Goal: Task Accomplishment & Management: Complete application form

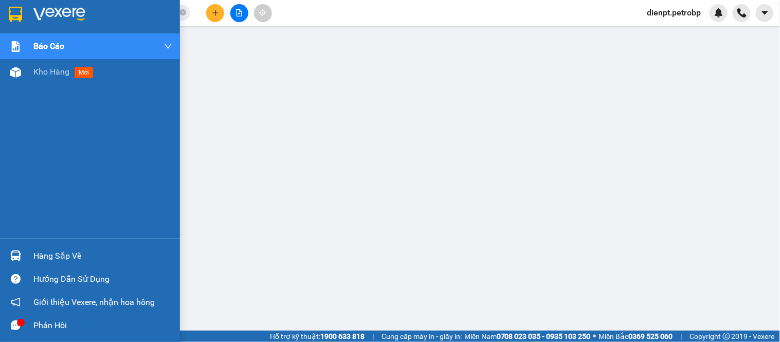
click at [20, 260] on img at bounding box center [15, 255] width 11 height 11
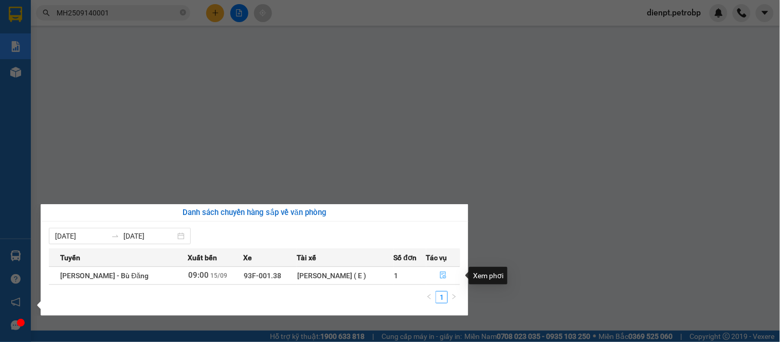
click at [436, 277] on button "button" at bounding box center [443, 275] width 33 height 16
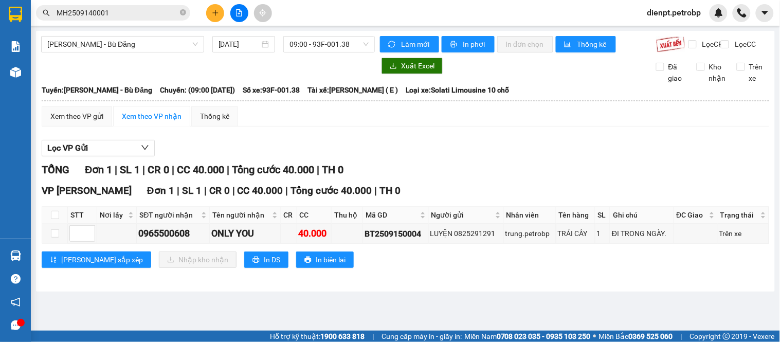
drag, startPoint x: 450, startPoint y: 165, endPoint x: 310, endPoint y: 25, distance: 197.7
click at [446, 157] on div "Lọc VP Gửi" at bounding box center [405, 148] width 727 height 17
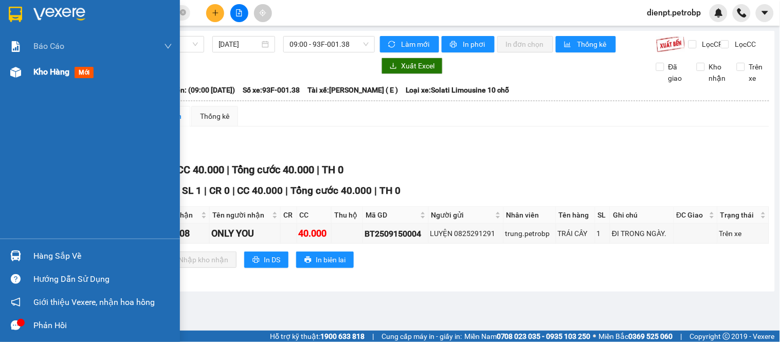
click at [20, 69] on img at bounding box center [15, 72] width 11 height 11
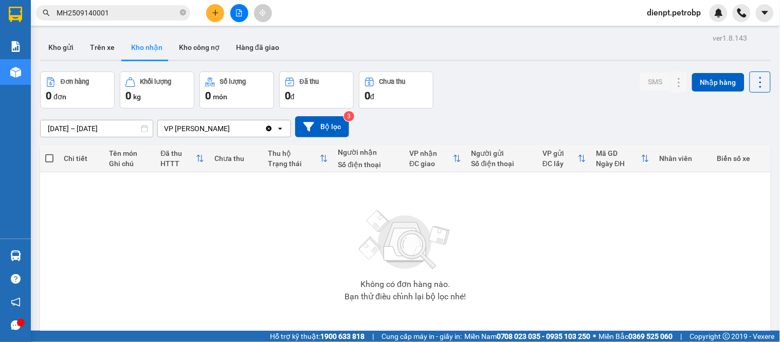
click at [493, 88] on div "Đơn hàng 0 đơn Khối lượng 0 kg Số lượng 0 món Đã thu 0 đ Chưa thu 0 đ SMS Nhập …" at bounding box center [405, 89] width 730 height 37
drag, startPoint x: 53, startPoint y: 47, endPoint x: 150, endPoint y: 66, distance: 99.0
click at [53, 47] on button "Kho gửi" at bounding box center [61, 47] width 42 height 25
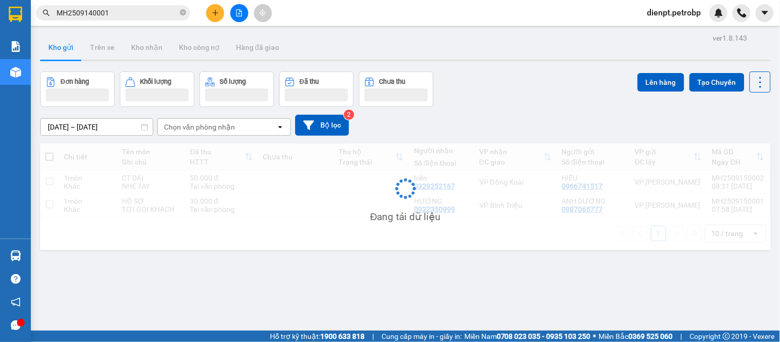
click at [493, 86] on div "Đơn hàng Khối lượng Số lượng Đã thu Chưa thu Lên hàng Tạo Chuyến" at bounding box center [405, 88] width 730 height 35
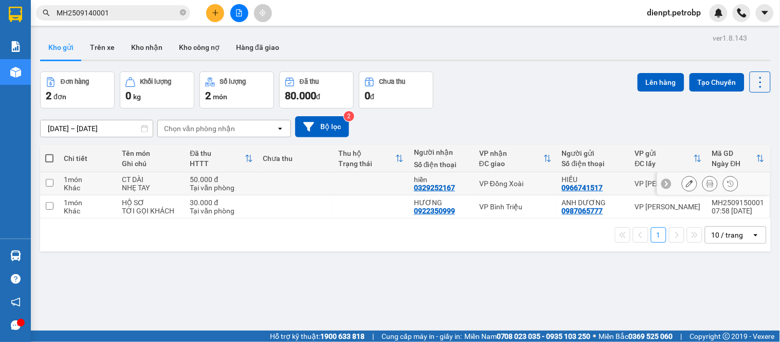
click at [68, 189] on div "Khác" at bounding box center [88, 187] width 48 height 8
checkbox input "true"
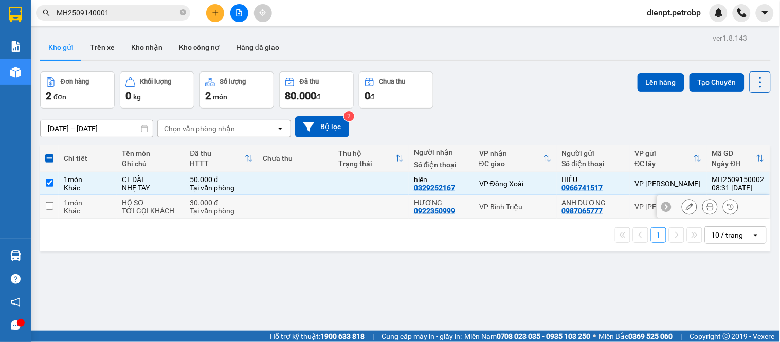
click at [73, 201] on div "1 món" at bounding box center [88, 202] width 48 height 8
checkbox input "true"
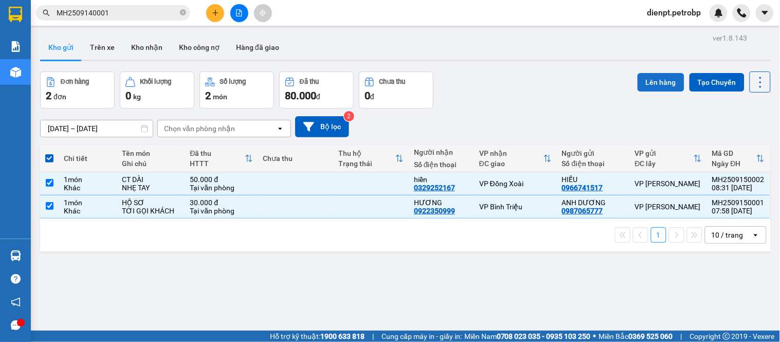
click at [645, 81] on button "Lên hàng" at bounding box center [660, 82] width 47 height 19
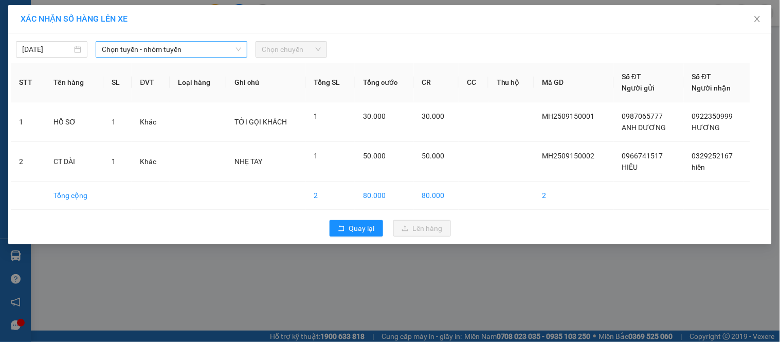
click at [181, 57] on input "search" at bounding box center [168, 49] width 132 height 15
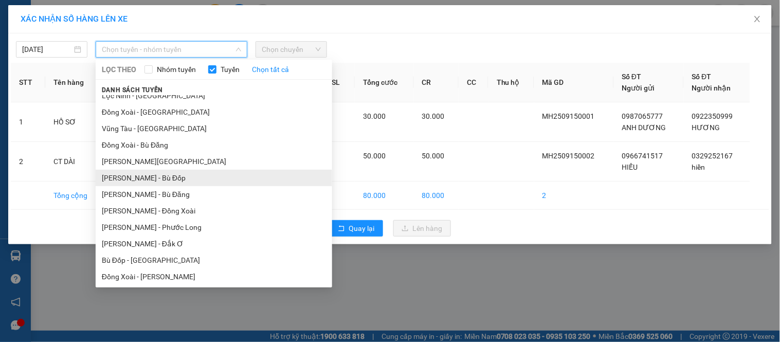
scroll to position [114, 0]
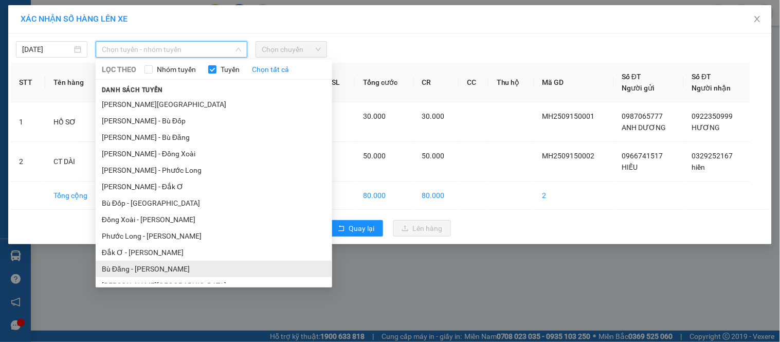
click at [140, 270] on li "Bù Đăng - [PERSON_NAME]" at bounding box center [214, 269] width 236 height 16
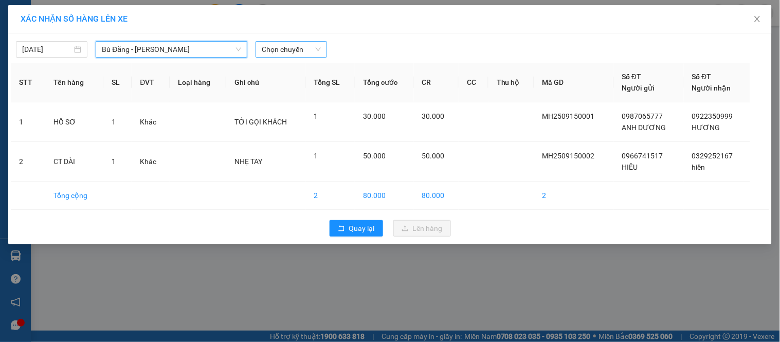
click at [290, 52] on span "Chọn chuyến" at bounding box center [291, 49] width 59 height 15
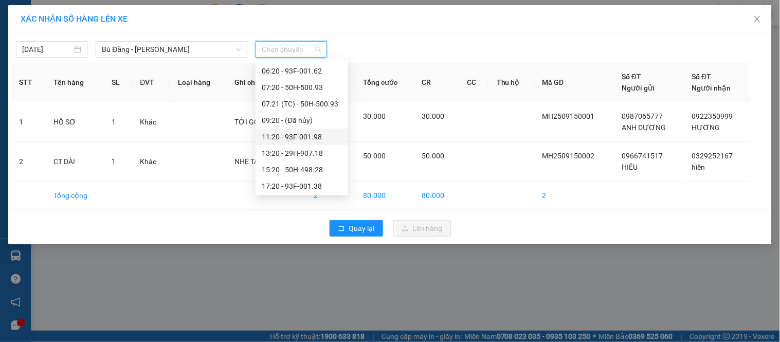
click at [311, 137] on div "11:20 - 93F-001.98" at bounding box center [302, 136] width 80 height 11
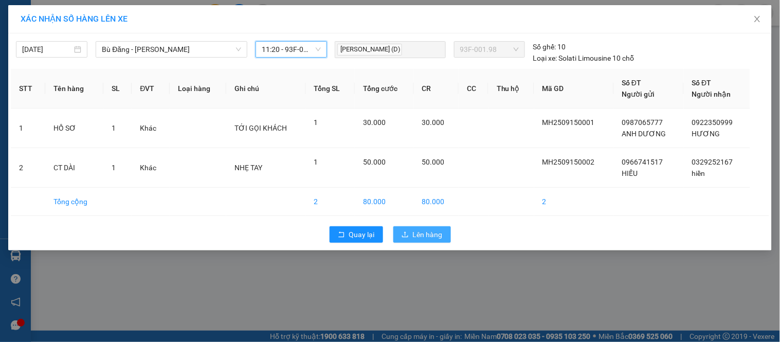
click at [425, 233] on span "Lên hàng" at bounding box center [428, 234] width 30 height 11
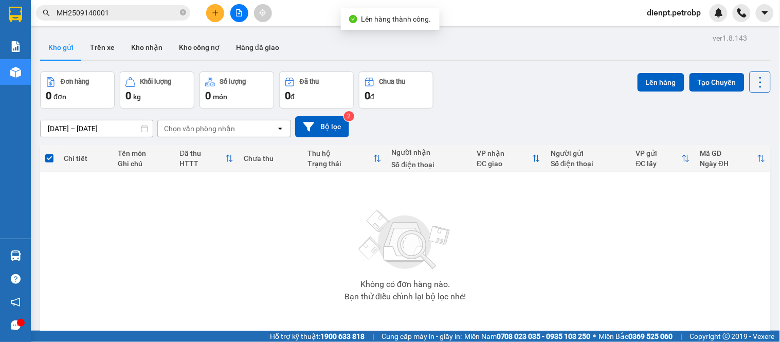
click at [558, 103] on div "Đơn hàng 0 đơn Khối lượng 0 kg Số lượng 0 món Đã thu 0 đ Chưa thu 0 đ Lên hàng …" at bounding box center [405, 89] width 730 height 37
click at [236, 12] on icon "file-add" at bounding box center [239, 12] width 6 height 7
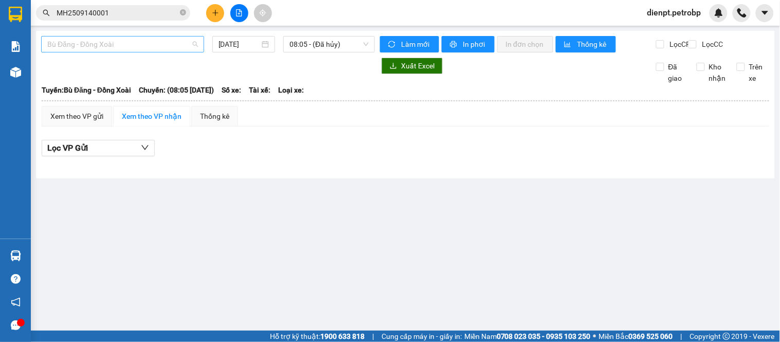
click at [137, 45] on span "Bù Đăng - Đồng Xoài" at bounding box center [122, 43] width 151 height 15
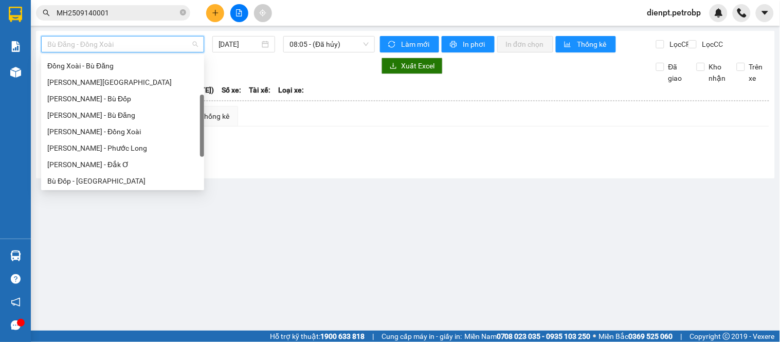
scroll to position [209, 0]
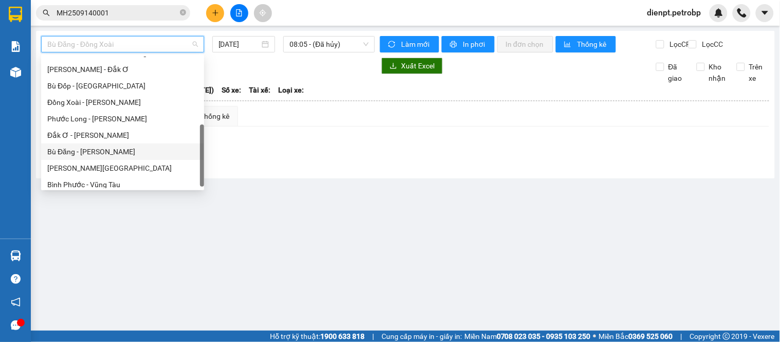
click at [105, 152] on div "Bù Đăng - [PERSON_NAME]" at bounding box center [122, 151] width 151 height 11
type input "[DATE]"
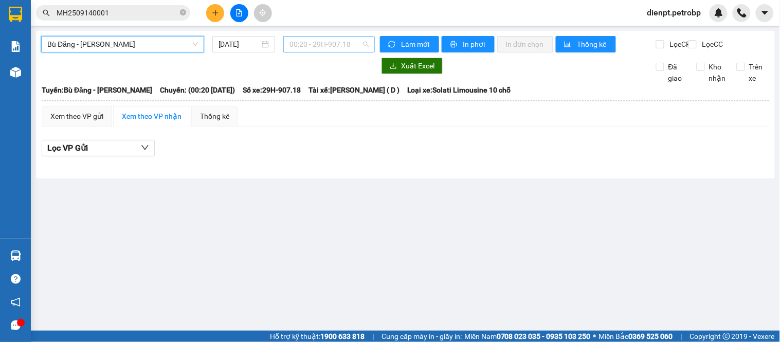
click at [312, 47] on span "00:20 - 29H-907.18" at bounding box center [328, 43] width 79 height 15
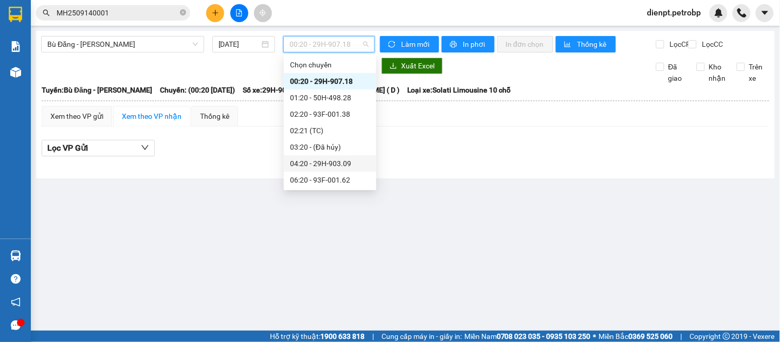
scroll to position [114, 0]
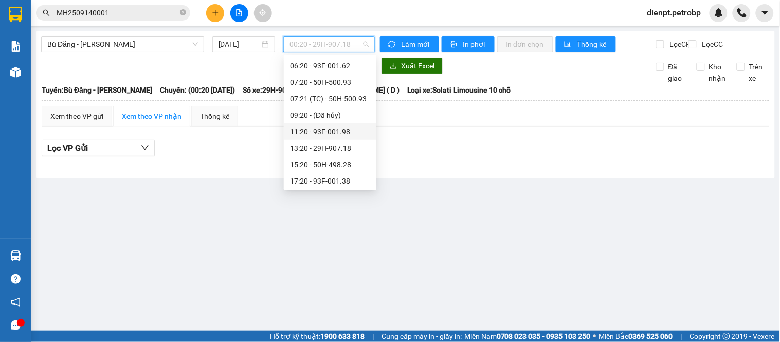
click at [333, 131] on div "11:20 - 93F-001.98" at bounding box center [330, 131] width 80 height 11
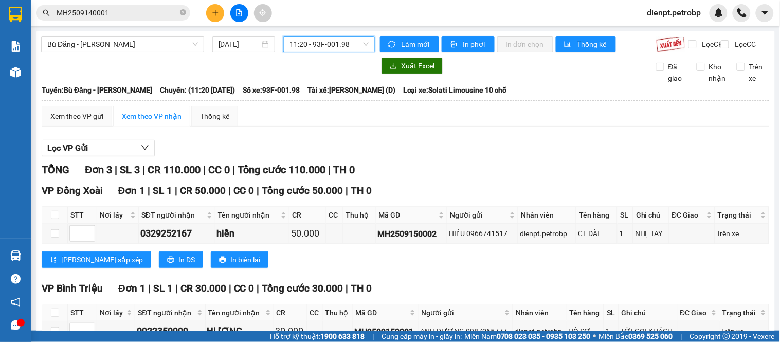
click at [505, 140] on div "Xem theo VP gửi Xem theo VP nhận Thống kê Lọc VP Gửi TỔNG Đơn 3 | SL 3 | CR 11…" at bounding box center [405, 291] width 727 height 370
click at [84, 122] on div "Xem theo VP gửi" at bounding box center [76, 116] width 53 height 11
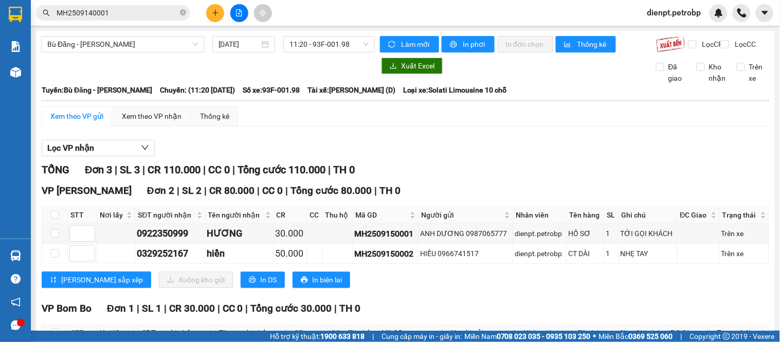
click at [455, 153] on div "Lọc VP nhận" at bounding box center [405, 148] width 727 height 17
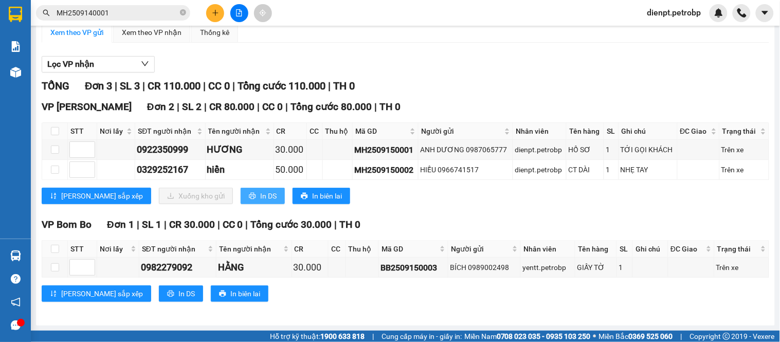
click at [260, 194] on span "In DS" at bounding box center [268, 195] width 16 height 11
click at [676, 83] on div "TỔNG Đơn 3 | SL 3 | CR 110.000 | CC 0 | Tổng cước 110.000 | TH 0" at bounding box center [405, 86] width 727 height 16
click at [490, 101] on div "VP [PERSON_NAME] Đơn 2 | SL 2 | CR 80.000 | CC 0 | Tổng cước 80.000 | TH 0" at bounding box center [405, 106] width 727 height 15
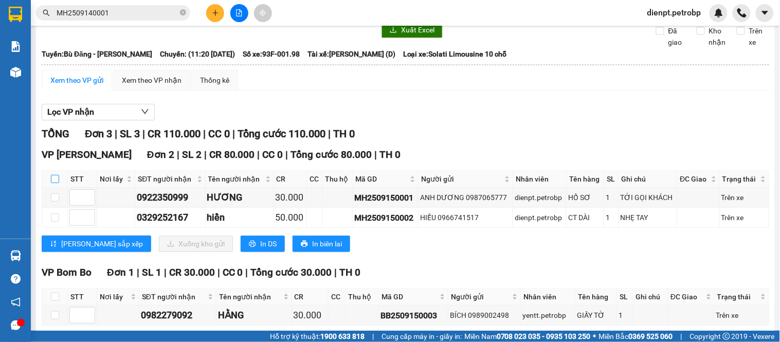
click at [54, 183] on input "checkbox" at bounding box center [55, 179] width 8 height 8
checkbox input "true"
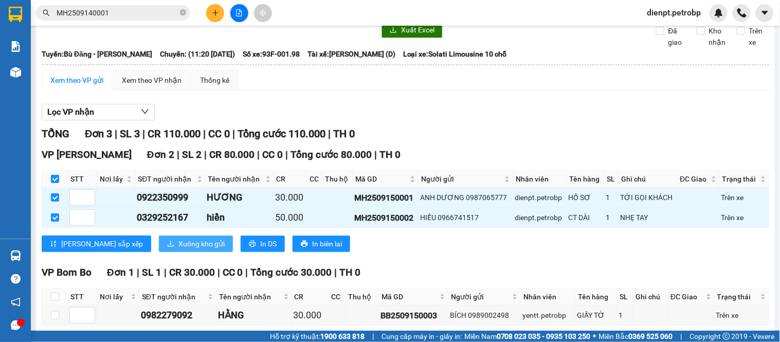
click at [178, 249] on span "Xuống kho gửi" at bounding box center [201, 243] width 46 height 11
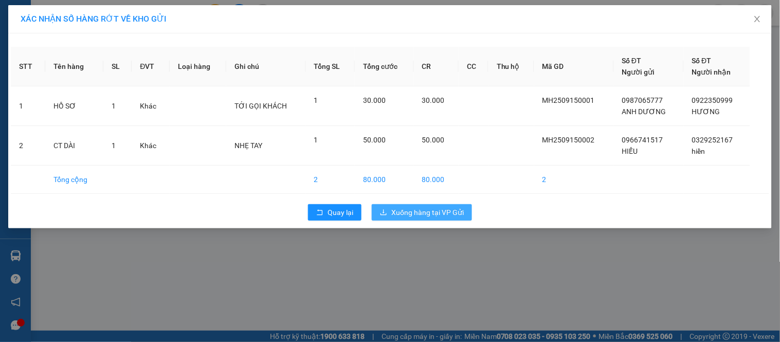
click at [437, 215] on span "Xuống hàng tại VP Gửi" at bounding box center [427, 212] width 72 height 11
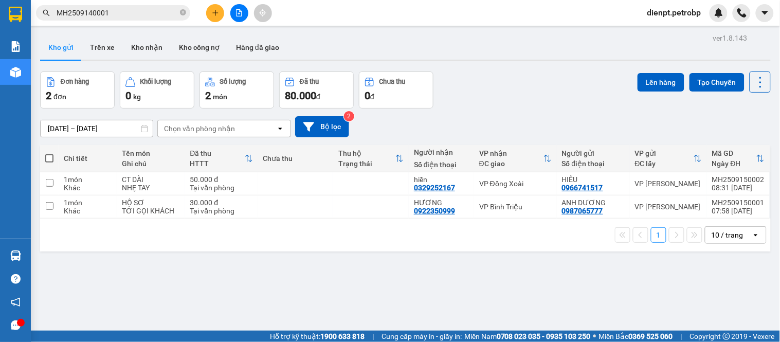
drag, startPoint x: 119, startPoint y: 284, endPoint x: 97, endPoint y: 83, distance: 201.7
click at [119, 281] on div "ver 1.8.143 Kho gửi Trên xe Kho nhận Kho công nợ Hàng đã giao Đơn hàng 2 đơn Kh…" at bounding box center [405, 202] width 739 height 342
click at [512, 75] on div "Đơn hàng 2 đơn Khối lượng 0 kg Số lượng 2 món Đã thu 80.000 đ Chưa thu 0 đ Lên …" at bounding box center [405, 89] width 730 height 37
drag, startPoint x: 126, startPoint y: 258, endPoint x: 140, endPoint y: 247, distance: 17.2
click at [126, 258] on div "ver 1.8.143 Kho gửi Trên xe Kho nhận Kho công nợ Hàng đã giao Đơn hàng 2 đơn Kh…" at bounding box center [405, 202] width 739 height 342
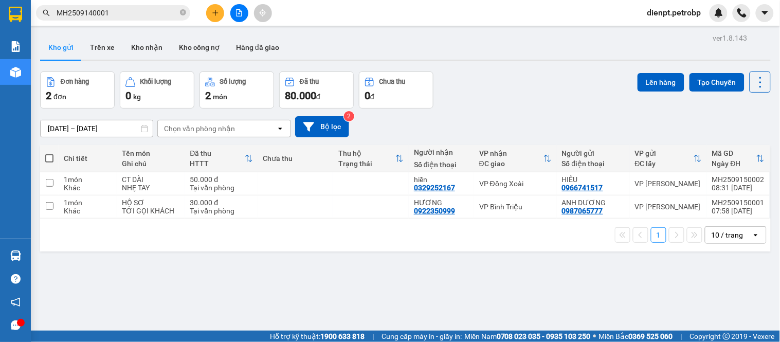
click at [487, 104] on div "Đơn hàng 2 đơn Khối lượng 0 kg Số lượng 2 món Đã thu 80.000 đ Chưa thu 0 đ Lên …" at bounding box center [405, 89] width 730 height 37
click at [468, 90] on div "Đơn hàng 2 đơn Khối lượng 0 kg Số lượng 2 món Đã thu 80.000 đ Chưa thu 0 đ Lên …" at bounding box center [405, 89] width 730 height 37
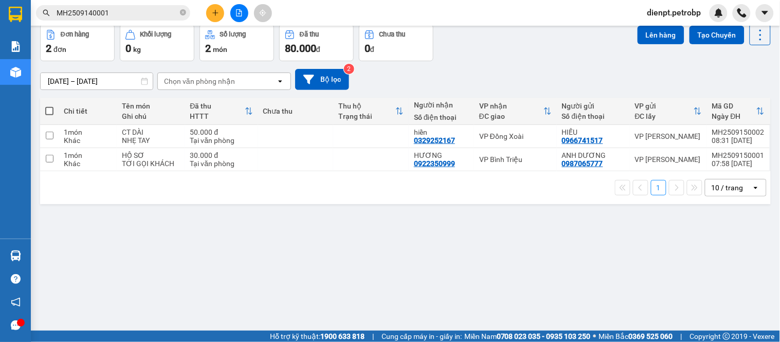
drag, startPoint x: 153, startPoint y: 263, endPoint x: 171, endPoint y: 253, distance: 20.3
click at [153, 263] on div "ver 1.8.143 Kho gửi Trên xe Kho nhận Kho công nợ Hàng đã giao Đơn hàng 2 đơn Kh…" at bounding box center [405, 155] width 739 height 342
click at [552, 45] on div "Đơn hàng 2 đơn Khối lượng 0 kg Số lượng 2 món Đã thu 80.000 đ Chưa thu 0 đ Lên …" at bounding box center [405, 42] width 730 height 37
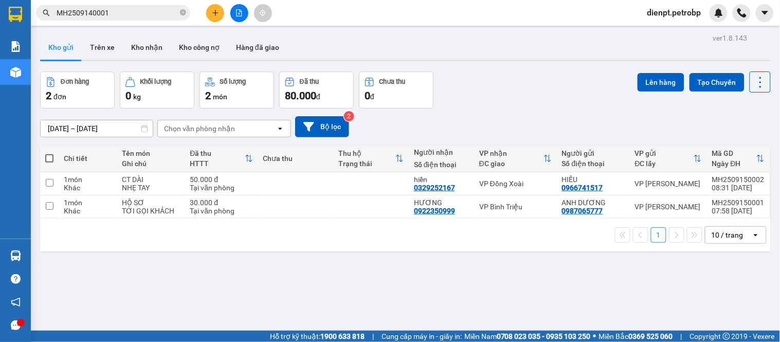
click at [657, 318] on div "ver 1.8.143 Kho gửi Trên xe Kho nhận Kho công nợ Hàng đã giao Đơn hàng 2 đơn Kh…" at bounding box center [405, 202] width 739 height 342
drag, startPoint x: 141, startPoint y: 290, endPoint x: 144, endPoint y: 281, distance: 9.9
click at [141, 290] on div "ver 1.8.143 Kho gửi Trên xe Kho nhận Kho công nợ Hàng đã giao Đơn hàng 2 đơn Kh…" at bounding box center [405, 202] width 739 height 342
click at [526, 105] on div "Đơn hàng 2 đơn Khối lượng 0 kg Số lượng 2 món Đã thu 80.000 đ Chưa thu 0 đ Lên …" at bounding box center [405, 89] width 730 height 37
click at [218, 9] on icon "plus" at bounding box center [215, 12] width 7 height 7
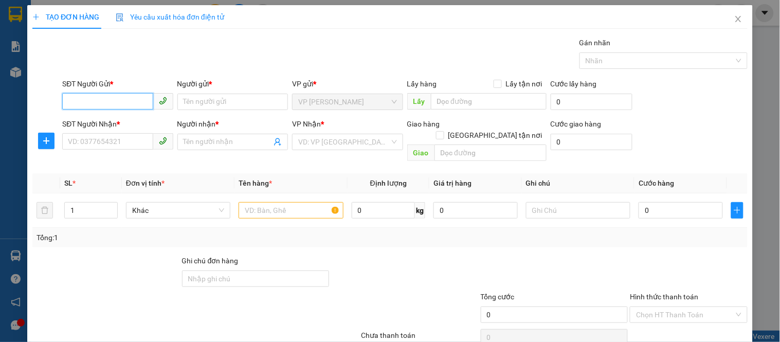
click at [106, 102] on input "SĐT Người Gửi *" at bounding box center [107, 101] width 90 height 16
paste input "0334073074"
type input "0334073074"
click at [117, 123] on div "0334073074 - [PERSON_NAME]" at bounding box center [118, 122] width 101 height 11
type input "LAN ANH"
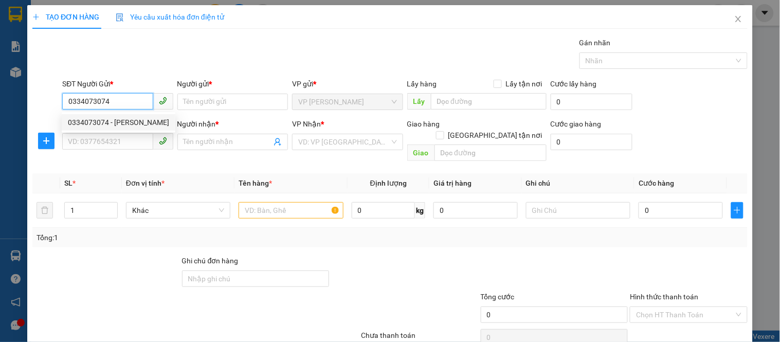
type input "0976073027"
type input "HÀ"
type input "70.000"
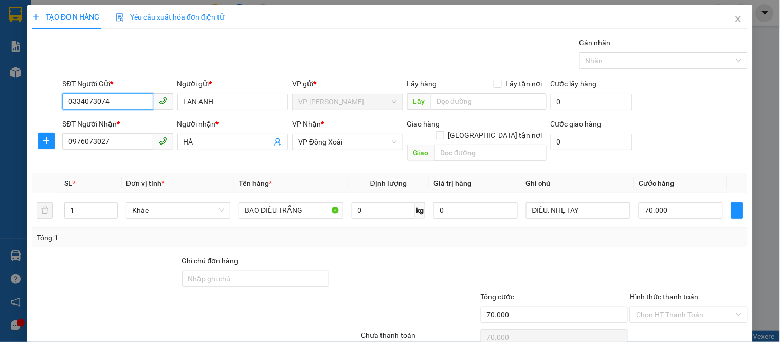
type input "0334073074"
drag, startPoint x: 126, startPoint y: 268, endPoint x: 132, endPoint y: 247, distance: 22.5
click at [126, 264] on div at bounding box center [106, 273] width 150 height 36
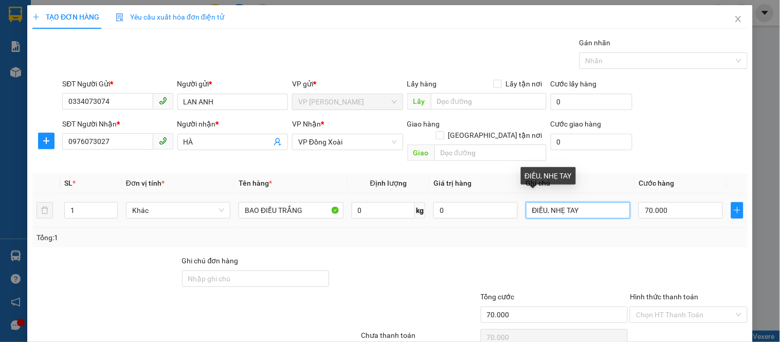
click at [588, 202] on input "ĐIỀU, NHẸ TAY" at bounding box center [578, 210] width 104 height 16
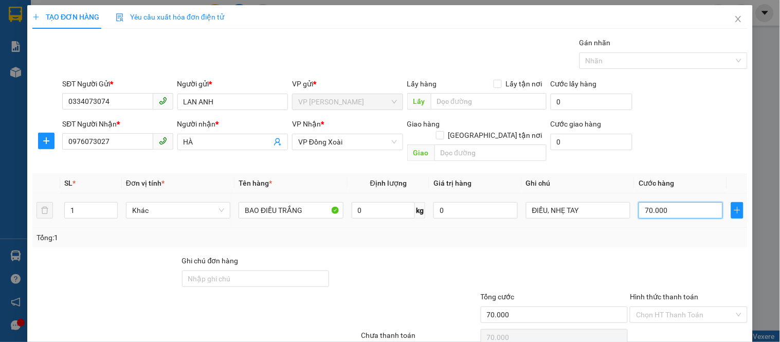
click at [669, 202] on input "70.000" at bounding box center [680, 210] width 84 height 16
type input "1"
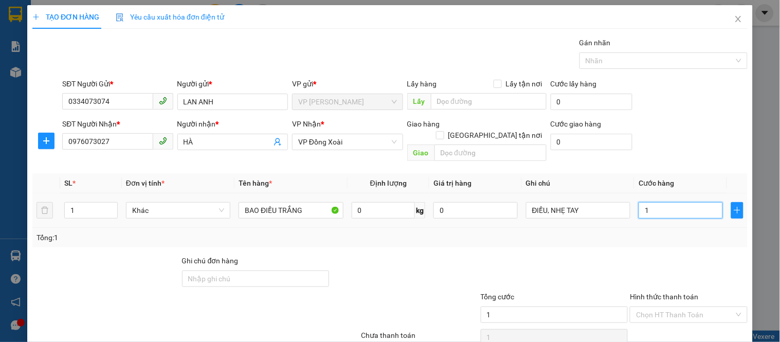
type input "15"
type input "150"
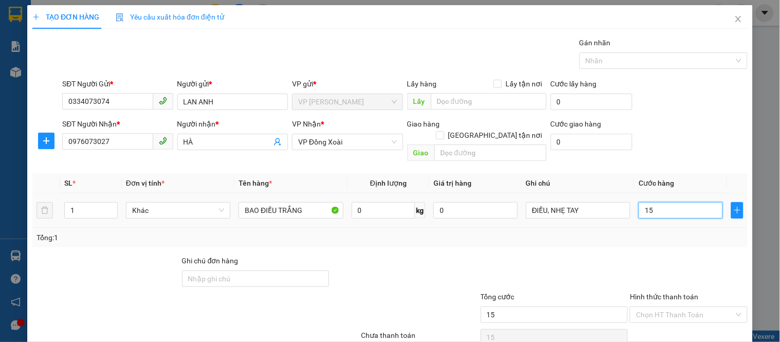
type input "150"
type input "1.500"
type input "15.000"
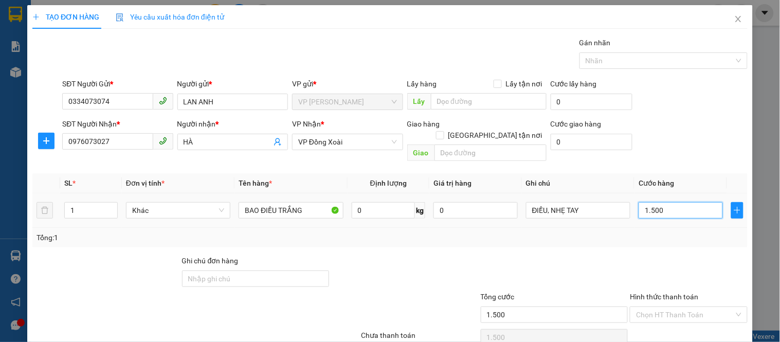
type input "15.000"
type input "150.000"
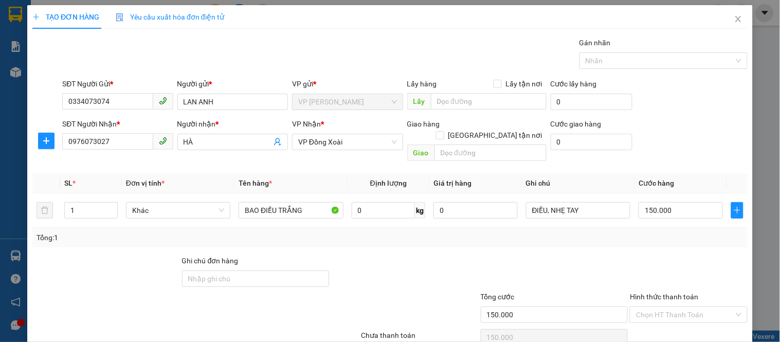
click at [366, 255] on div at bounding box center [405, 273] width 150 height 36
click at [480, 255] on div at bounding box center [555, 273] width 150 height 36
click at [100, 255] on div at bounding box center [106, 273] width 150 height 36
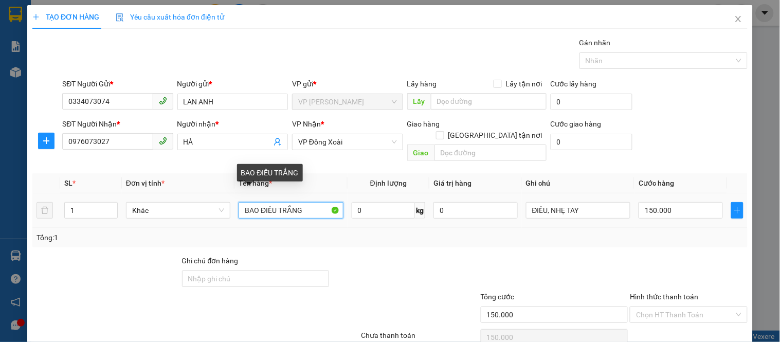
click at [306, 202] on input "BAO ĐIỀU TRẮNG" at bounding box center [290, 210] width 104 height 16
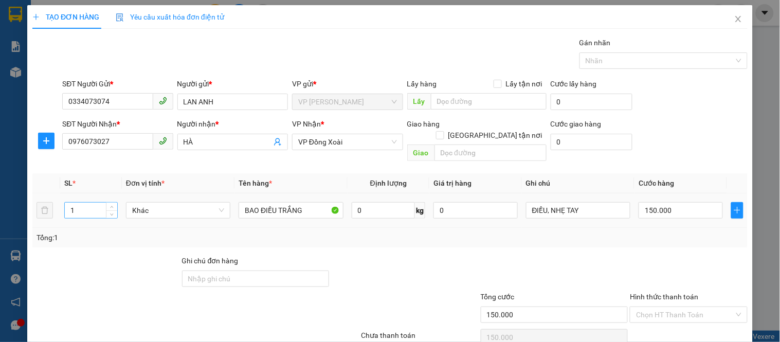
click at [87, 203] on input "1" at bounding box center [91, 210] width 52 height 15
type input "2"
drag, startPoint x: 460, startPoint y: 248, endPoint x: 586, endPoint y: 207, distance: 133.4
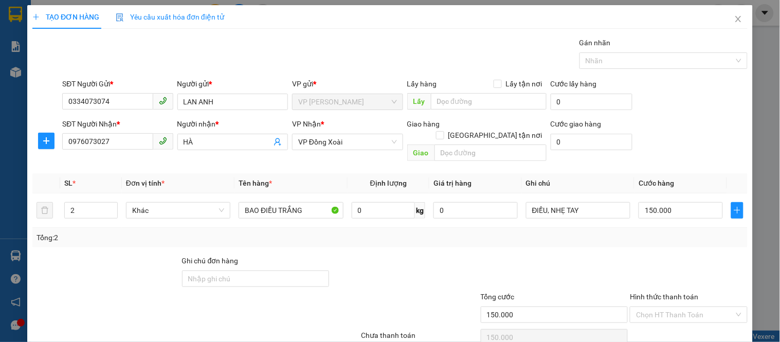
click at [464, 255] on div at bounding box center [405, 273] width 150 height 36
type input "0"
click at [595, 255] on div at bounding box center [555, 273] width 150 height 36
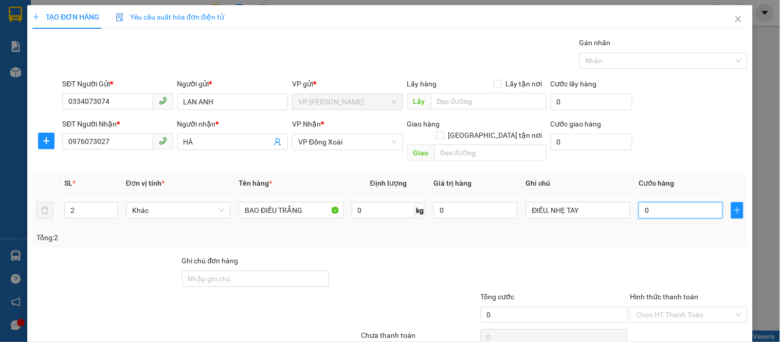
click at [659, 203] on input "0" at bounding box center [680, 210] width 84 height 16
type input "1"
type input "15"
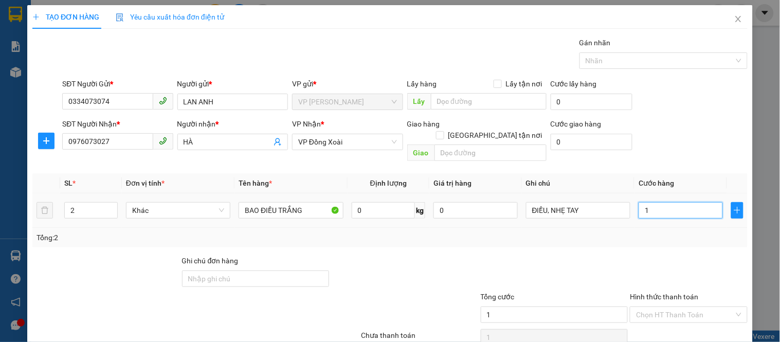
type input "15"
type input "150"
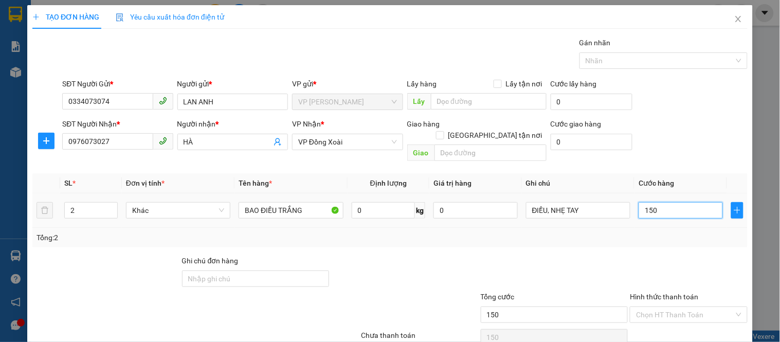
type input "1.500"
type input "15.000"
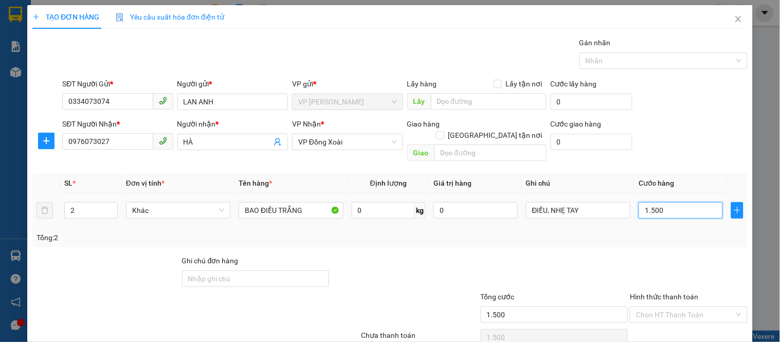
type input "15.000"
type input "150.000"
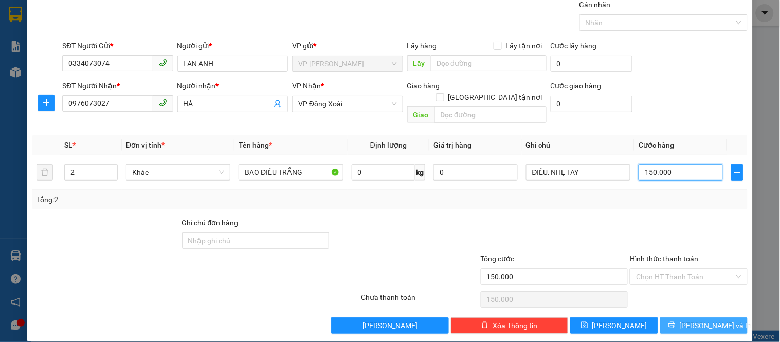
type input "150.000"
click at [676, 317] on button "[PERSON_NAME] và In" at bounding box center [703, 325] width 87 height 16
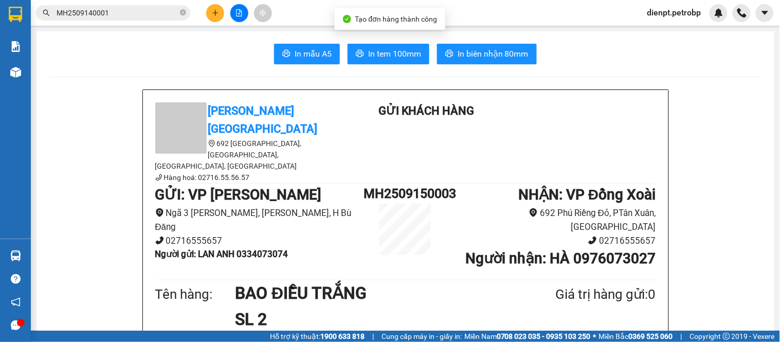
scroll to position [57, 0]
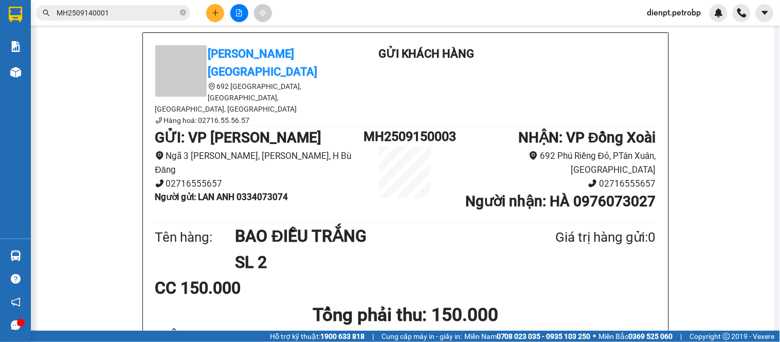
drag, startPoint x: 91, startPoint y: 245, endPoint x: 106, endPoint y: 241, distance: 15.5
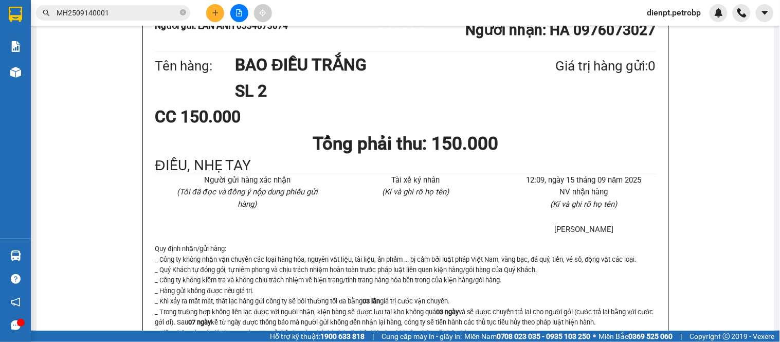
scroll to position [285, 0]
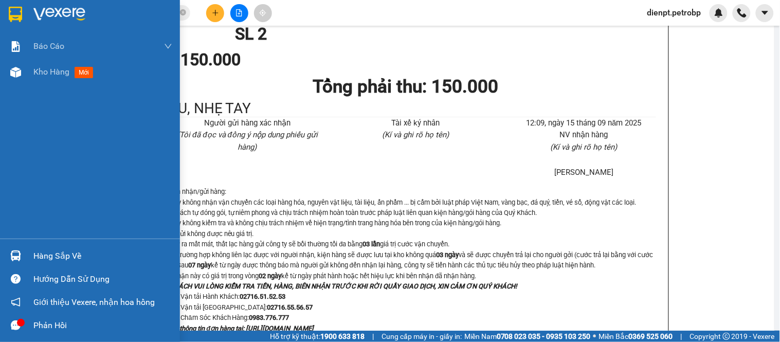
click at [13, 255] on img at bounding box center [15, 255] width 11 height 11
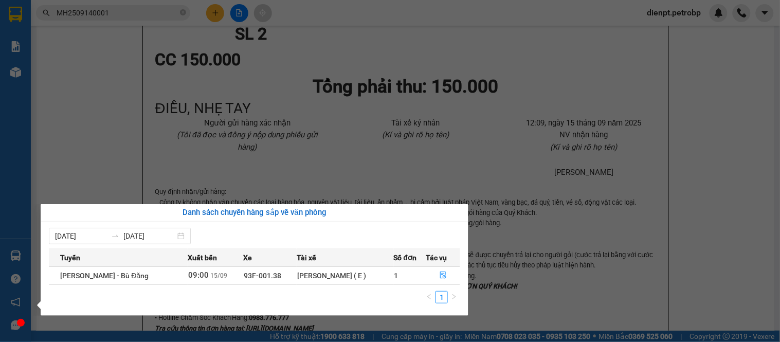
click at [705, 144] on section "Kết quả tìm kiếm ( 1 ) Bộ lọc Mã ĐH Trạng thái Món hàng Tổng cước Chưa cước Ngư…" at bounding box center [390, 171] width 780 height 342
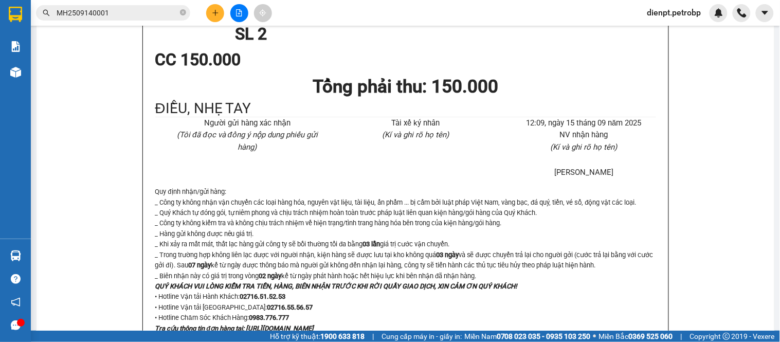
scroll to position [0, 0]
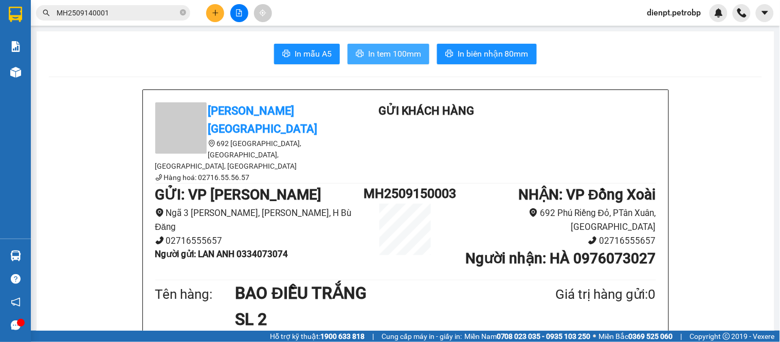
click at [356, 51] on icon "printer" at bounding box center [360, 53] width 8 height 8
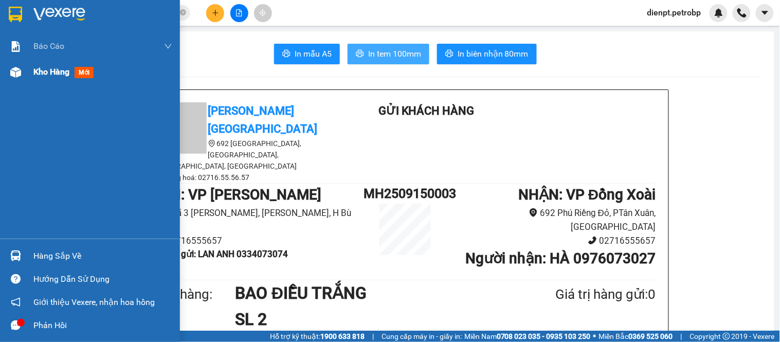
click at [24, 80] on div "Kho hàng mới" at bounding box center [90, 72] width 180 height 26
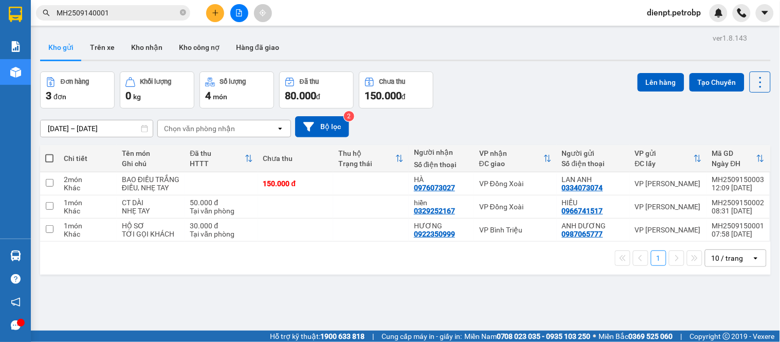
drag, startPoint x: 495, startPoint y: 100, endPoint x: 271, endPoint y: 100, distance: 224.1
click at [494, 100] on div "Đơn hàng 3 đơn Khối lượng 0 kg Số lượng 4 món Đã thu 80.000 đ Chưa thu 150.000 …" at bounding box center [405, 89] width 730 height 37
click at [49, 207] on input "checkbox" at bounding box center [50, 206] width 8 height 8
checkbox input "true"
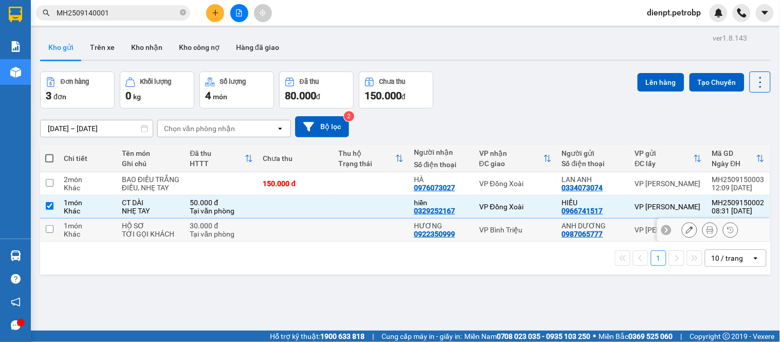
click at [49, 232] on input "checkbox" at bounding box center [50, 229] width 8 height 8
checkbox input "true"
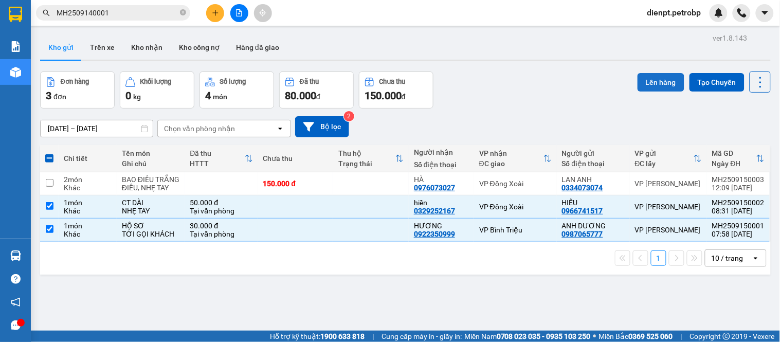
click at [657, 83] on button "Lên hàng" at bounding box center [660, 82] width 47 height 19
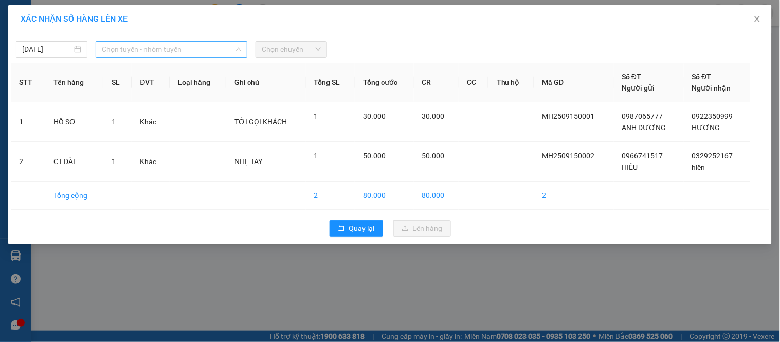
click at [182, 53] on span "Chọn tuyến - nhóm tuyến" at bounding box center [171, 49] width 139 height 15
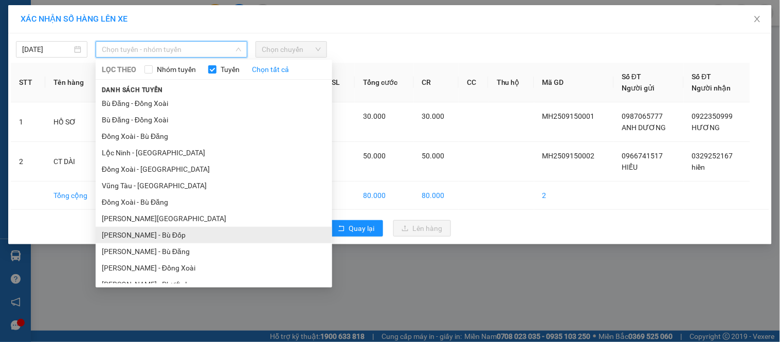
scroll to position [114, 0]
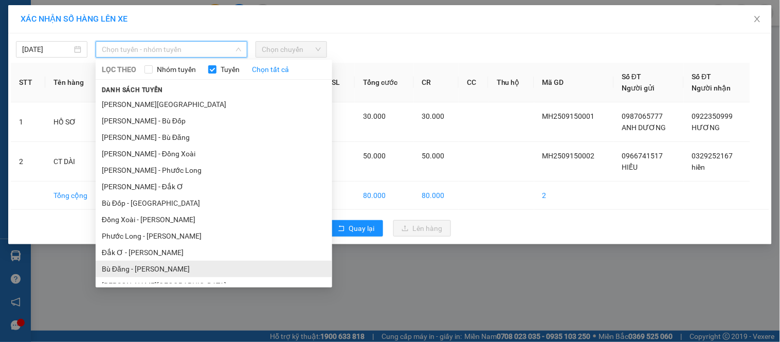
click at [131, 267] on li "Bù Đăng - [PERSON_NAME]" at bounding box center [214, 269] width 236 height 16
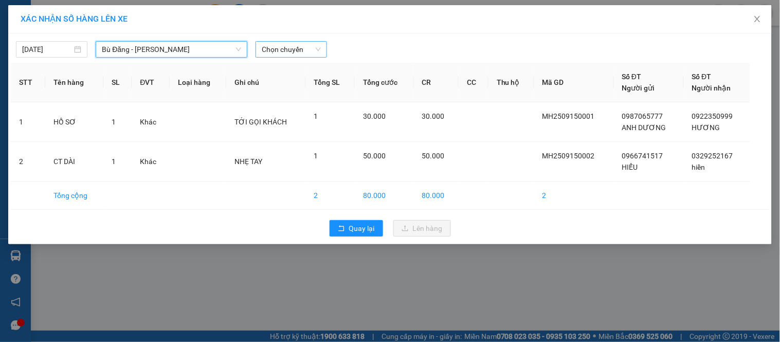
click at [293, 51] on span "Chọn chuyến" at bounding box center [291, 49] width 59 height 15
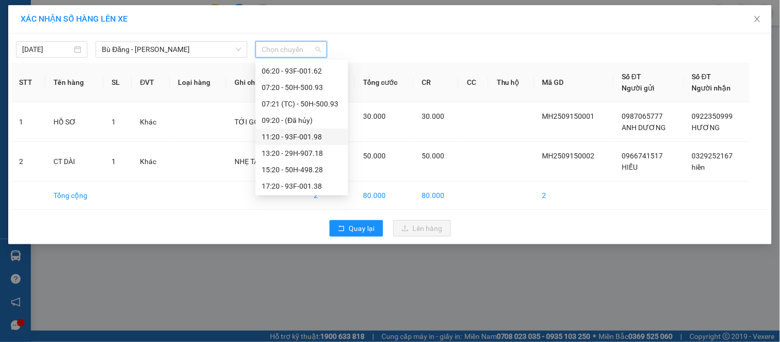
click at [310, 134] on div "11:20 - 93F-001.98" at bounding box center [302, 136] width 80 height 11
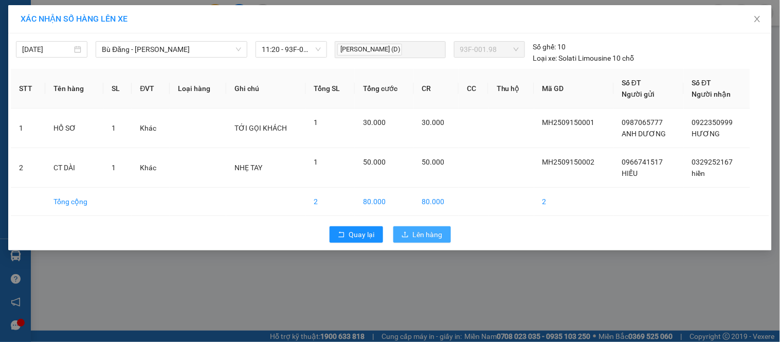
click at [438, 233] on span "Lên hàng" at bounding box center [428, 234] width 30 height 11
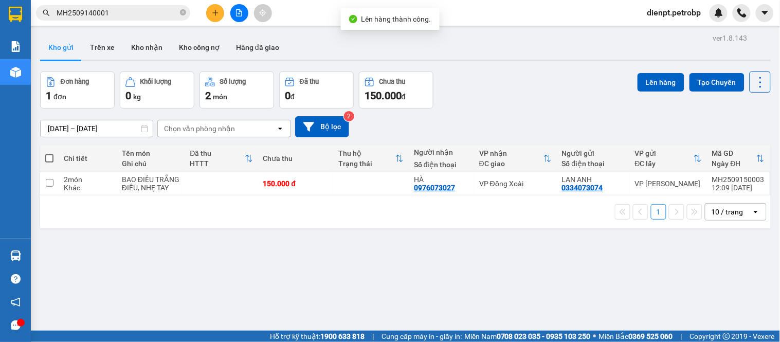
click at [540, 100] on div "Đơn hàng 1 đơn Khối lượng 0 kg Số lượng 2 món Đã thu 0 đ Chưa thu 150.000 đ Lên…" at bounding box center [405, 89] width 730 height 37
click at [243, 10] on button at bounding box center [239, 13] width 18 height 18
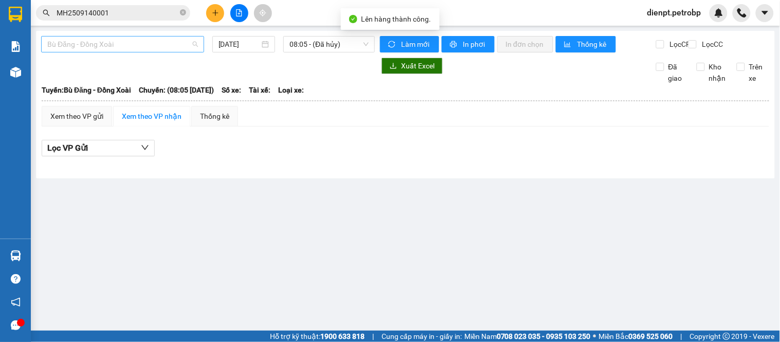
click at [146, 47] on span "Bù Đăng - Đồng Xoài" at bounding box center [122, 43] width 151 height 15
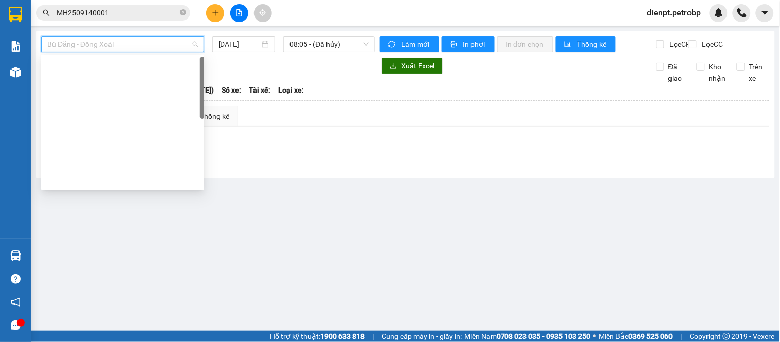
scroll to position [209, 0]
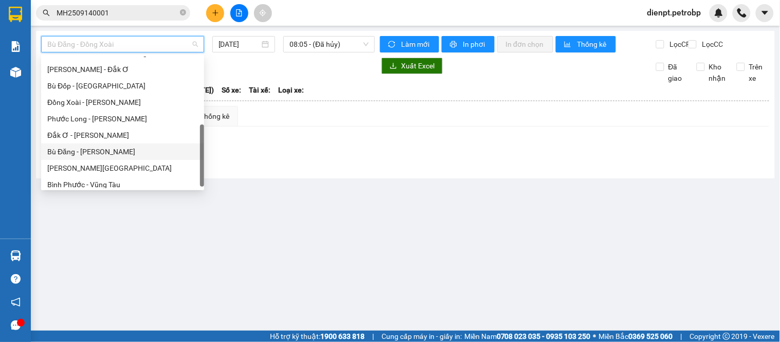
click at [107, 153] on div "Bù Đăng - [PERSON_NAME]" at bounding box center [122, 151] width 151 height 11
type input "[DATE]"
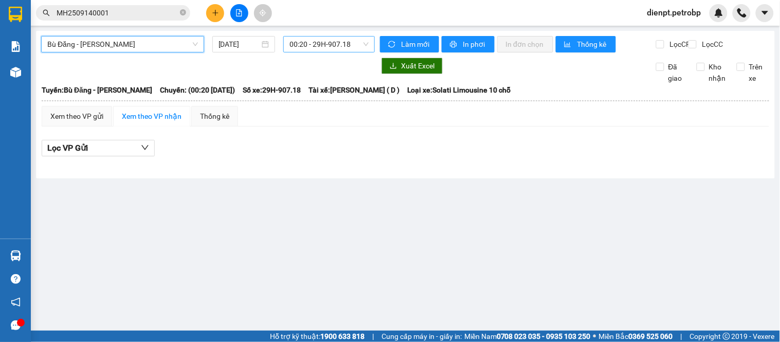
click at [314, 45] on span "00:20 - 29H-907.18" at bounding box center [328, 43] width 79 height 15
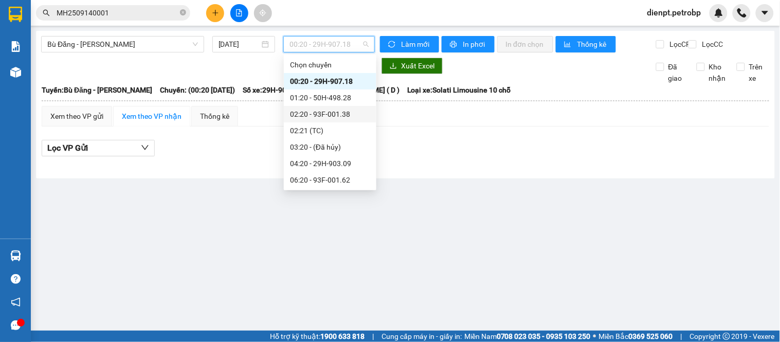
scroll to position [115, 0]
click at [337, 130] on div "11:20 - 93F-001.98" at bounding box center [330, 130] width 80 height 11
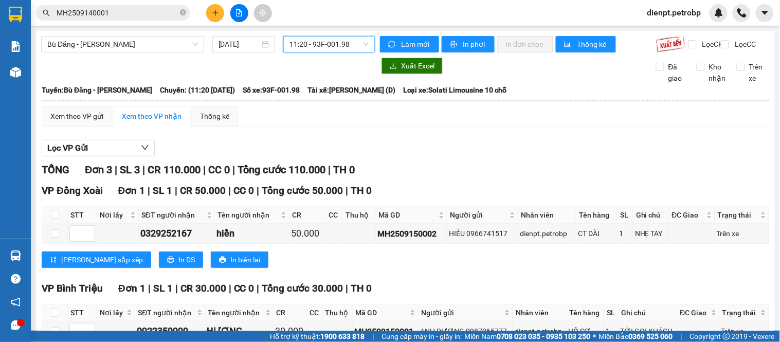
click at [527, 120] on div "Xem theo VP gửi Xem theo VP nhận Thống kê" at bounding box center [405, 116] width 727 height 21
click at [63, 122] on div "Xem theo VP gửi" at bounding box center [76, 116] width 53 height 11
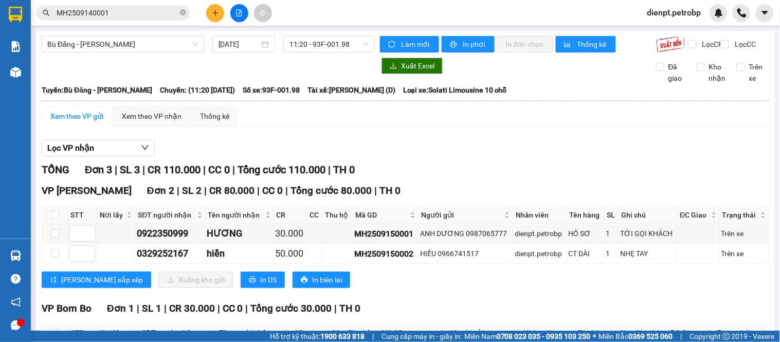
drag, startPoint x: 439, startPoint y: 183, endPoint x: 428, endPoint y: 183, distance: 11.3
click at [436, 178] on div "TỔNG Đơn 3 | SL 3 | CR 110.000 | CC 0 | Tổng cước 110.000 | TH 0" at bounding box center [405, 170] width 727 height 16
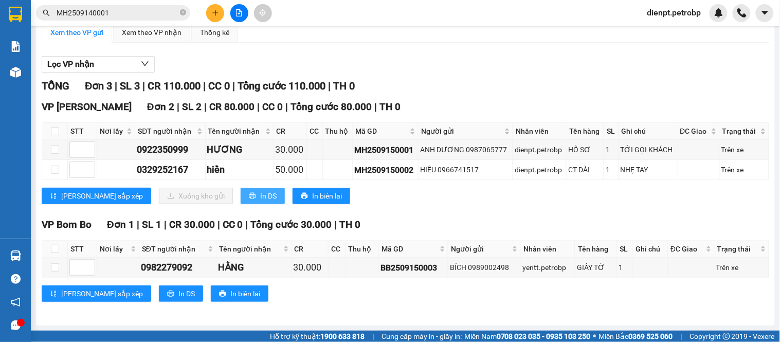
click at [260, 193] on span "In DS" at bounding box center [268, 195] width 16 height 11
drag, startPoint x: 662, startPoint y: 190, endPoint x: 557, endPoint y: 90, distance: 145.1
click at [658, 179] on div "VP [PERSON_NAME][GEOGRAPHIC_DATA] 2 | SL 2 | CR 80.000 | CC 0 | Tổng cước 80.00…" at bounding box center [405, 155] width 727 height 113
click at [524, 68] on div "Lọc VP nhận" at bounding box center [405, 64] width 727 height 17
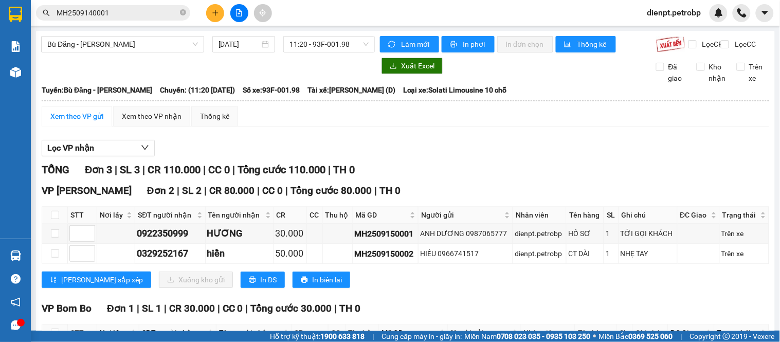
click at [479, 157] on div "Lọc VP nhận" at bounding box center [405, 148] width 727 height 17
click at [455, 178] on div "TỔNG Đơn 3 | SL 3 | CR 110.000 | CC 0 | Tổng cước 110.000 | TH 0" at bounding box center [405, 170] width 727 height 16
click at [428, 167] on div "Lọc VP nhận TỔNG Đơn 3 | SL 3 | CR 110.000 | CC 0 | Tổng cước 110.000 | TH 0 VP…" at bounding box center [405, 267] width 727 height 264
click at [166, 74] on div at bounding box center [208, 66] width 334 height 16
click at [467, 178] on div "TỔNG Đơn 3 | SL 3 | CR 110.000 | CC 0 | Tổng cước 110.000 | TH 0" at bounding box center [405, 170] width 727 height 16
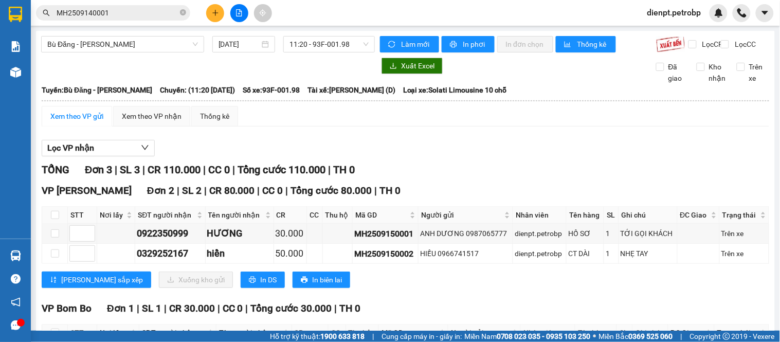
click at [180, 153] on div "Lọc VP nhận" at bounding box center [405, 148] width 727 height 17
click at [264, 64] on div "Bù Đăng - [GEOGRAPHIC_DATA] [DATE] 11:20 - 93F-001.98 Làm mới In phơi In đơn ch…" at bounding box center [405, 220] width 739 height 378
click at [425, 151] on div "Lọc VP nhận" at bounding box center [405, 148] width 727 height 17
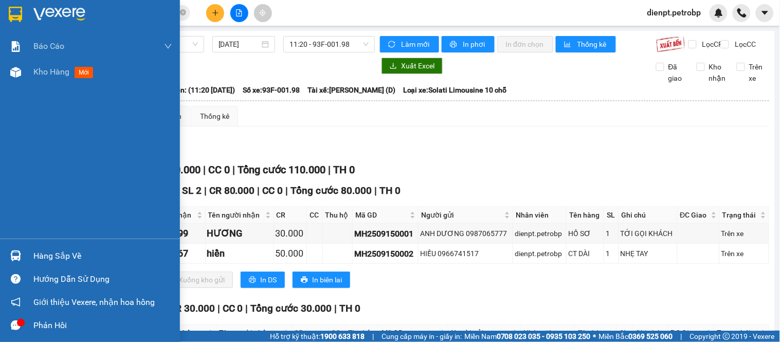
click at [0, 254] on div "Hàng sắp về" at bounding box center [90, 255] width 180 height 23
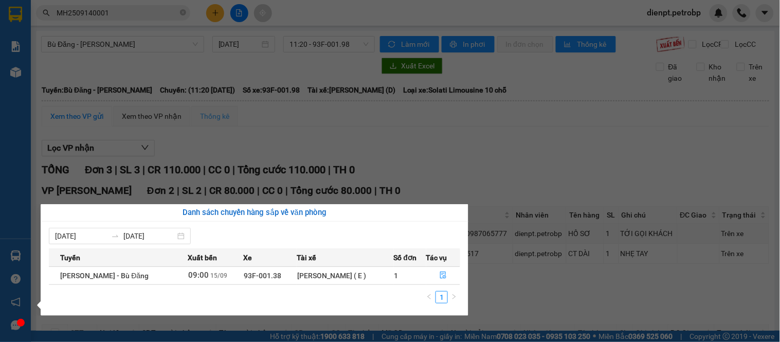
click at [405, 162] on section "Kết quả tìm kiếm ( 1 ) Bộ lọc Mã ĐH Trạng thái Món hàng Tổng cước Chưa cước Ngư…" at bounding box center [390, 171] width 780 height 342
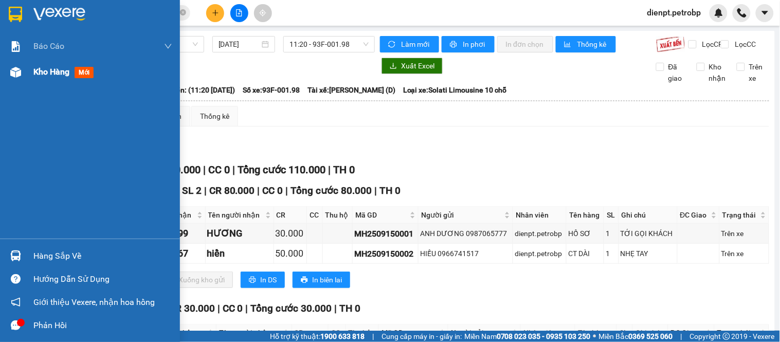
click at [10, 74] on img at bounding box center [15, 72] width 11 height 11
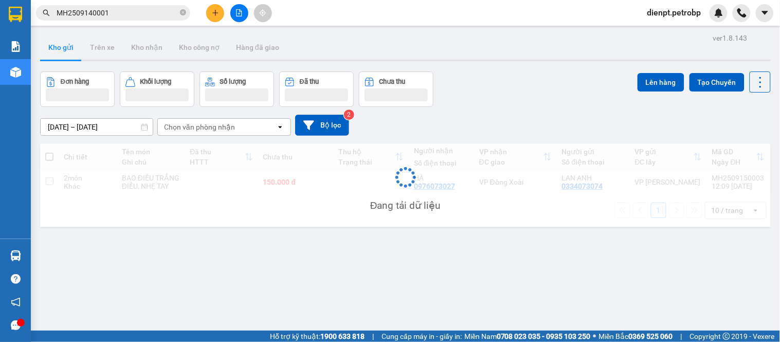
drag, startPoint x: 503, startPoint y: 98, endPoint x: 392, endPoint y: 79, distance: 112.1
click at [502, 98] on div "Đơn hàng Khối lượng Số lượng Đã thu Chưa thu Lên hàng Tạo Chuyến" at bounding box center [405, 88] width 730 height 35
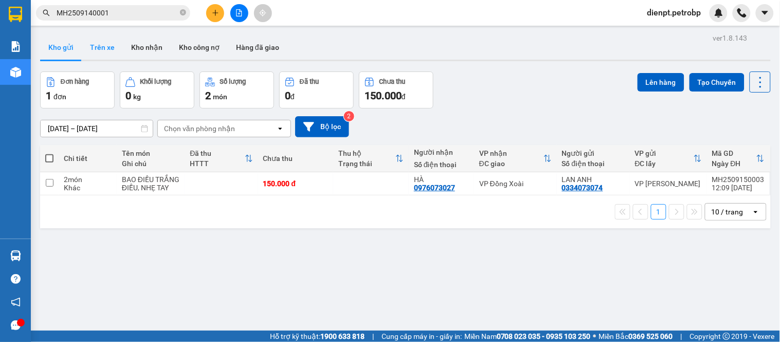
drag, startPoint x: 100, startPoint y: 43, endPoint x: 275, endPoint y: 103, distance: 185.8
click at [100, 44] on button "Trên xe" at bounding box center [102, 47] width 41 height 25
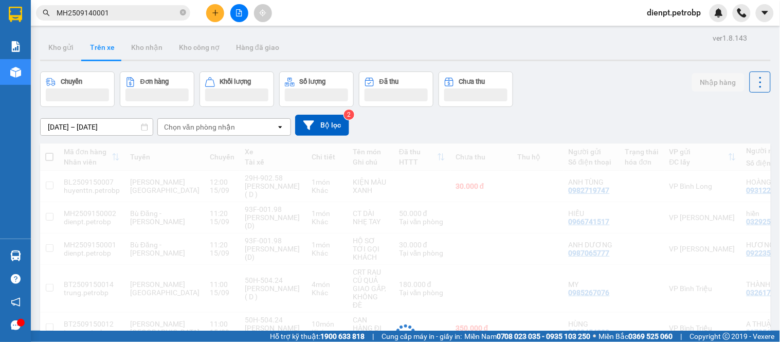
drag, startPoint x: 622, startPoint y: 89, endPoint x: 281, endPoint y: 158, distance: 347.7
click at [615, 89] on div "Chuyến Đơn hàng Khối lượng Số lượng Đã thu Chưa thu Nhập hàng" at bounding box center [405, 88] width 730 height 35
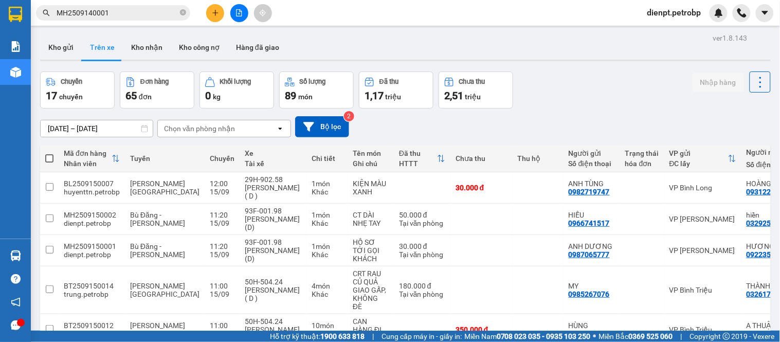
click at [193, 132] on div "Chọn văn phòng nhận" at bounding box center [199, 128] width 71 height 10
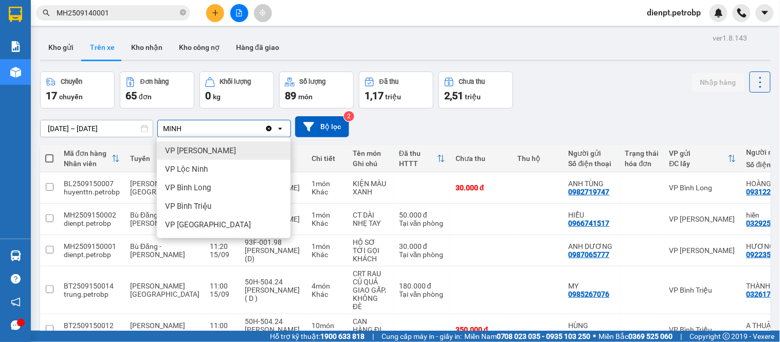
type input "MINH"
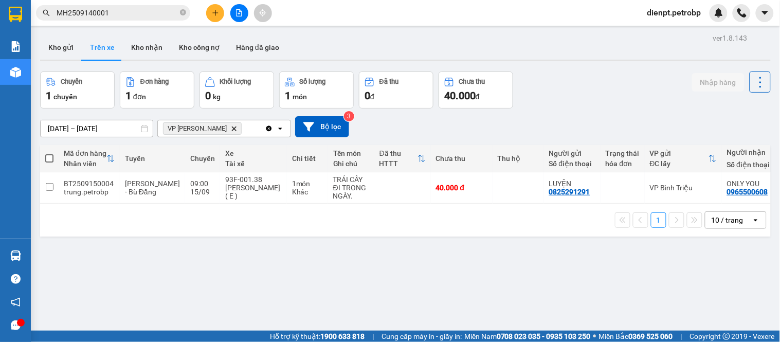
click at [576, 88] on div "Chuyến 1 chuyến Đơn hàng 1 đơn Khối lượng 0 kg Số lượng 1 món Đã thu 0 đ Chưa t…" at bounding box center [405, 89] width 730 height 37
click at [484, 236] on div "1 10 / trang open" at bounding box center [405, 220] width 730 height 33
click at [577, 67] on div "ver 1.8.143 Kho gửi Trên xe Kho nhận Kho công nợ Hàng đã giao Chuyến 1 chuyến Đ…" at bounding box center [405, 202] width 739 height 342
click at [145, 262] on div "ver 1.8.143 Kho gửi Trên xe Kho nhận Kho công nợ Hàng đã giao Chuyến 1 chuyến Đ…" at bounding box center [405, 202] width 739 height 342
click at [608, 99] on div "Chuyến 1 chuyến Đơn hàng 1 đơn Khối lượng 0 kg Số lượng 1 món Đã thu 0 đ Chưa t…" at bounding box center [405, 89] width 730 height 37
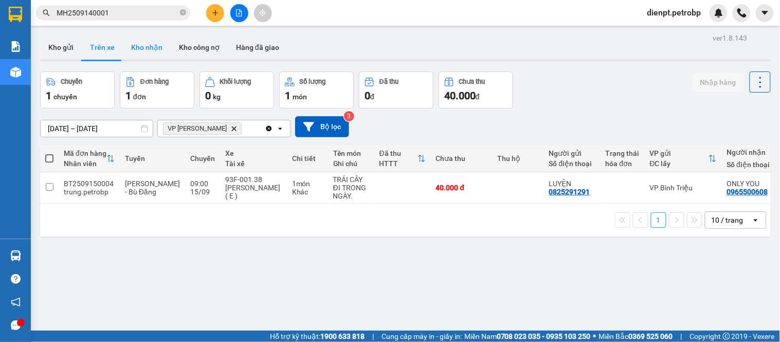
click at [141, 48] on button "Kho nhận" at bounding box center [147, 47] width 48 height 25
type input "[DATE] – [DATE]"
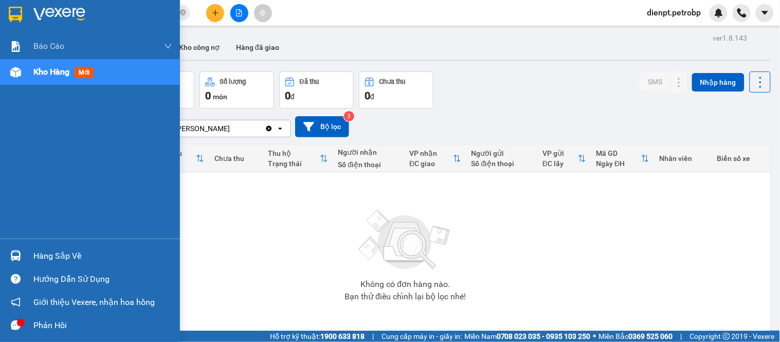
click at [28, 258] on div "Hàng sắp về" at bounding box center [90, 255] width 180 height 23
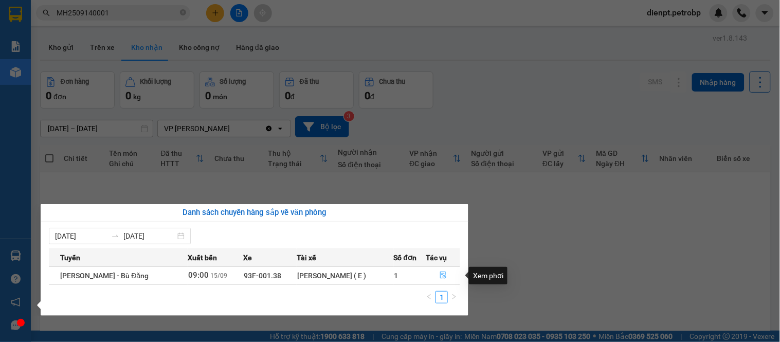
click at [443, 275] on icon "file-done" at bounding box center [442, 274] width 7 height 7
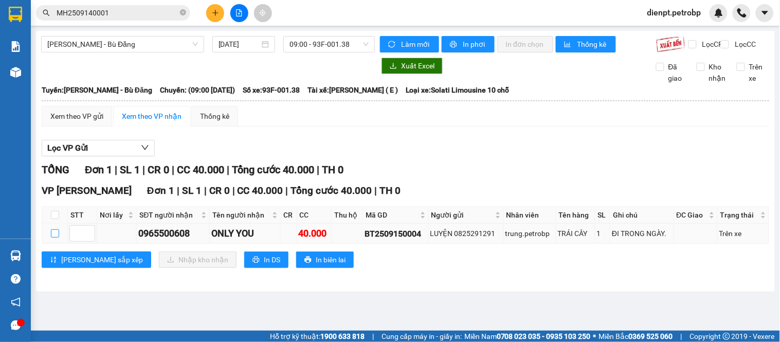
click at [53, 237] on input "checkbox" at bounding box center [55, 233] width 8 height 8
checkbox input "true"
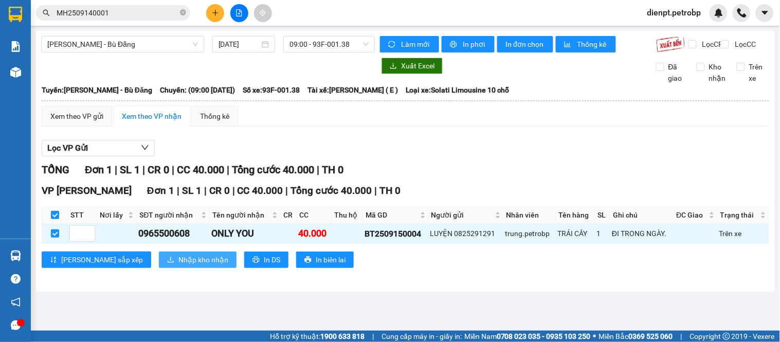
click at [178, 265] on span "Nhập kho nhận" at bounding box center [203, 259] width 50 height 11
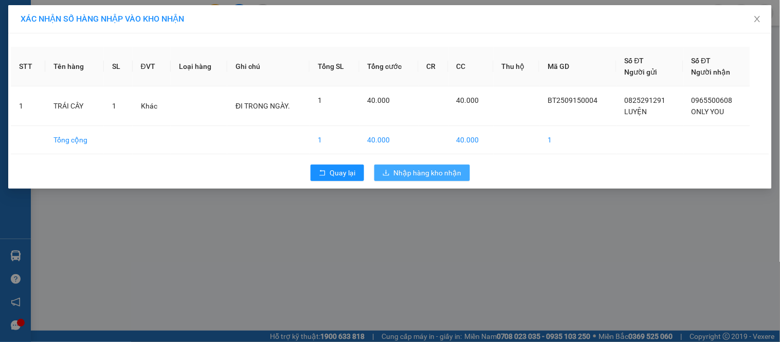
click at [422, 168] on span "Nhập hàng kho nhận" at bounding box center [428, 172] width 68 height 11
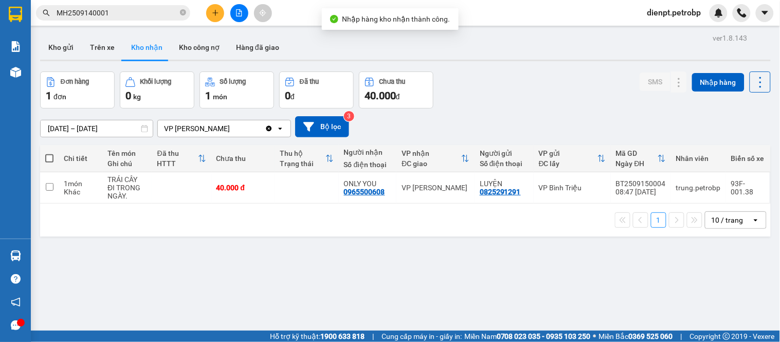
drag, startPoint x: 501, startPoint y: 84, endPoint x: 269, endPoint y: 36, distance: 237.2
click at [501, 84] on div "Đơn hàng 1 đơn Khối lượng 0 kg Số lượng 1 món Đã thu 0 đ Chưa thu 40.000 đ SMS …" at bounding box center [405, 89] width 730 height 37
click at [355, 194] on div "0965500608" at bounding box center [364, 192] width 41 height 8
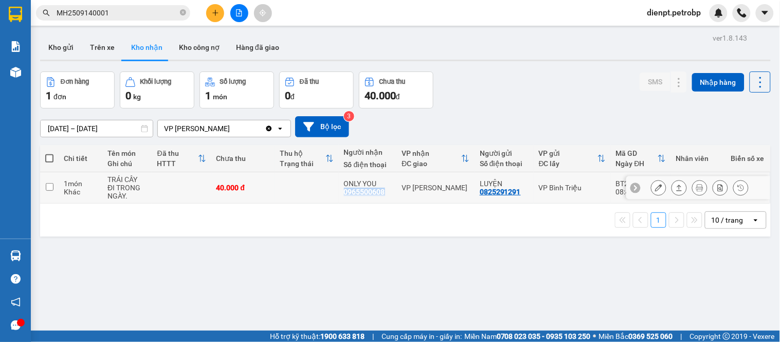
copy div "0965500608"
click at [675, 189] on icon at bounding box center [678, 187] width 7 height 7
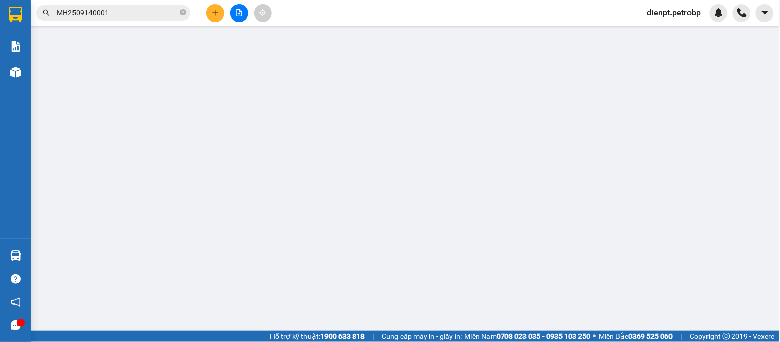
type input "0825291291"
type input "LUYỆN"
type input "0965500608"
type input "ONLY YOU"
type input "40.000"
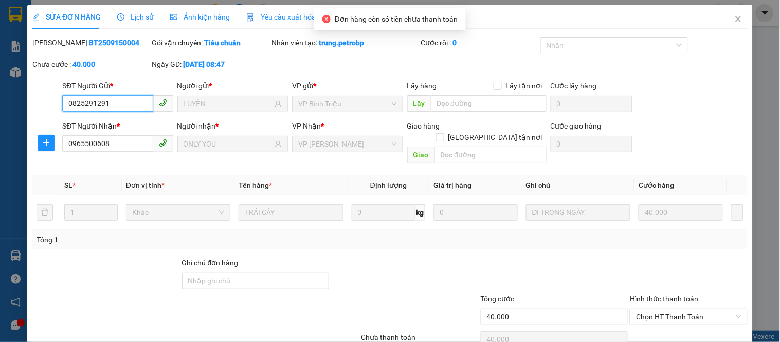
scroll to position [40, 0]
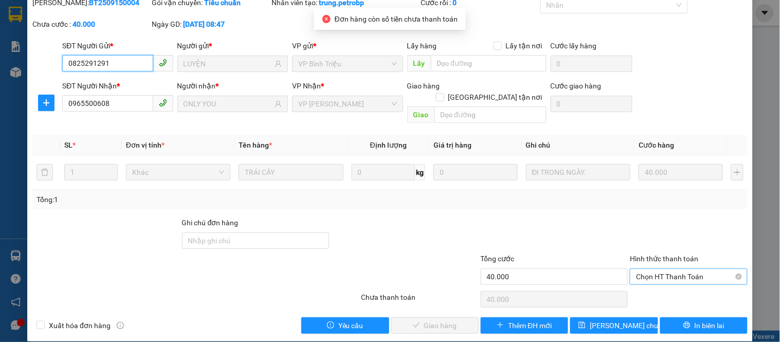
click at [657, 269] on span "Chọn HT Thanh Toán" at bounding box center [688, 276] width 105 height 15
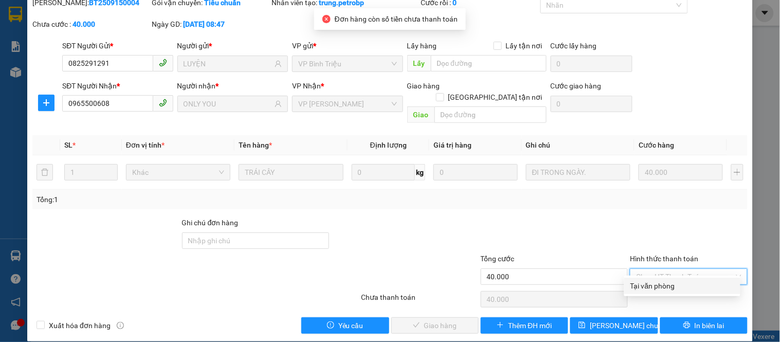
drag, startPoint x: 655, startPoint y: 287, endPoint x: 482, endPoint y: 316, distance: 176.1
click at [655, 287] on div "Tại văn phòng" at bounding box center [682, 285] width 104 height 11
type input "0"
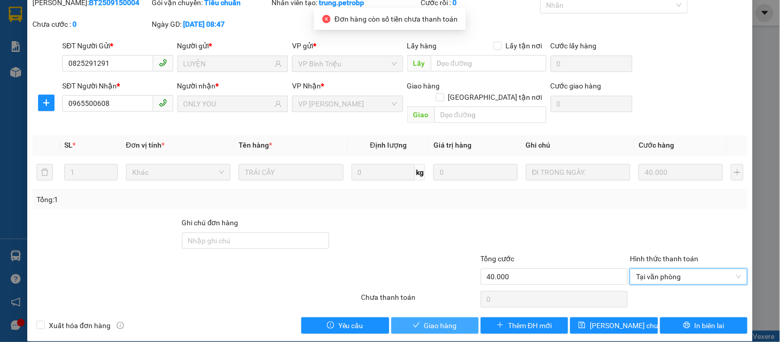
click at [424, 320] on span "Giao hàng" at bounding box center [440, 325] width 33 height 11
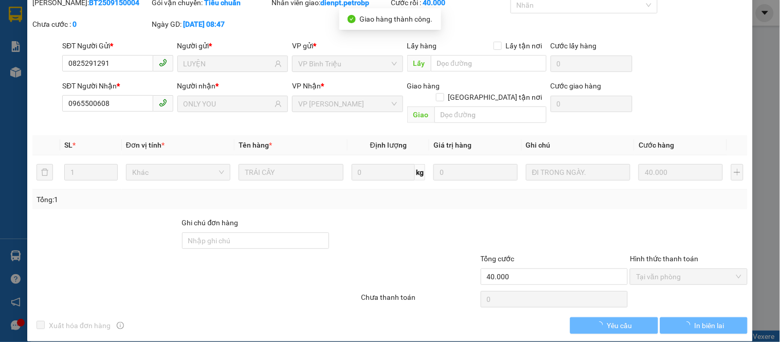
scroll to position [0, 0]
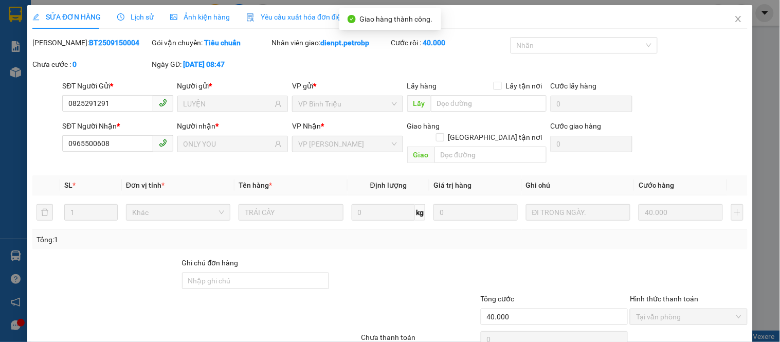
click at [94, 41] on b "BT2509150004" at bounding box center [114, 43] width 50 height 8
copy b "BT2509150004"
click at [734, 19] on icon "close" at bounding box center [738, 19] width 8 height 8
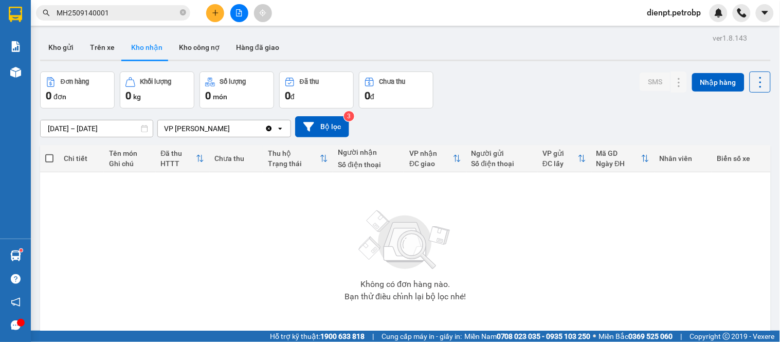
click at [540, 117] on div "[DATE] – [DATE] Press the down arrow key to interact with the calendar and sele…" at bounding box center [405, 126] width 730 height 21
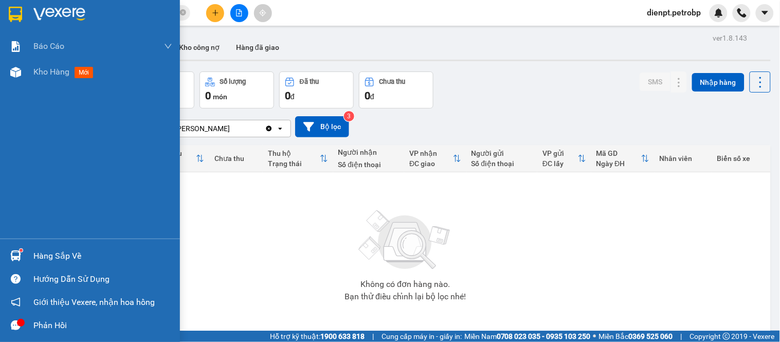
click at [6, 255] on div "Hàng sắp về" at bounding box center [90, 255] width 180 height 23
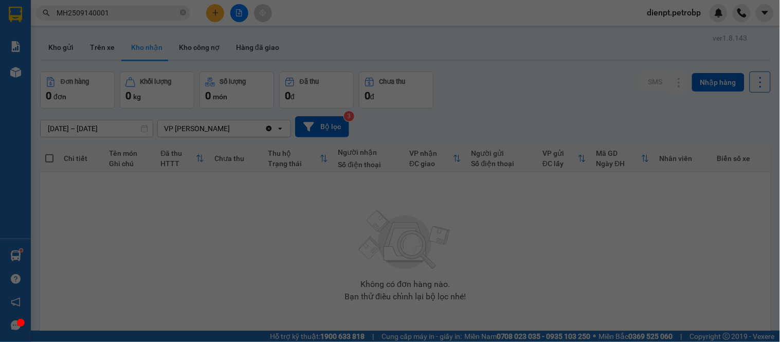
click at [6, 255] on div "Báo cáo BC tiền tận nơi (trưởng trạm) Báo cáo 1 (nv): Số tiền đã thu của văn ph…" at bounding box center [15, 171] width 31 height 342
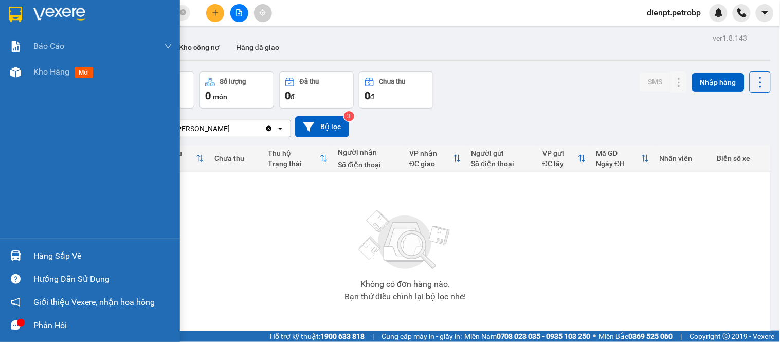
click at [20, 257] on img at bounding box center [15, 255] width 11 height 11
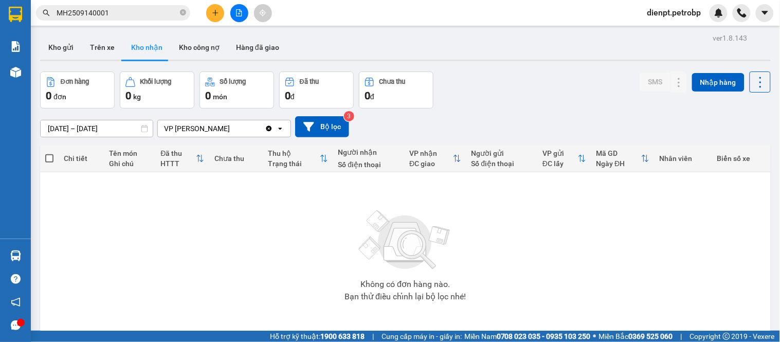
drag, startPoint x: 579, startPoint y: 249, endPoint x: 554, endPoint y: 119, distance: 132.0
click at [582, 223] on section "Kết quả tìm kiếm ( 1 ) Bộ lọc Mã ĐH Trạng thái Món hàng Tổng cước Chưa cước Ngư…" at bounding box center [390, 171] width 780 height 342
click at [552, 103] on div "Đơn hàng 0 đơn Khối lượng 0 kg Số lượng 0 món Đã thu 0 đ Chưa thu 0 đ SMS Nhập …" at bounding box center [405, 89] width 730 height 37
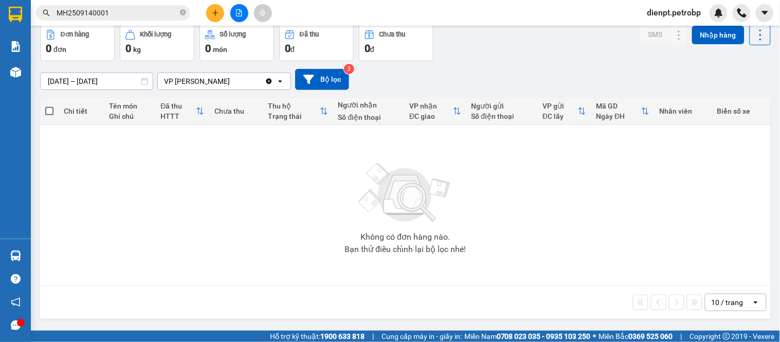
click at [550, 269] on div "Không có đơn hàng nào. Bạn thử điều chỉnh lại bộ lọc nhé!" at bounding box center [405, 205] width 720 height 154
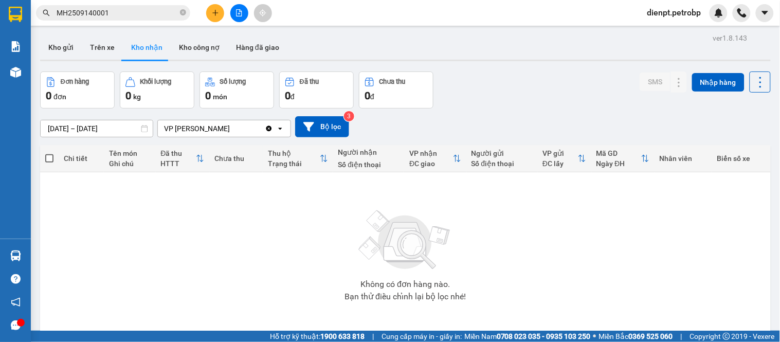
click at [515, 120] on div "[DATE] – [DATE] Press the down arrow key to interact with the calendar and sele…" at bounding box center [405, 126] width 730 height 21
click at [482, 120] on div "[DATE] – [DATE] Press the down arrow key to interact with the calendar and sele…" at bounding box center [405, 126] width 730 height 21
click at [290, 273] on div "Không có đơn hàng nào. Bạn thử điều chỉnh lại bộ lọc nhé!" at bounding box center [405, 252] width 720 height 154
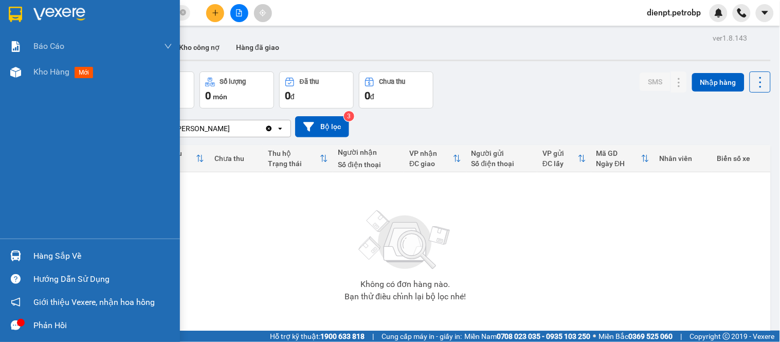
click at [31, 265] on div "Hàng sắp về" at bounding box center [90, 255] width 180 height 23
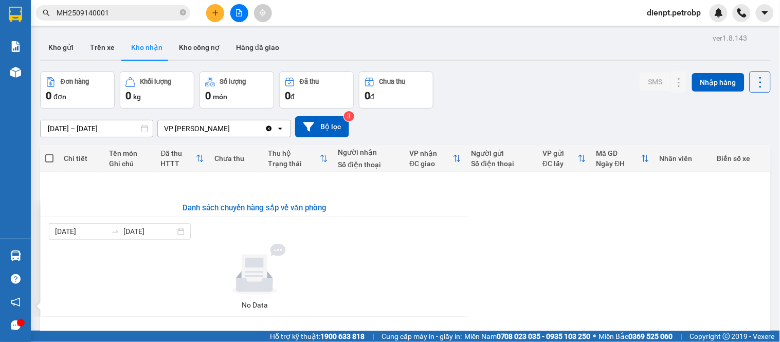
click at [559, 280] on section "Kết quả tìm kiếm ( 1 ) Bộ lọc Mã ĐH Trạng thái Món hàng Tổng cước Chưa cước Ngư…" at bounding box center [390, 171] width 780 height 342
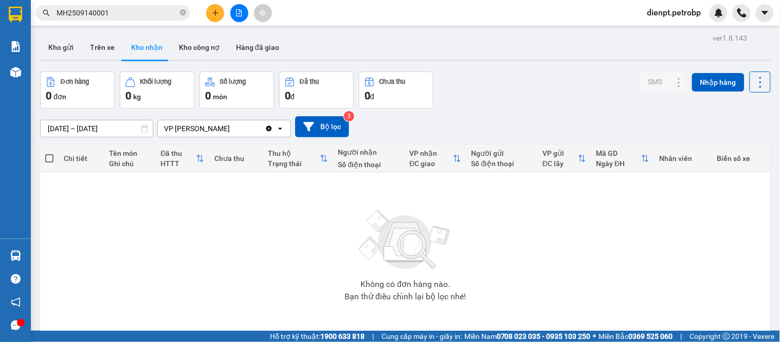
click at [504, 93] on div "Đơn hàng 0 đơn Khối lượng 0 kg Số lượng 0 món Đã thu 0 đ Chưa thu 0 đ SMS Nhập …" at bounding box center [405, 89] width 730 height 37
click at [523, 72] on div "Đơn hàng 0 đơn Khối lượng 0 kg Số lượng 0 món Đã thu 0 đ Chưa thu 0 đ SMS Nhập …" at bounding box center [405, 89] width 730 height 37
click at [149, 50] on button "Kho nhận" at bounding box center [147, 47] width 48 height 25
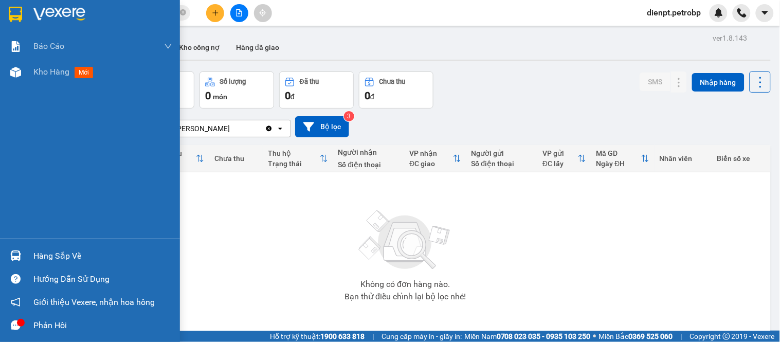
click at [27, 255] on div "Hàng sắp về" at bounding box center [90, 255] width 180 height 23
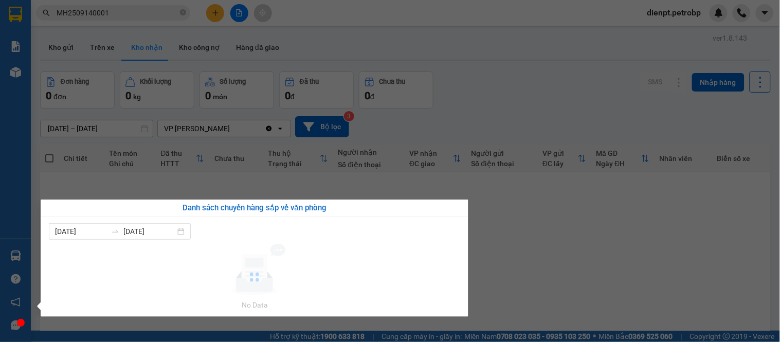
drag, startPoint x: 523, startPoint y: 265, endPoint x: 523, endPoint y: 243, distance: 21.6
click at [523, 262] on section "Kết quả tìm kiếm ( 1 ) Bộ lọc Mã ĐH Trạng thái Món hàng Tổng cước Chưa cước Ngư…" at bounding box center [390, 171] width 780 height 342
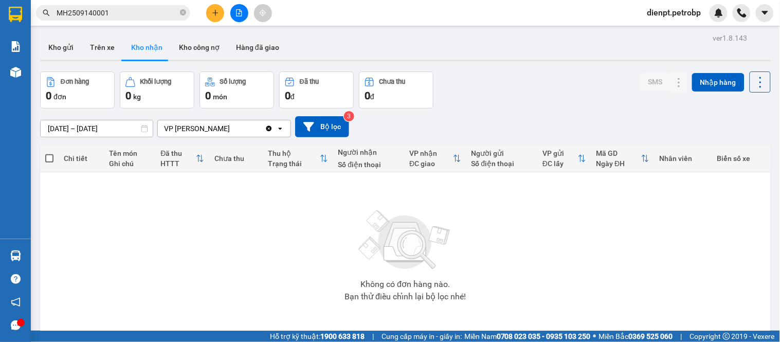
click at [527, 105] on div "Đơn hàng 0 đơn Khối lượng 0 kg Số lượng 0 món Đã thu 0 đ Chưa thu 0 đ SMS Nhập …" at bounding box center [405, 89] width 730 height 37
click at [567, 94] on div "Đơn hàng 0 đơn Khối lượng 0 kg Số lượng 0 món Đã thu 0 đ Chưa thu 0 đ SMS Nhập …" at bounding box center [405, 89] width 730 height 37
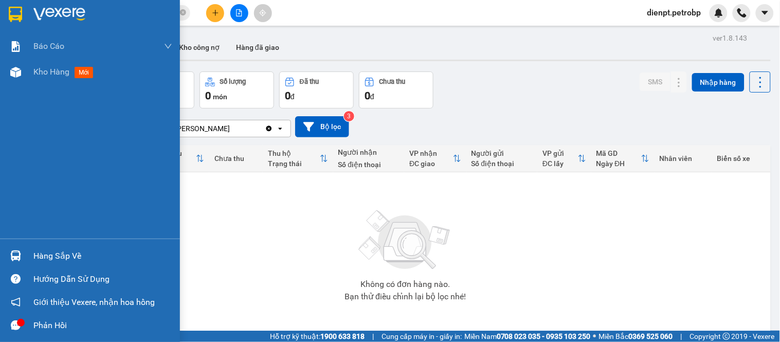
click at [39, 259] on div "Hàng sắp về" at bounding box center [102, 255] width 139 height 15
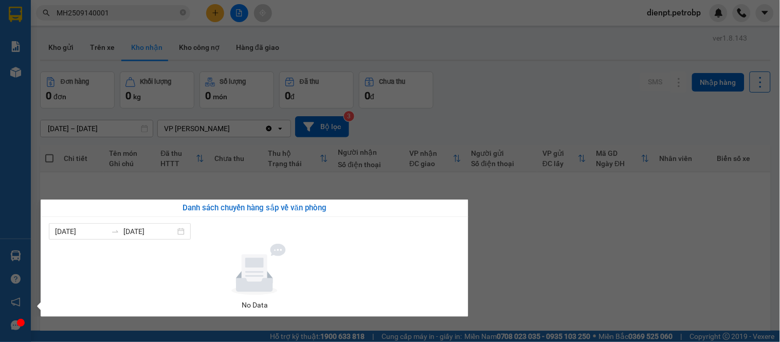
click at [574, 106] on section "Kết quả tìm kiếm ( 1 ) Bộ lọc Mã ĐH Trạng thái Món hàng Tổng cước Chưa cước Ngư…" at bounding box center [390, 171] width 780 height 342
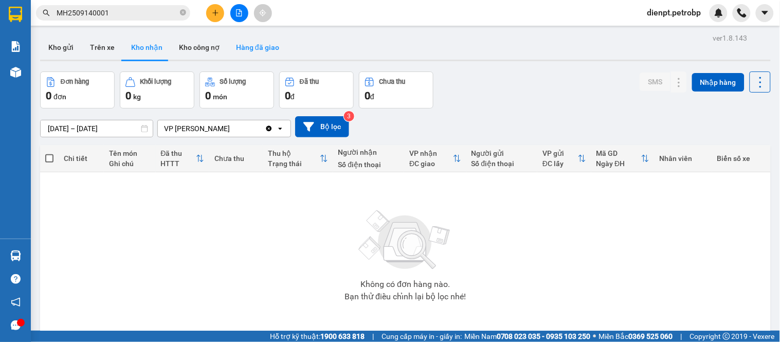
click at [260, 50] on button "Hàng đã giao" at bounding box center [258, 47] width 60 height 25
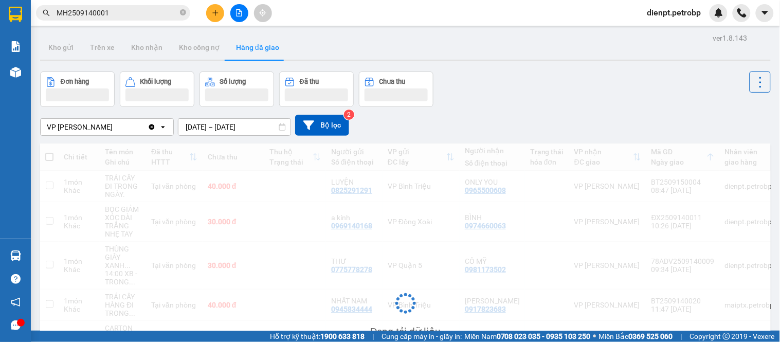
click at [545, 85] on div "Đơn hàng Khối lượng Số lượng Đã thu Chưa thu" at bounding box center [405, 88] width 730 height 35
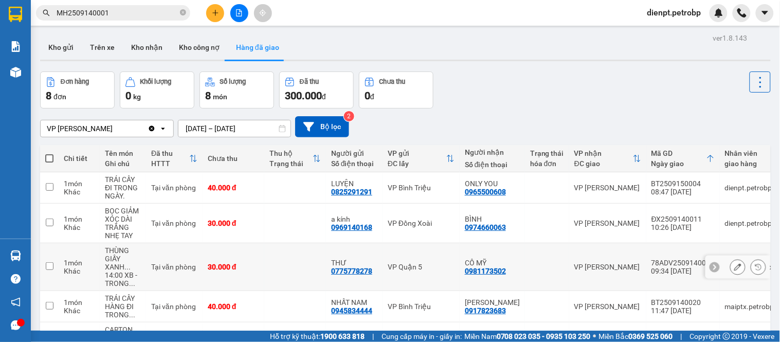
click at [489, 272] on div "0981173502" at bounding box center [485, 271] width 41 height 8
copy div "0981173502"
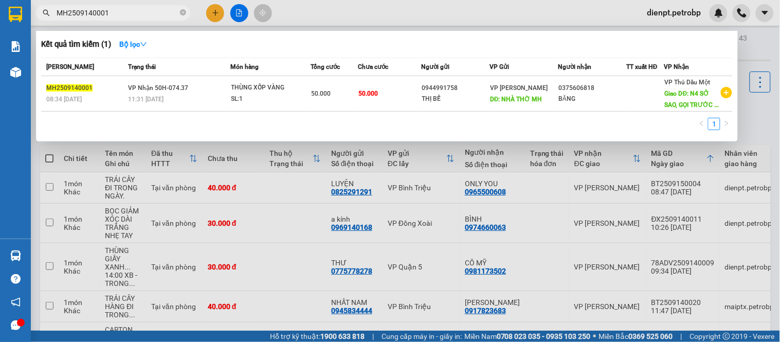
click at [131, 7] on input "MH2509140001" at bounding box center [117, 12] width 121 height 11
paste input "0981173502"
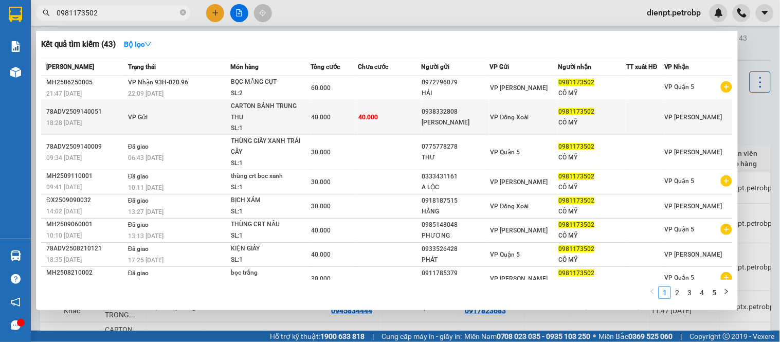
type input "0981173502"
click at [249, 118] on div "CARTON BÁNH TRUNG THU" at bounding box center [269, 112] width 77 height 22
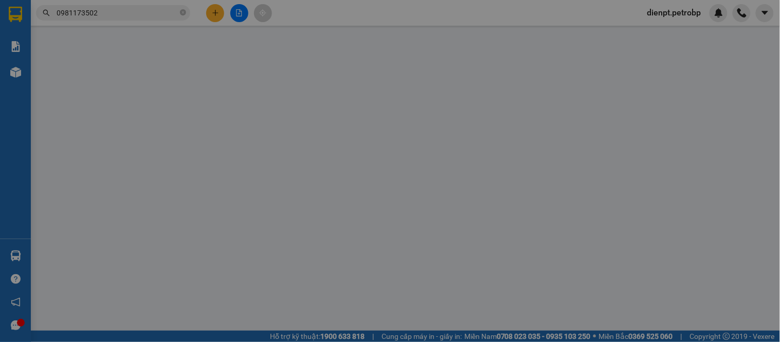
type input "0938332808"
type input "[PERSON_NAME]"
type input "0981173502"
type input "CÔ MỸ"
type input "40.000"
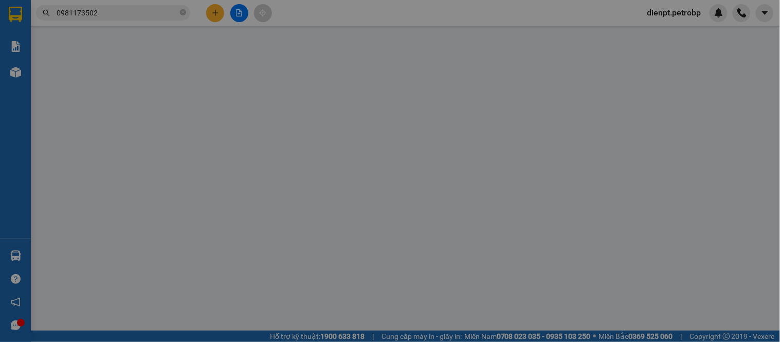
type input "40.000"
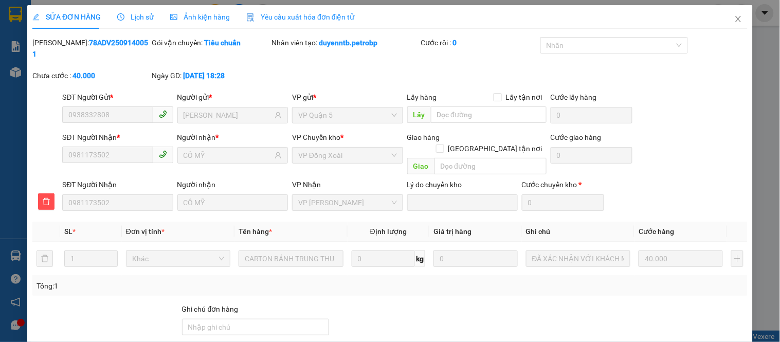
click at [140, 22] on div "Lịch sử" at bounding box center [135, 16] width 36 height 11
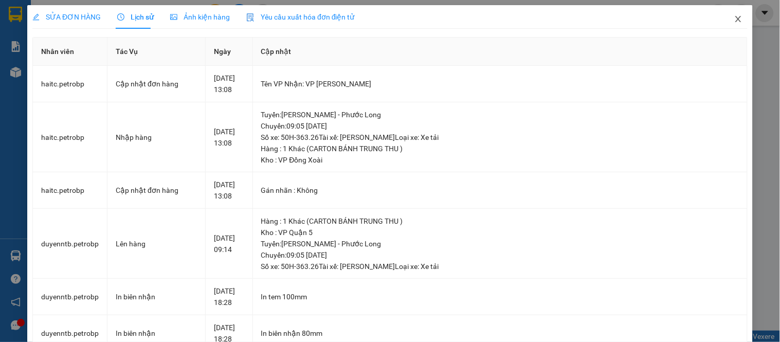
click at [734, 21] on icon "close" at bounding box center [738, 19] width 8 height 8
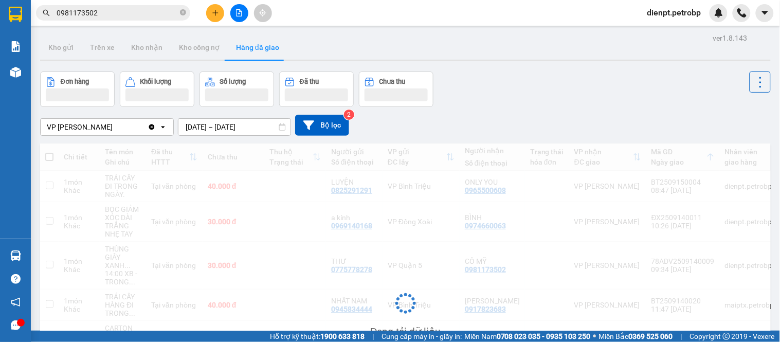
click at [523, 96] on div "Đơn hàng Khối lượng Số lượng Đã thu Chưa thu" at bounding box center [405, 88] width 730 height 35
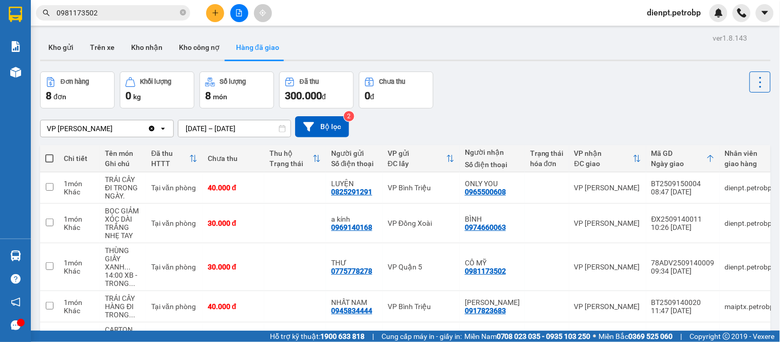
click at [112, 15] on input "0981173502" at bounding box center [117, 12] width 121 height 11
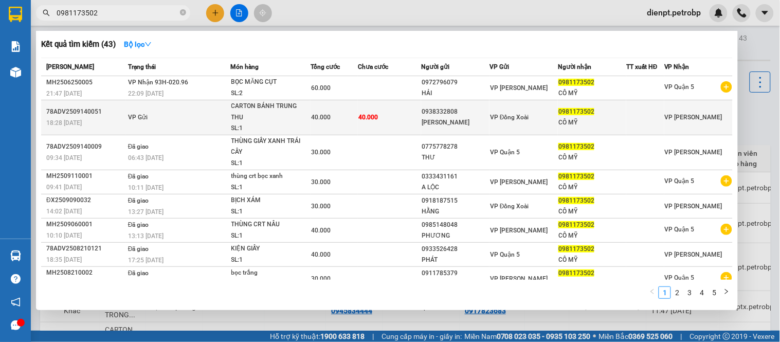
click at [358, 117] on span "40.000" at bounding box center [368, 117] width 20 height 7
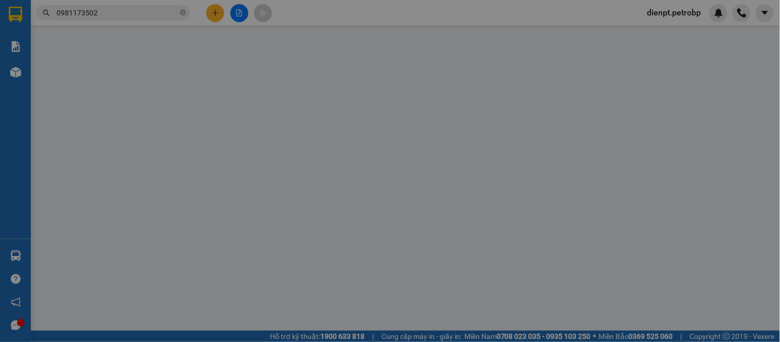
type input "0938332808"
type input "[PERSON_NAME]"
type input "0981173502"
type input "CÔ MỸ"
type input "40.000"
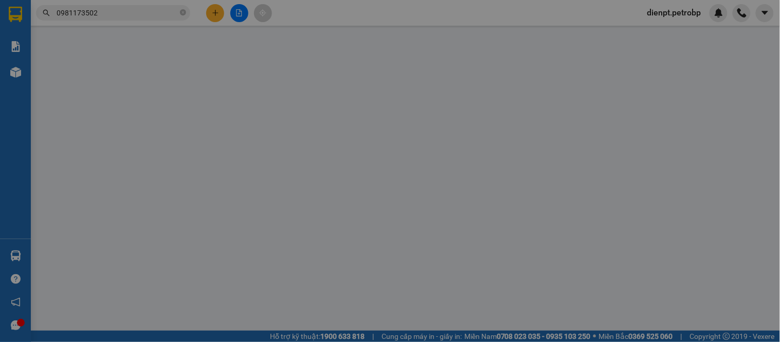
type input "40.000"
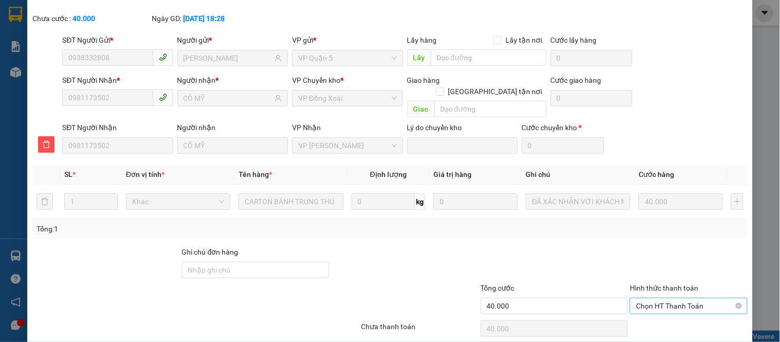
scroll to position [75, 0]
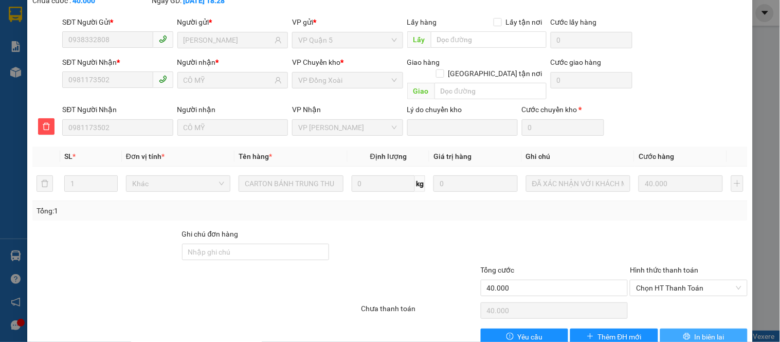
click at [669, 328] on button "In biên lai" at bounding box center [703, 336] width 87 height 16
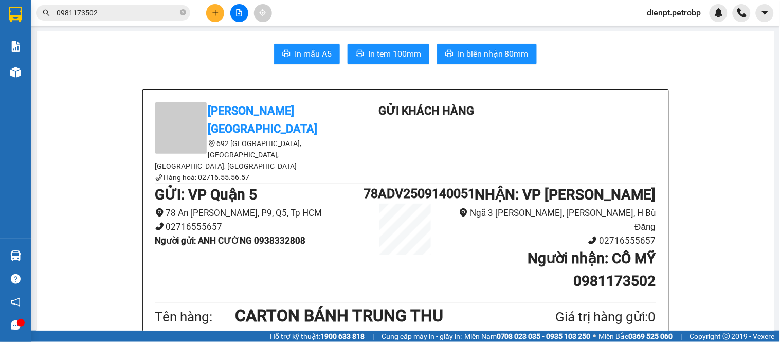
scroll to position [57, 0]
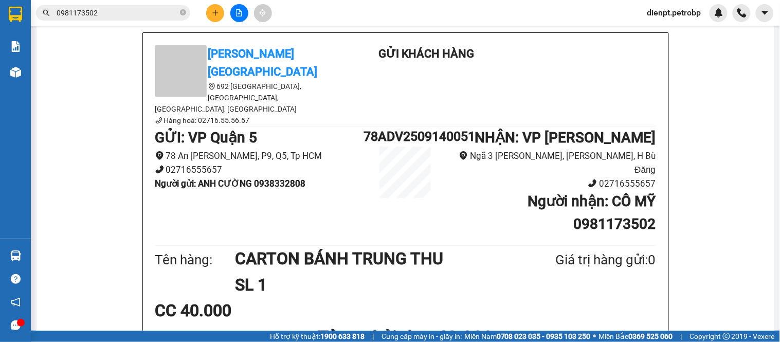
drag, startPoint x: 126, startPoint y: 117, endPoint x: 146, endPoint y: 86, distance: 36.1
drag, startPoint x: 82, startPoint y: 96, endPoint x: 96, endPoint y: 65, distance: 33.8
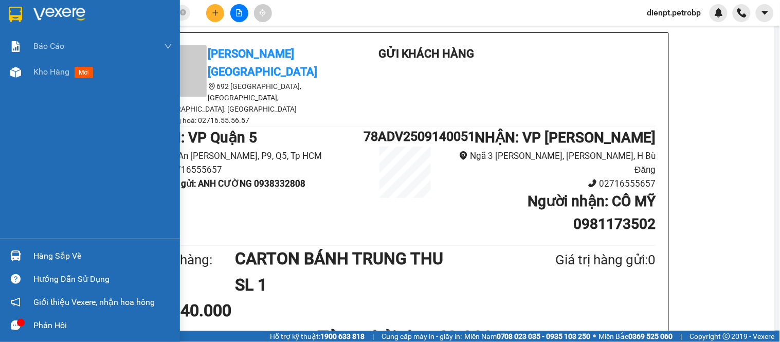
click at [25, 259] on div "Hàng sắp về" at bounding box center [90, 255] width 180 height 23
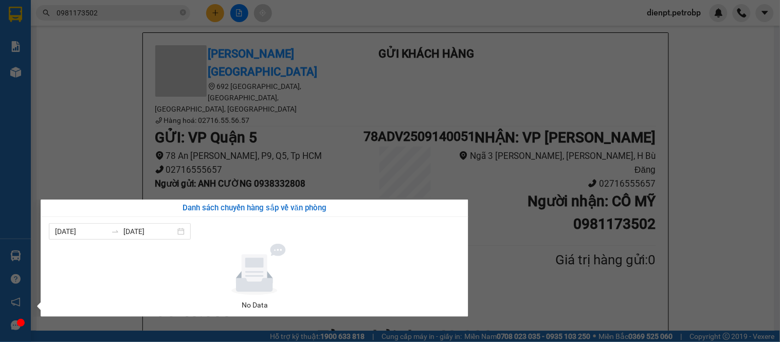
click at [49, 156] on section "Kết quả tìm kiếm ( 43 ) Bộ lọc Mã ĐH Trạng thái Món hàng Tổng cước Chưa cước Ng…" at bounding box center [390, 171] width 780 height 342
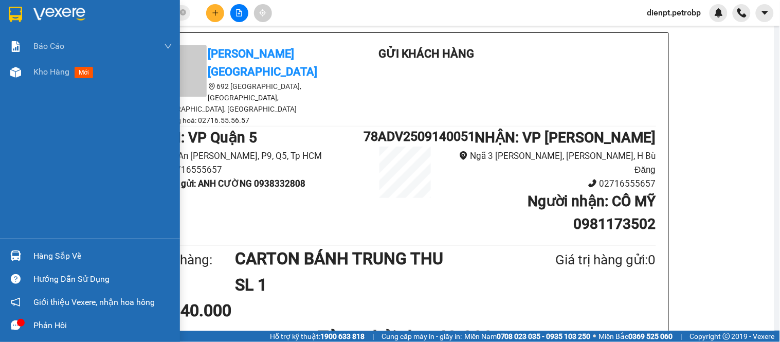
click at [7, 254] on div at bounding box center [16, 256] width 18 height 18
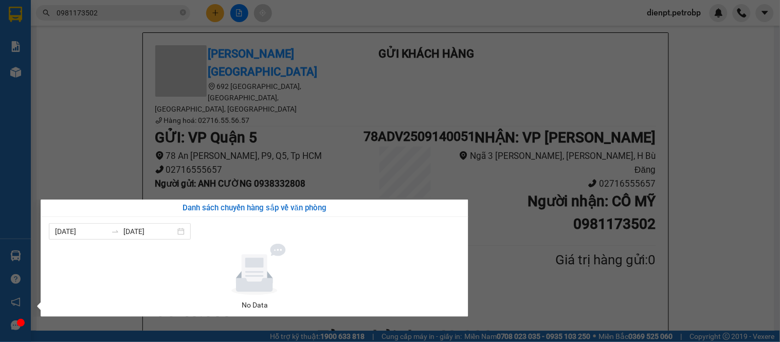
click at [63, 103] on section "Kết quả tìm kiếm ( 43 ) Bộ lọc Mã ĐH Trạng thái Món hàng Tổng cước Chưa cước Ng…" at bounding box center [390, 171] width 780 height 342
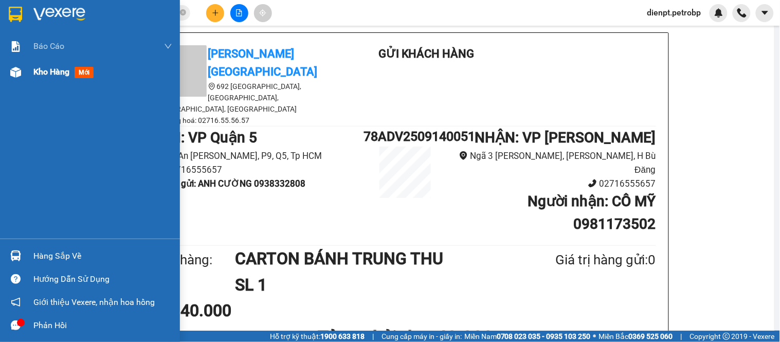
click at [10, 69] on img at bounding box center [15, 72] width 11 height 11
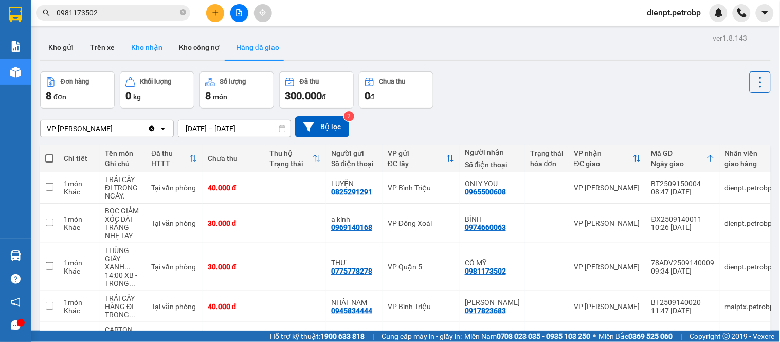
click at [144, 47] on button "Kho nhận" at bounding box center [147, 47] width 48 height 25
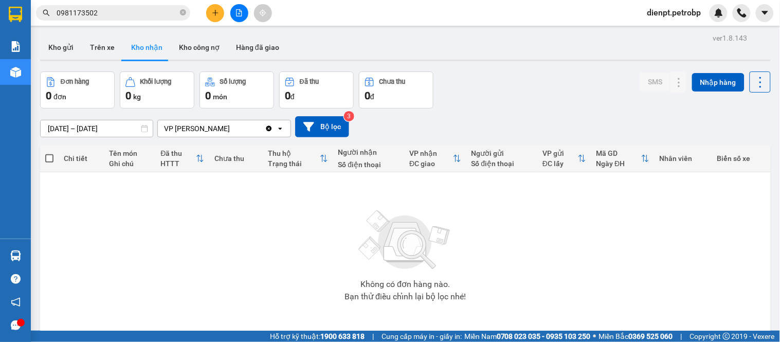
click at [551, 85] on div "Đơn hàng 0 đơn Khối lượng 0 kg Số lượng 0 món Đã thu 0 đ Chưa thu 0 đ SMS Nhập …" at bounding box center [405, 89] width 730 height 37
click at [72, 130] on input "[DATE] – [DATE]" at bounding box center [97, 128] width 112 height 16
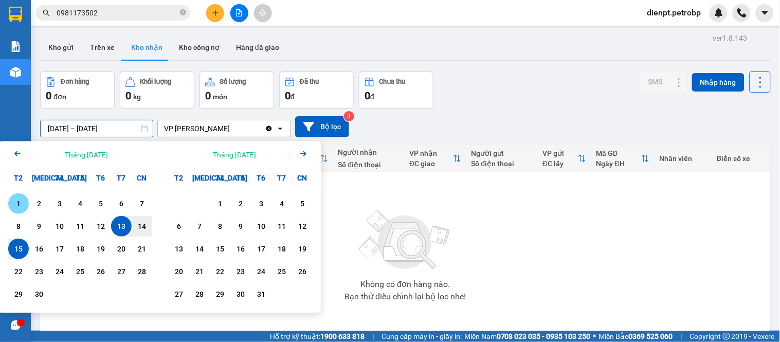
click at [22, 207] on div "1" at bounding box center [18, 203] width 14 height 12
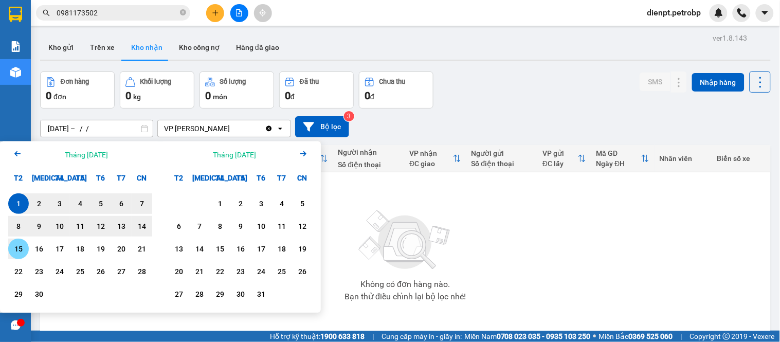
click at [17, 250] on div "15" at bounding box center [18, 249] width 14 height 12
type input "[DATE] – [DATE]"
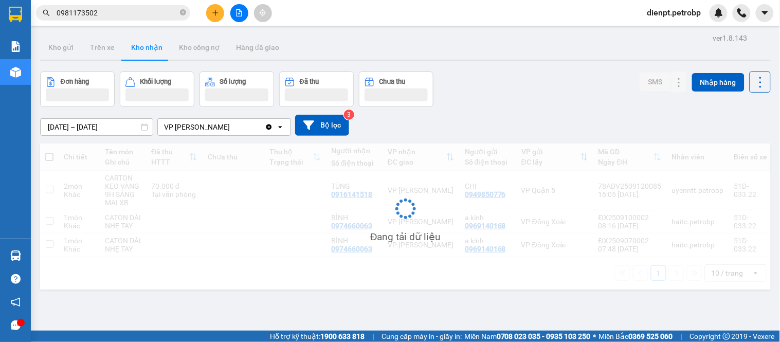
click at [531, 108] on div "[DATE] – [DATE] Press the down arrow key to interact with the calendar and sele…" at bounding box center [405, 125] width 730 height 36
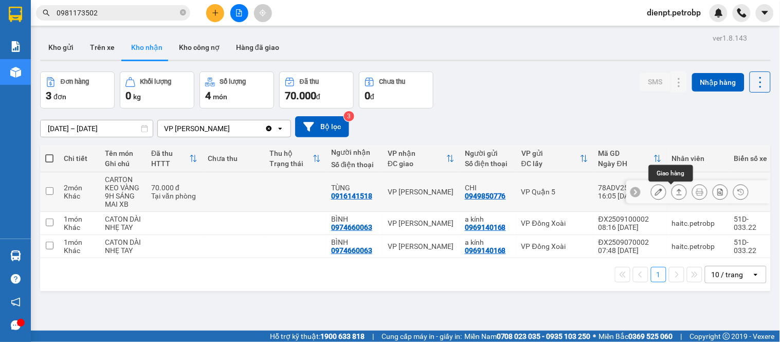
click at [675, 193] on icon at bounding box center [678, 191] width 7 height 7
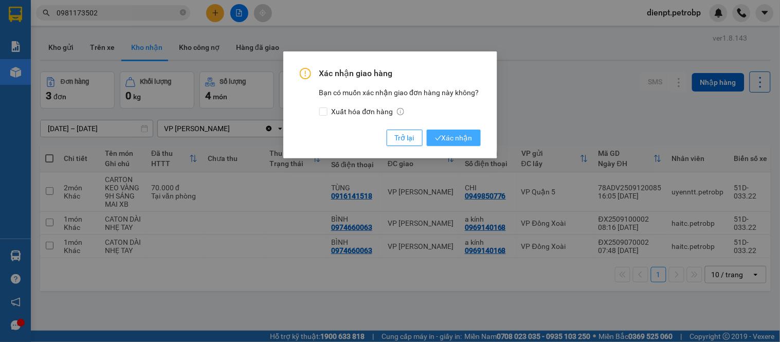
click at [466, 134] on span "Xác nhận" at bounding box center [454, 137] width 38 height 11
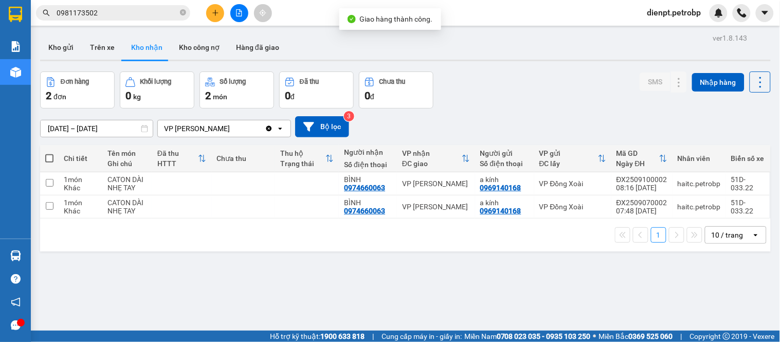
click at [576, 100] on div "Đơn hàng 2 đơn Khối lượng 0 kg Số lượng 2 món Đã thu 0 đ Chưa thu 0 đ SMS Nhập …" at bounding box center [405, 89] width 730 height 37
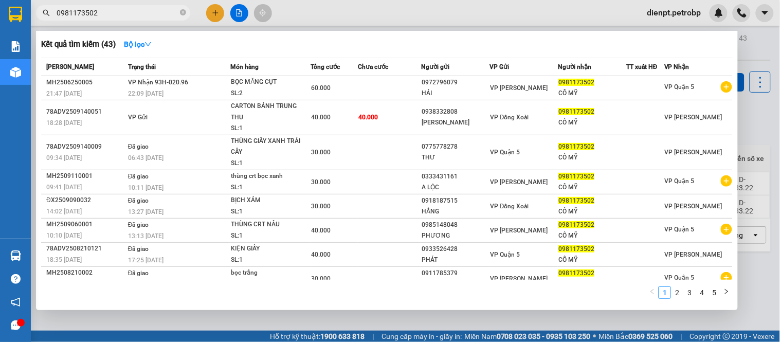
click at [151, 5] on span "0981173502" at bounding box center [113, 12] width 154 height 15
click at [150, 6] on span "0981173502" at bounding box center [113, 12] width 154 height 15
click at [147, 10] on input "0981173502" at bounding box center [117, 12] width 121 height 11
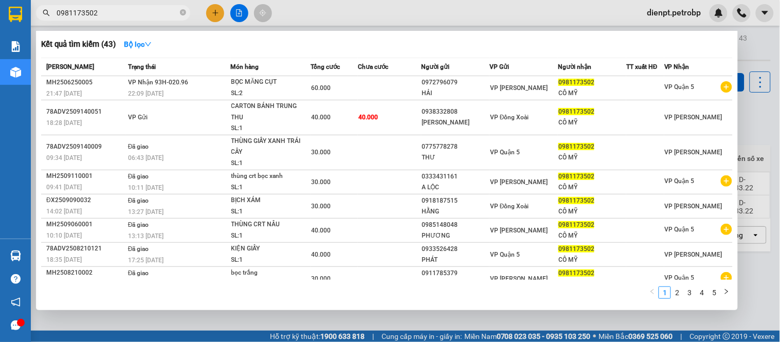
click at [147, 10] on input "0981173502" at bounding box center [117, 12] width 121 height 11
paste input "387184164"
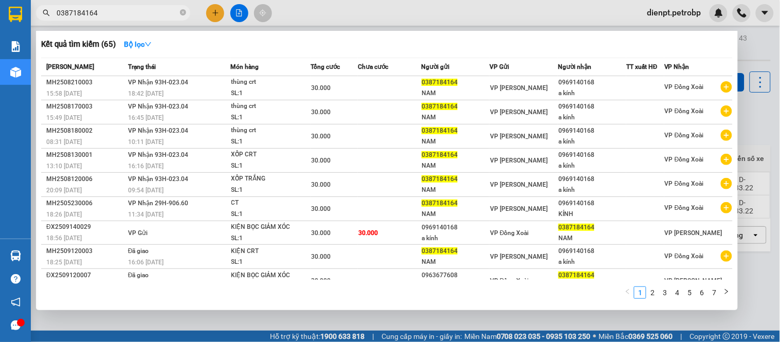
type input "0387184164"
click at [441, 316] on div at bounding box center [390, 171] width 780 height 342
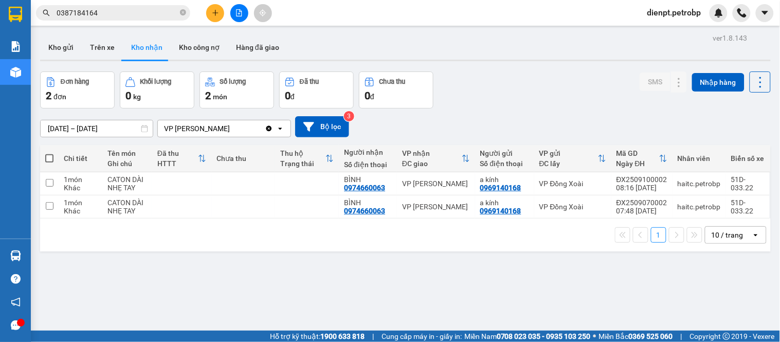
click at [183, 267] on div "ver 1.8.143 Kho gửi Trên xe Kho nhận Kho công nợ Hàng đã giao Đơn hàng 2 đơn Kh…" at bounding box center [405, 202] width 739 height 342
click at [527, 116] on div "[DATE] – [DATE] Press the down arrow key to interact with the calendar and sele…" at bounding box center [405, 126] width 730 height 21
click at [134, 288] on div "ver 1.8.143 Kho gửi Trên xe Kho nhận Kho công nợ Hàng đã giao Đơn hàng 2 đơn Kh…" at bounding box center [405, 202] width 739 height 342
click at [547, 119] on div "[DATE] – [DATE] Press the down arrow key to interact with the calendar and sele…" at bounding box center [405, 126] width 730 height 21
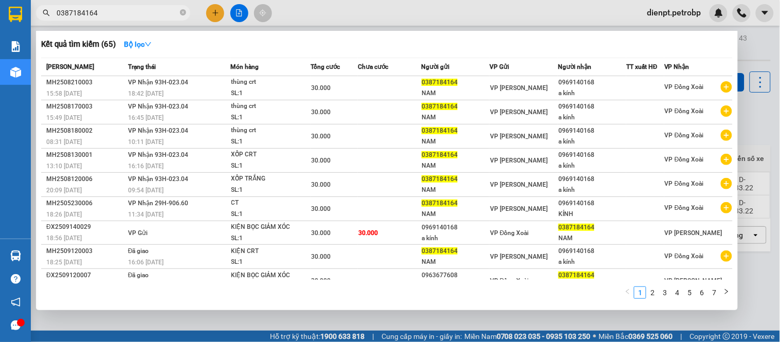
click at [153, 13] on input "0387184164" at bounding box center [117, 12] width 121 height 11
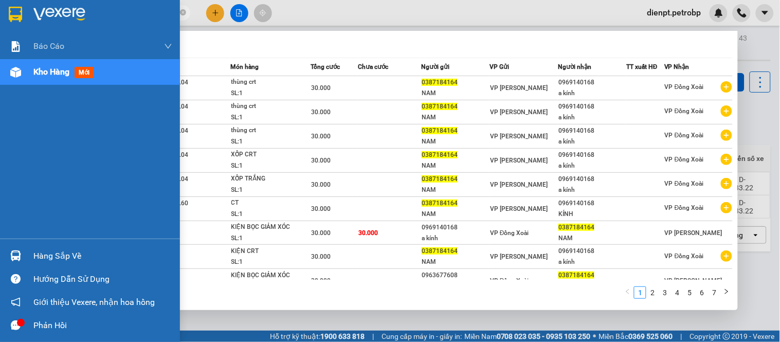
click at [21, 256] on div at bounding box center [16, 256] width 18 height 18
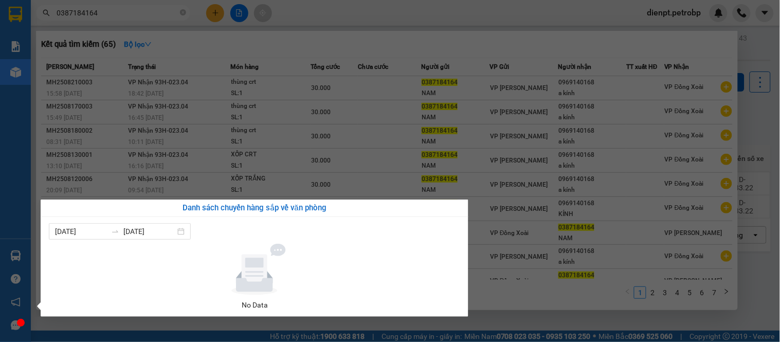
click at [517, 311] on section "Kết quả tìm kiếm ( 65 ) Bộ lọc Mã ĐH Trạng thái Món hàng Tổng cước Chưa cước Ng…" at bounding box center [390, 171] width 780 height 342
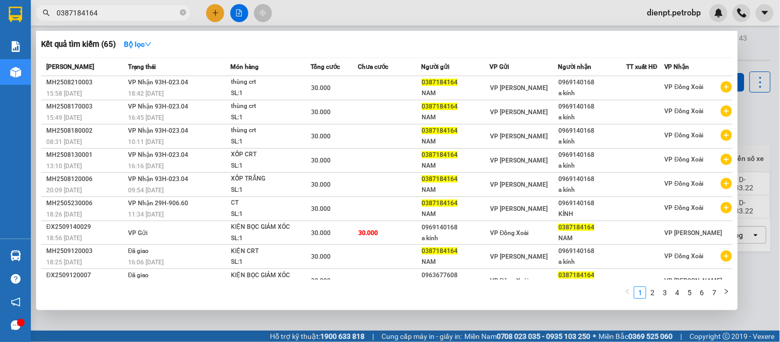
click at [457, 325] on div at bounding box center [390, 171] width 780 height 342
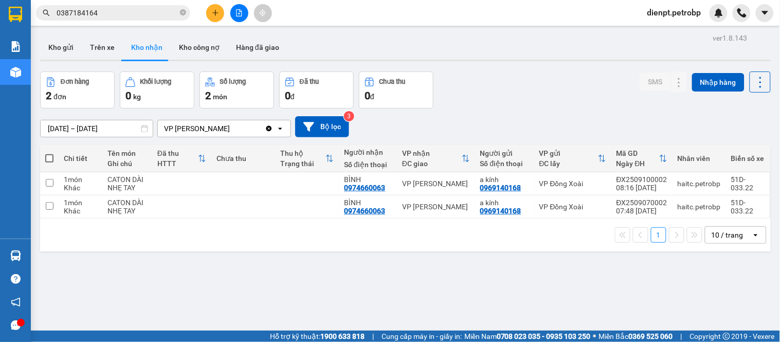
drag, startPoint x: 120, startPoint y: 292, endPoint x: 236, endPoint y: 225, distance: 134.3
click at [120, 291] on div "ver 1.8.143 Kho gửi Trên xe Kho nhận Kho công nợ Hàng đã giao Đơn hàng 2 đơn Kh…" at bounding box center [405, 202] width 739 height 342
click at [555, 100] on div "Đơn hàng 2 đơn Khối lượng 0 kg Số lượng 2 món Đã thu 0 đ Chưa thu 0 đ SMS Nhập …" at bounding box center [405, 89] width 730 height 37
click at [109, 14] on input "0387184164" at bounding box center [117, 12] width 121 height 11
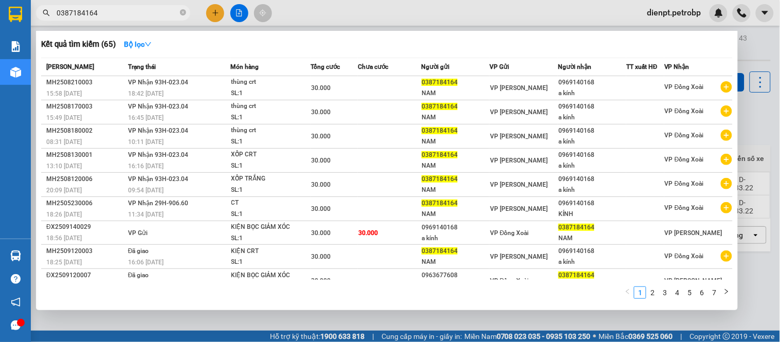
click at [485, 44] on div "Kết quả tìm kiếm ( 65 ) Bộ lọc" at bounding box center [386, 44] width 691 height 16
click at [204, 313] on div at bounding box center [390, 171] width 780 height 342
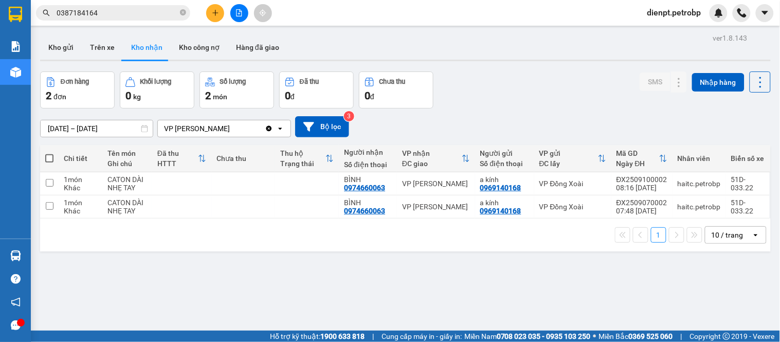
click at [584, 50] on div "Kho gửi Trên xe Kho nhận Kho công nợ Hàng đã giao" at bounding box center [405, 48] width 730 height 27
click at [576, 102] on div "Đơn hàng 2 đơn Khối lượng 0 kg Số lượng 2 món Đã thu 0 đ Chưa thu 0 đ SMS Nhập …" at bounding box center [405, 89] width 730 height 37
click at [335, 132] on button "Bộ lọc" at bounding box center [322, 126] width 54 height 21
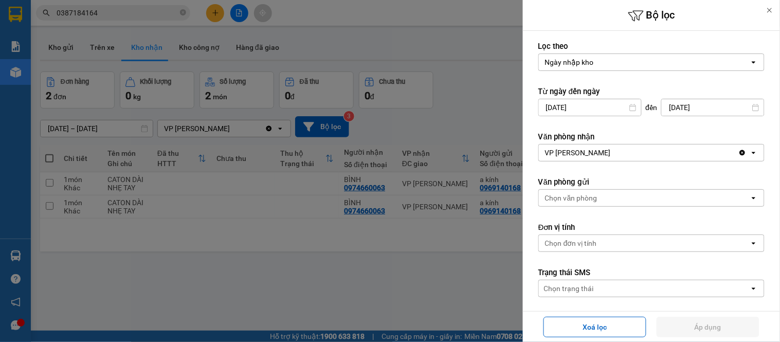
click at [493, 84] on div at bounding box center [390, 171] width 780 height 342
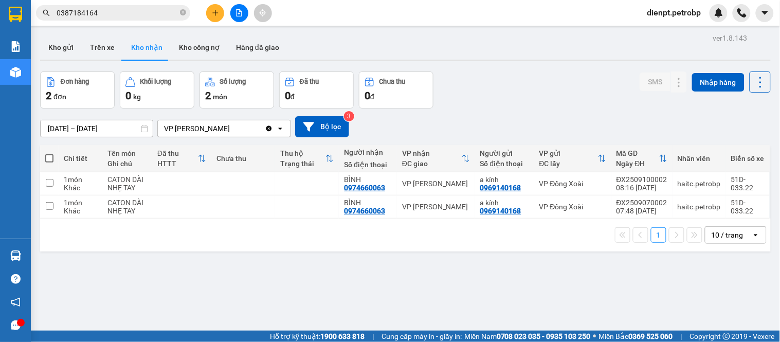
click at [653, 11] on span "dienpt.petrobp" at bounding box center [674, 12] width 70 height 13
click at [648, 34] on icon "login" at bounding box center [646, 32] width 6 height 6
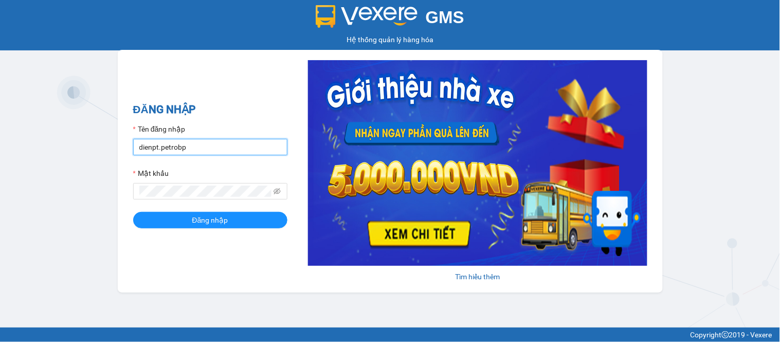
click at [209, 153] on input "dienpt.petrobp" at bounding box center [210, 147] width 154 height 16
type input "maiptx.petrobp"
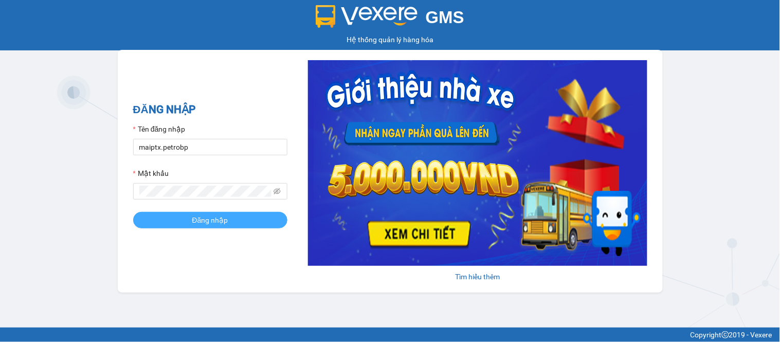
click at [207, 215] on span "Đăng nhập" at bounding box center [210, 219] width 36 height 11
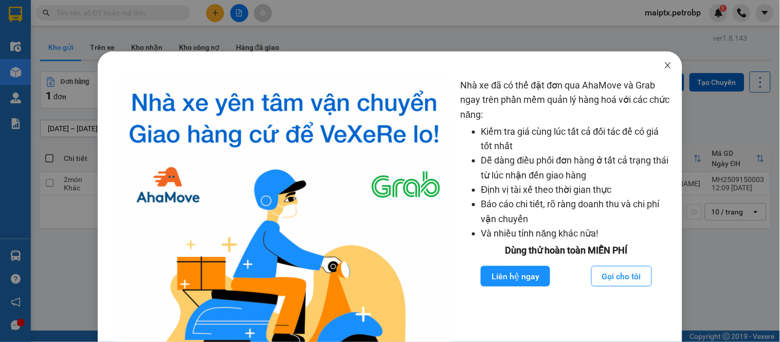
click at [665, 65] on icon "close" at bounding box center [668, 65] width 6 height 6
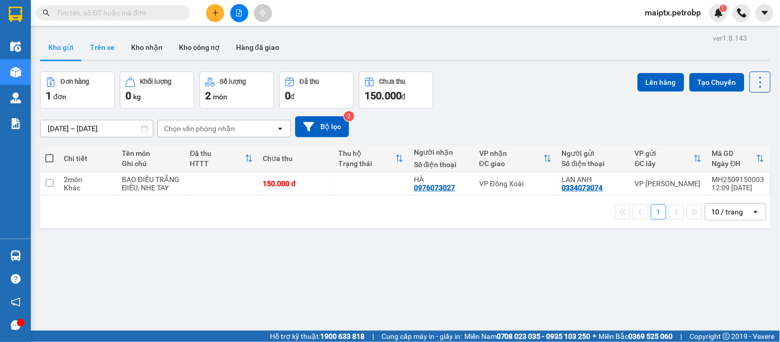
click at [112, 49] on button "Trên xe" at bounding box center [102, 47] width 41 height 25
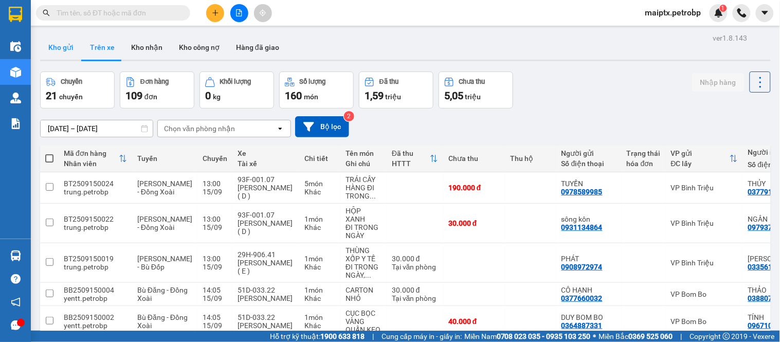
click at [73, 45] on button "Kho gửi" at bounding box center [61, 47] width 42 height 25
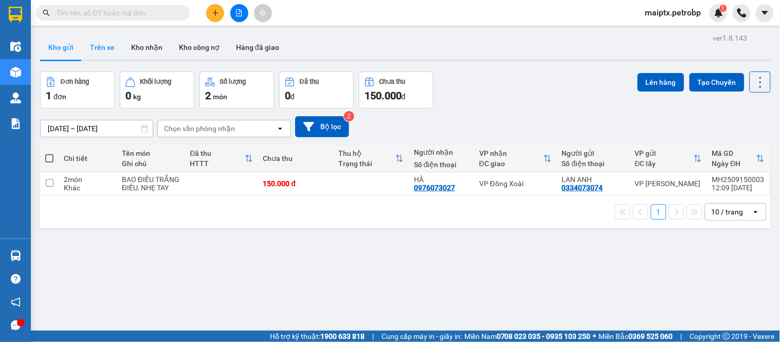
click at [100, 58] on button "Trên xe" at bounding box center [102, 47] width 41 height 25
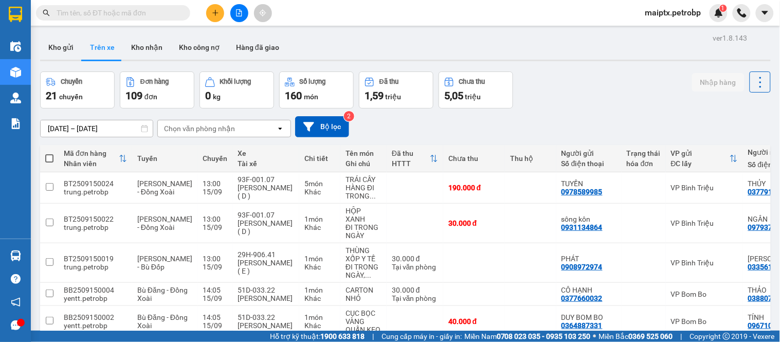
click at [111, 124] on input "[DATE] – [DATE]" at bounding box center [97, 128] width 112 height 16
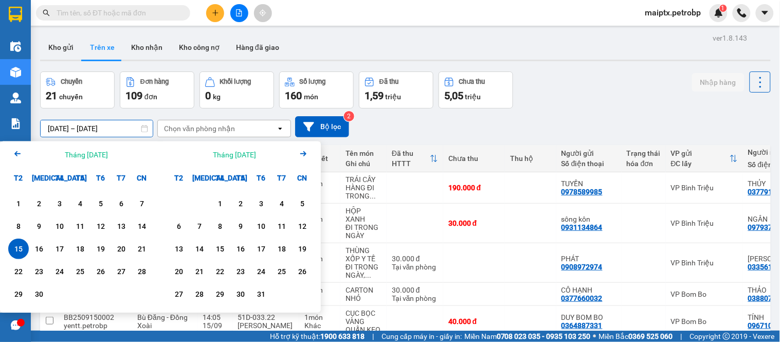
click at [199, 133] on div "Chọn văn phòng nhận" at bounding box center [199, 128] width 71 height 10
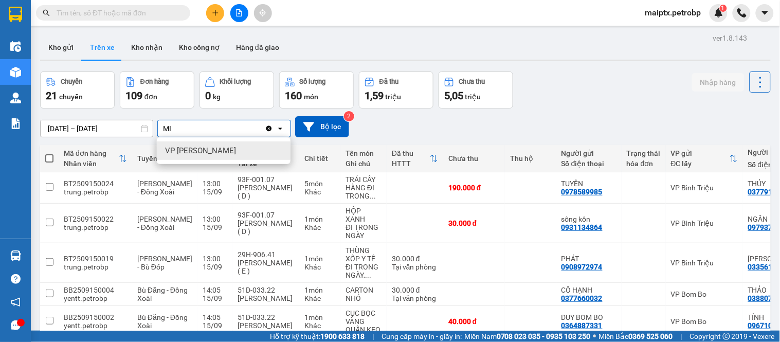
type input "MI"
click at [197, 146] on span "VP [PERSON_NAME]" at bounding box center [200, 150] width 71 height 10
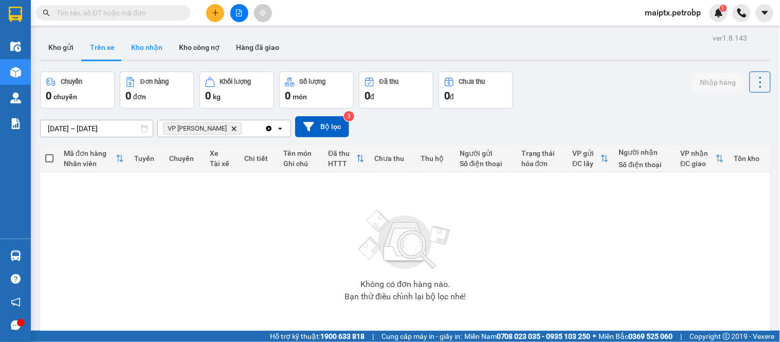
click at [129, 48] on button "Kho nhận" at bounding box center [147, 47] width 48 height 25
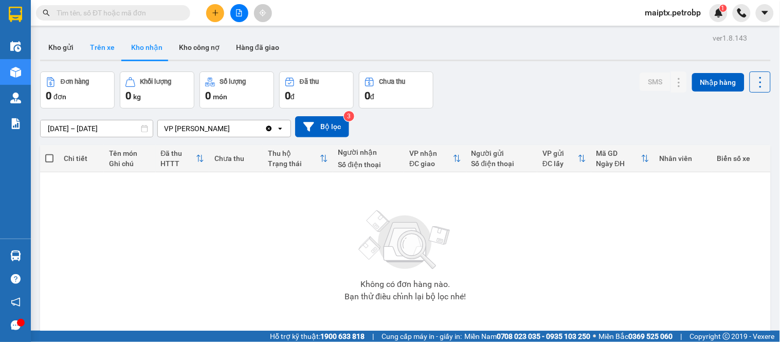
click at [98, 50] on button "Trên xe" at bounding box center [102, 47] width 41 height 25
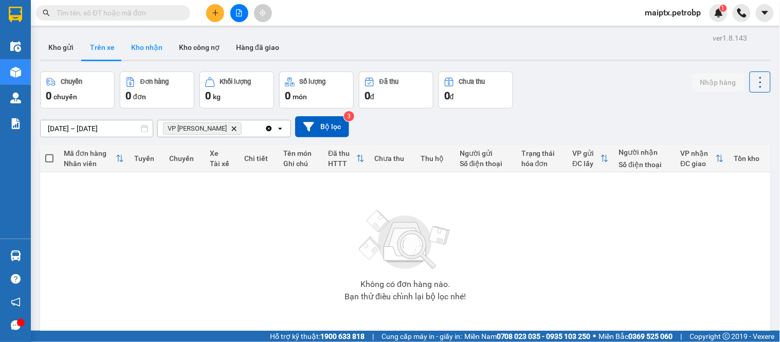
click at [150, 55] on button "Kho nhận" at bounding box center [147, 47] width 48 height 25
type input "[DATE] – [DATE]"
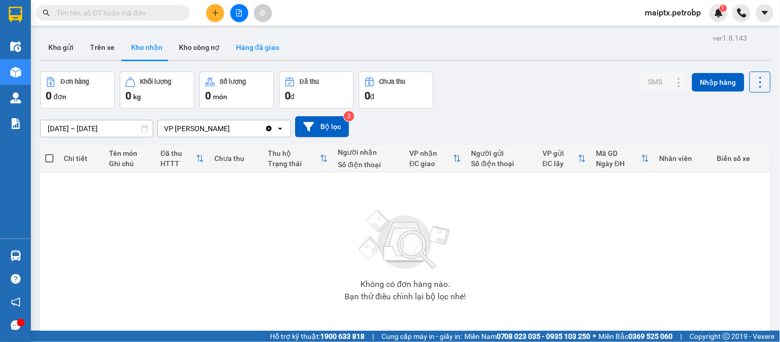
click at [268, 46] on button "Hàng đã giao" at bounding box center [258, 47] width 60 height 25
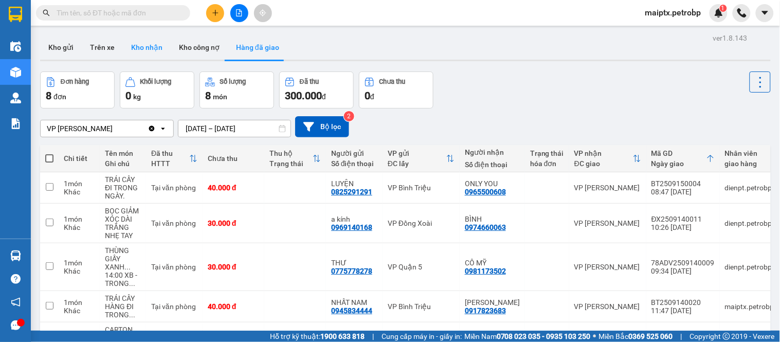
click at [130, 49] on button "Kho nhận" at bounding box center [147, 47] width 48 height 25
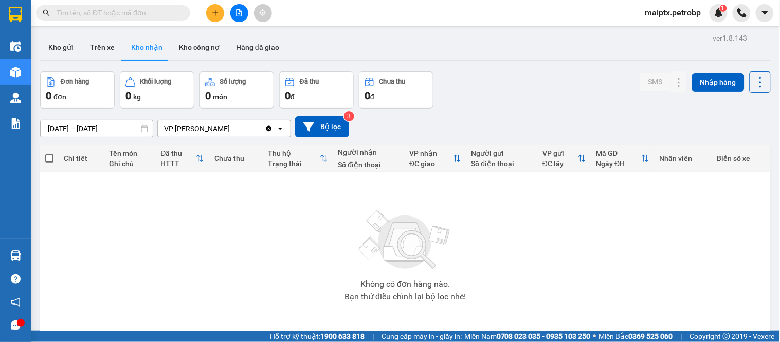
click at [159, 235] on div "Không có đơn hàng nào. Bạn thử điều chỉnh lại bộ lọc nhé!" at bounding box center [405, 252] width 720 height 154
click at [115, 41] on button "Trên xe" at bounding box center [102, 47] width 41 height 25
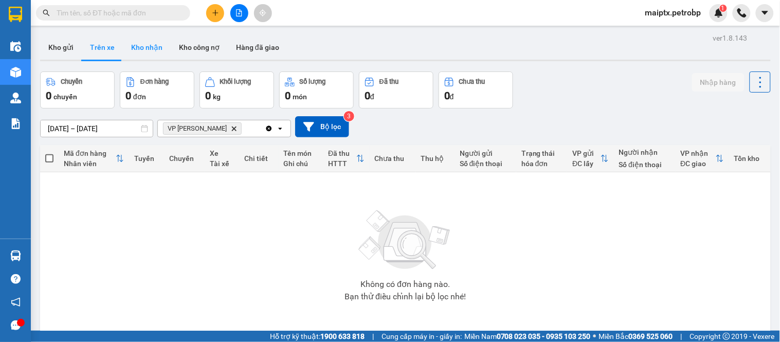
click at [158, 42] on button "Kho nhận" at bounding box center [147, 47] width 48 height 25
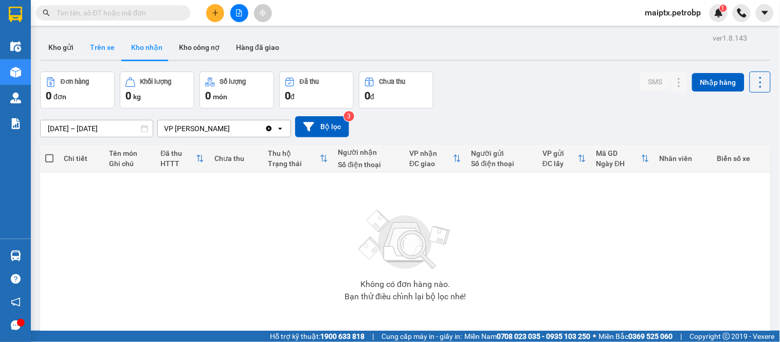
click at [98, 51] on button "Trên xe" at bounding box center [102, 47] width 41 height 25
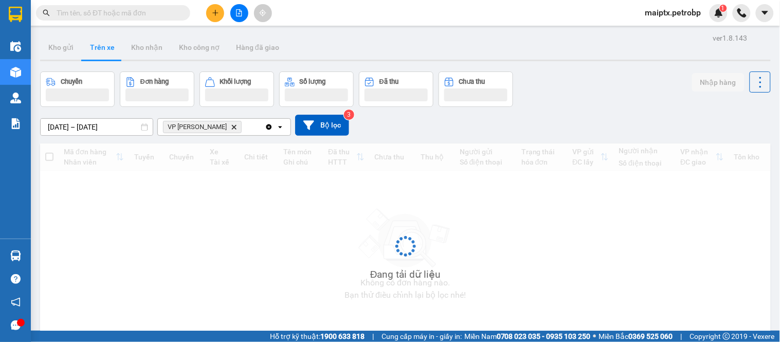
type input "[DATE] – [DATE]"
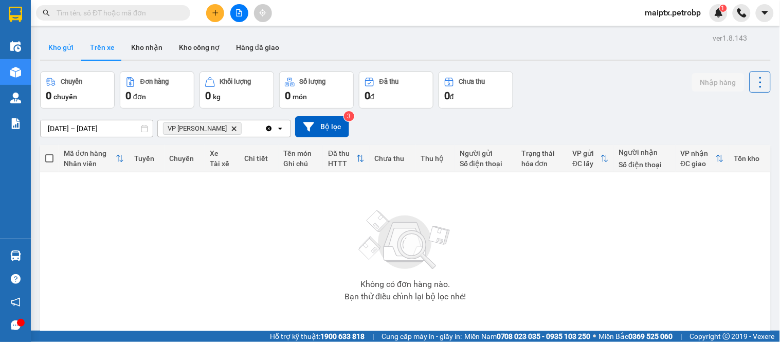
click at [59, 44] on button "Kho gửi" at bounding box center [61, 47] width 42 height 25
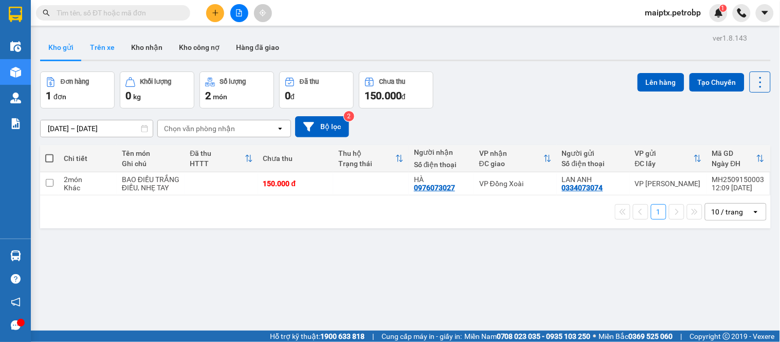
click at [104, 45] on button "Trên xe" at bounding box center [102, 47] width 41 height 25
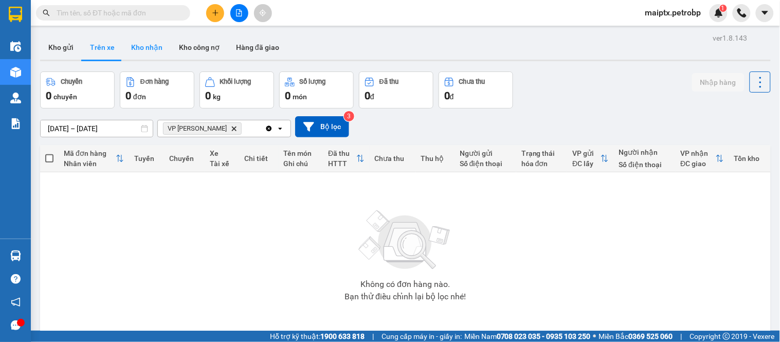
click at [143, 46] on button "Kho nhận" at bounding box center [147, 47] width 48 height 25
type input "[DATE] – [DATE]"
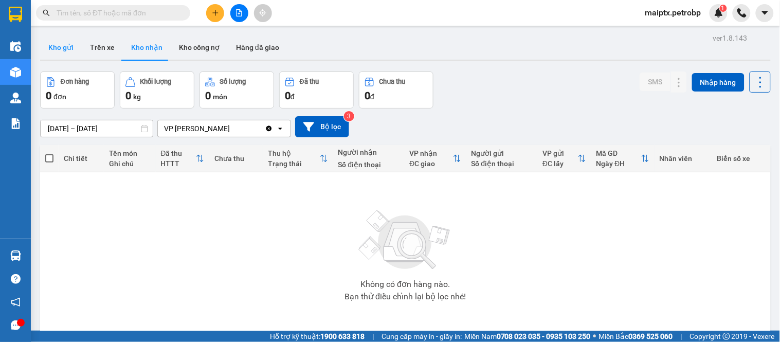
click at [70, 39] on button "Kho gửi" at bounding box center [61, 47] width 42 height 25
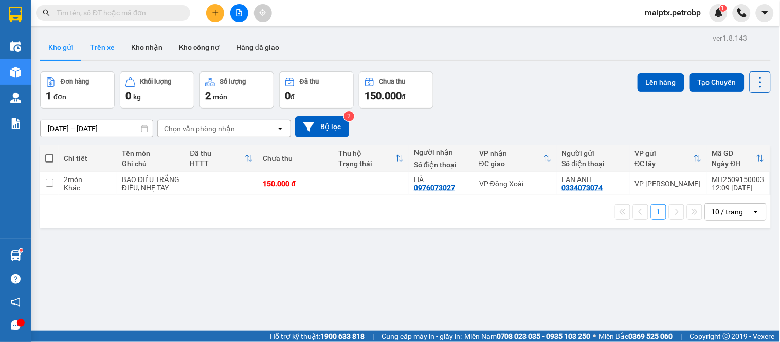
click at [99, 42] on button "Trên xe" at bounding box center [102, 47] width 41 height 25
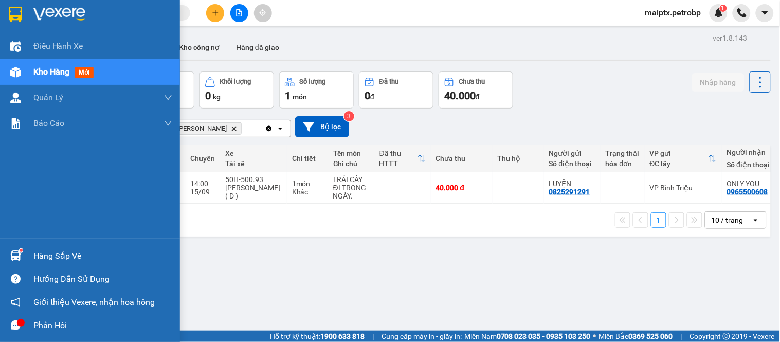
click at [13, 256] on img at bounding box center [15, 255] width 11 height 11
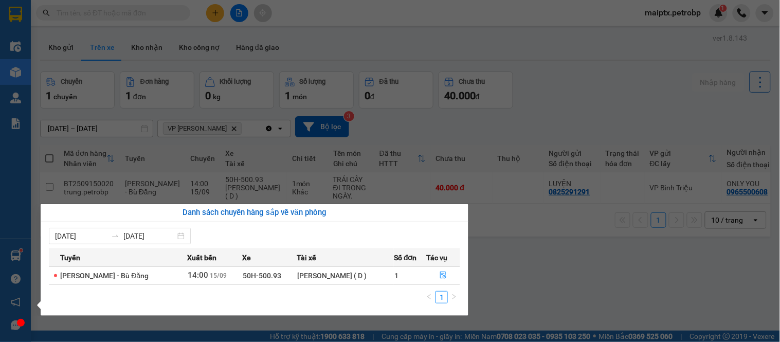
click at [562, 290] on section "Kết quả tìm kiếm ( 0 ) Bộ lọc No Data maiptx.petrobp 1 Điều hành xe Kho hàng mớ…" at bounding box center [390, 171] width 780 height 342
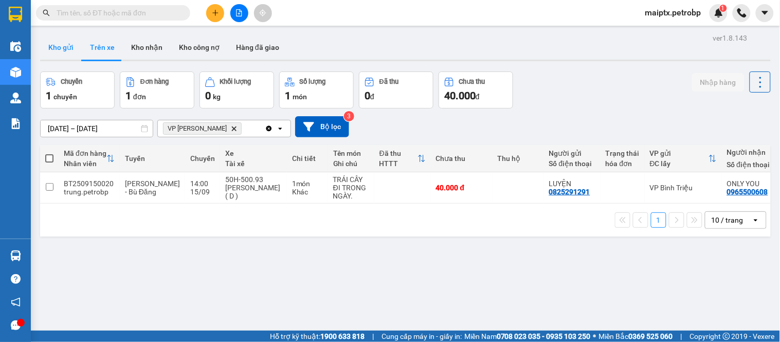
click at [58, 43] on button "Kho gửi" at bounding box center [61, 47] width 42 height 25
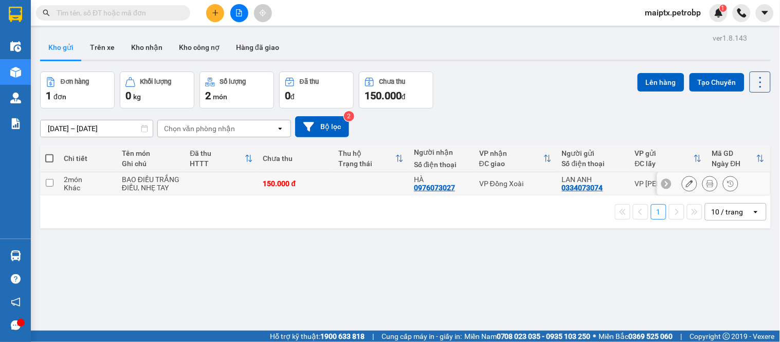
click at [79, 178] on div "2 món" at bounding box center [88, 179] width 48 height 8
checkbox input "true"
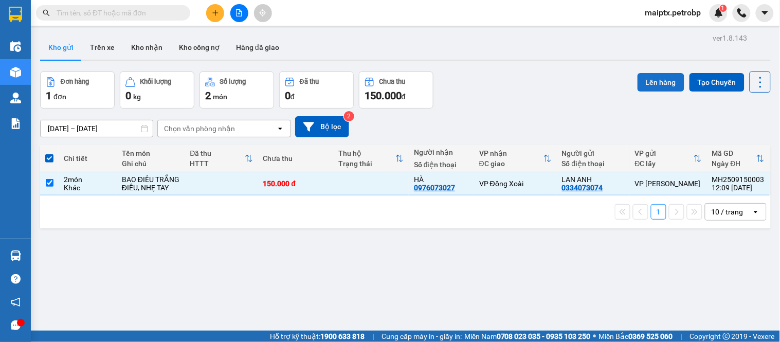
click at [656, 83] on button "Lên hàng" at bounding box center [660, 82] width 47 height 19
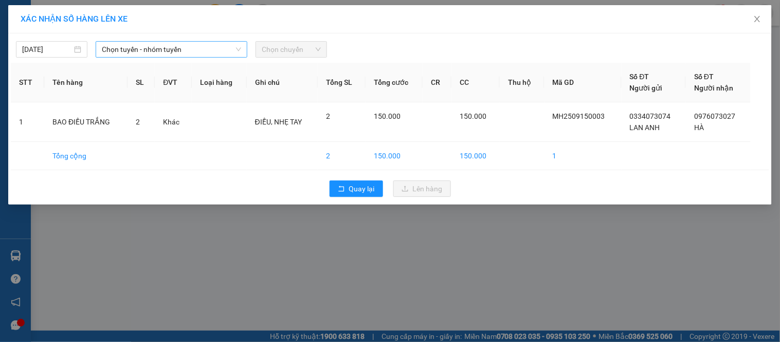
click at [130, 50] on span "Chọn tuyến - nhóm tuyến" at bounding box center [171, 49] width 139 height 15
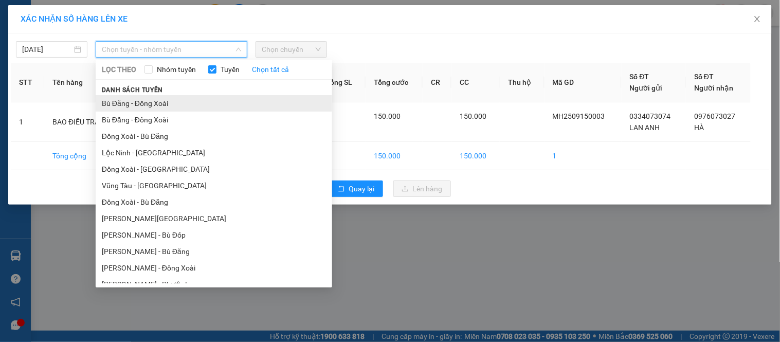
click at [244, 104] on li "Bù Đăng - Đồng Xoài" at bounding box center [214, 103] width 236 height 16
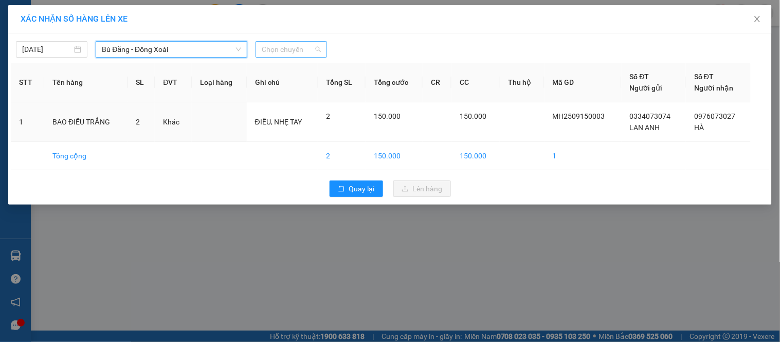
click at [295, 47] on span "Chọn chuyến" at bounding box center [291, 49] width 59 height 15
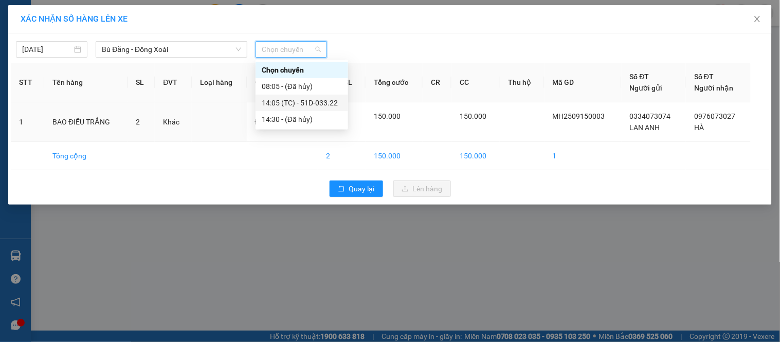
click at [286, 99] on div "14:05 (TC) - 51D-033.22" at bounding box center [302, 102] width 80 height 11
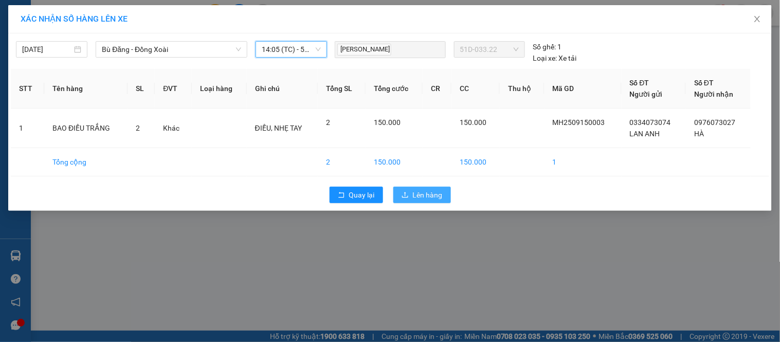
click at [415, 196] on span "Lên hàng" at bounding box center [428, 194] width 30 height 11
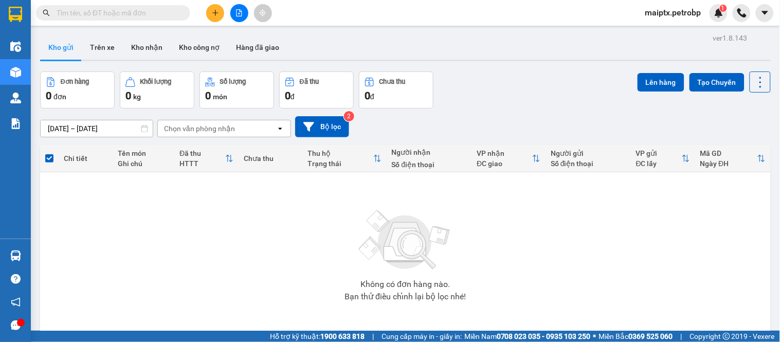
click at [183, 27] on main "ver 1.8.143 Kho gửi Trên xe Kho nhận Kho công nợ Hàng đã giao Đơn hàng 0 đơn Kh…" at bounding box center [390, 165] width 780 height 330
click at [233, 7] on button at bounding box center [239, 13] width 18 height 18
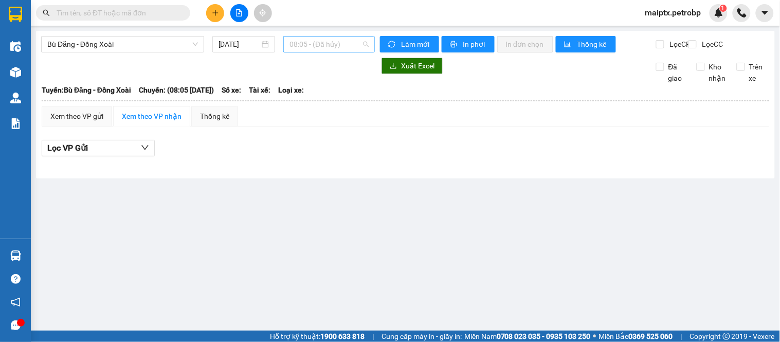
click at [290, 47] on span "08:05 - (Đã hủy)" at bounding box center [328, 43] width 79 height 15
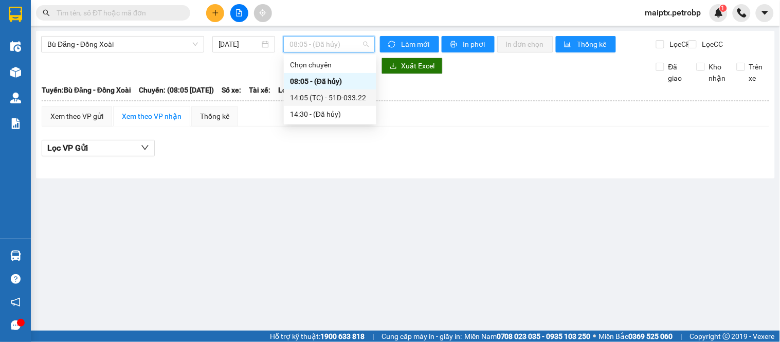
click at [304, 102] on div "14:05 (TC) - 51D-033.22" at bounding box center [330, 97] width 80 height 11
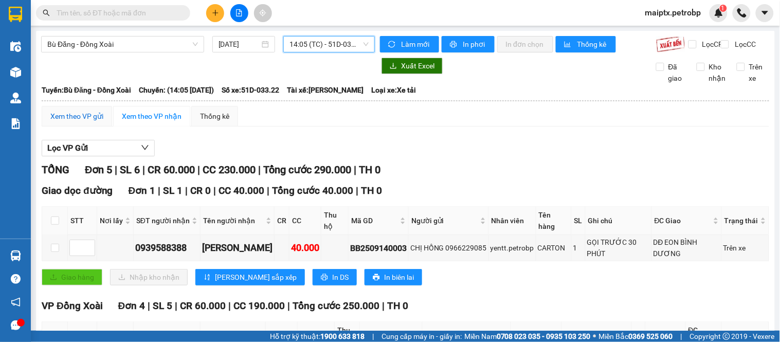
click at [69, 121] on div "Xem theo VP gửi" at bounding box center [76, 116] width 53 height 11
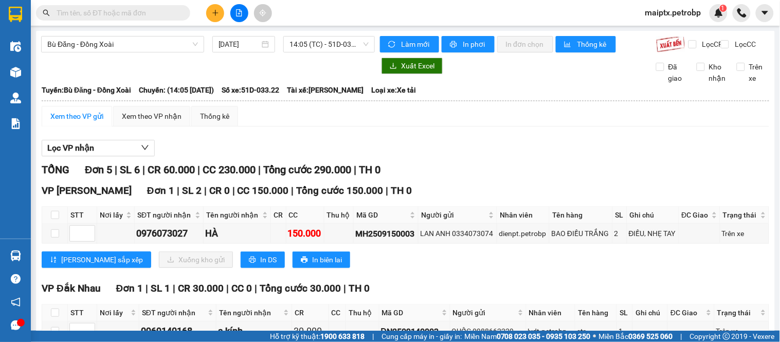
drag, startPoint x: 72, startPoint y: 119, endPoint x: 422, endPoint y: 165, distance: 353.0
click at [422, 157] on div at bounding box center [405, 156] width 727 height 1
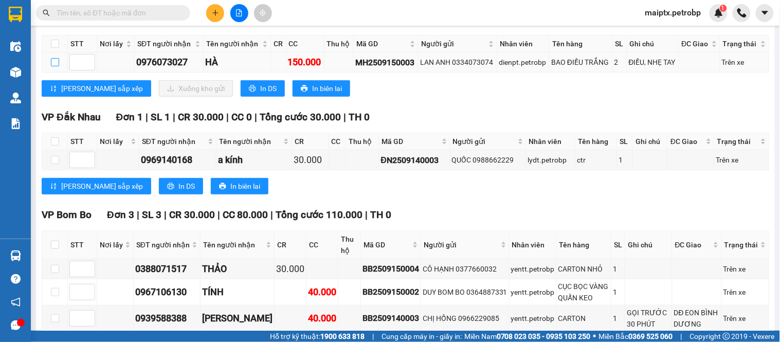
click at [51, 66] on input "checkbox" at bounding box center [55, 62] width 8 height 8
checkbox input "true"
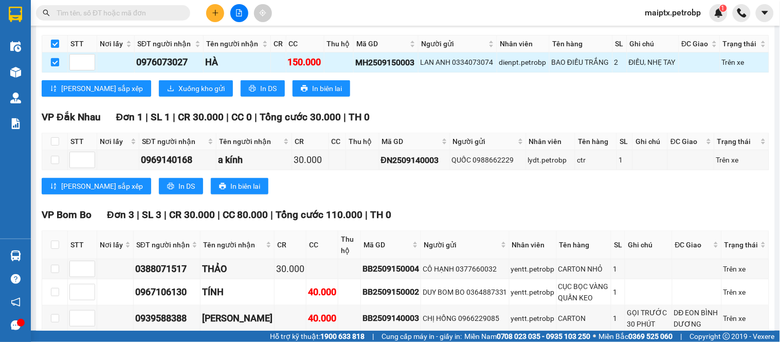
checkbox input "true"
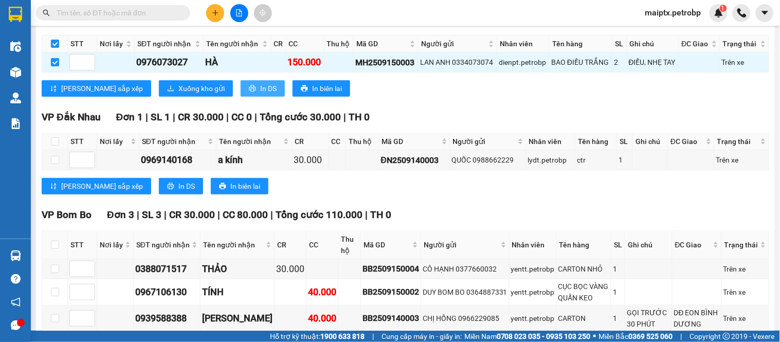
click at [241, 97] on button "In DS" at bounding box center [263, 88] width 44 height 16
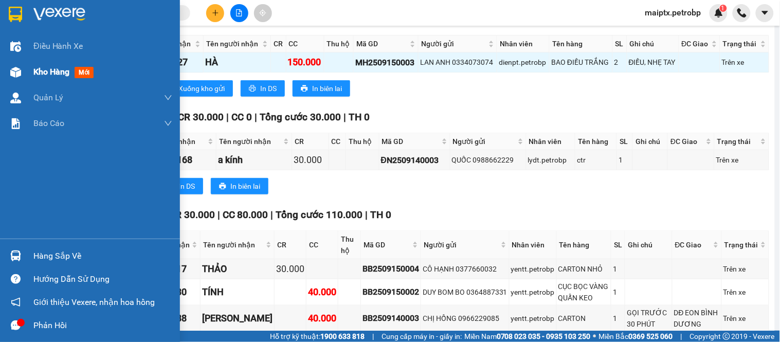
click at [23, 71] on div at bounding box center [16, 72] width 18 height 18
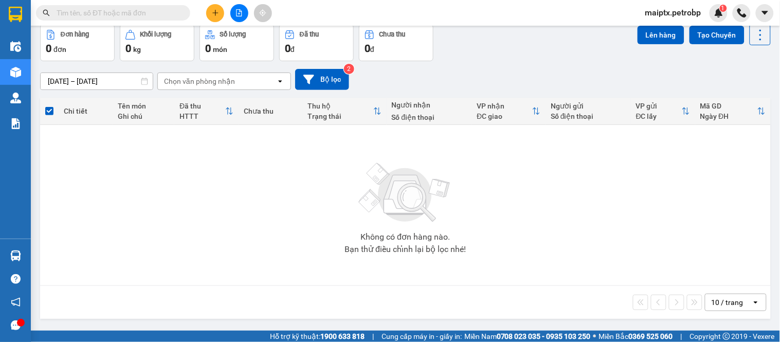
click at [100, 12] on button "Trên xe" at bounding box center [102, 0] width 41 height 25
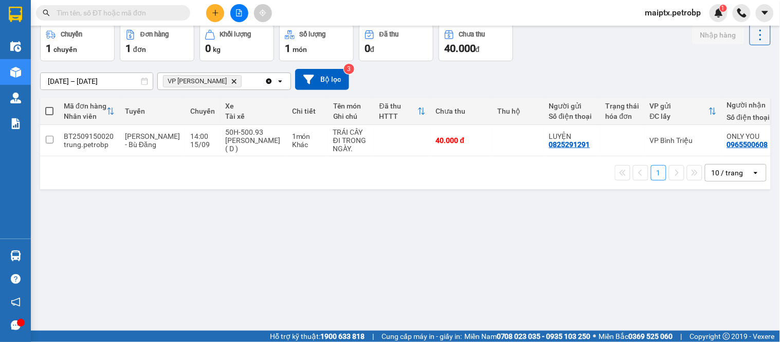
click at [62, 12] on button "Kho gửi" at bounding box center [61, 0] width 42 height 25
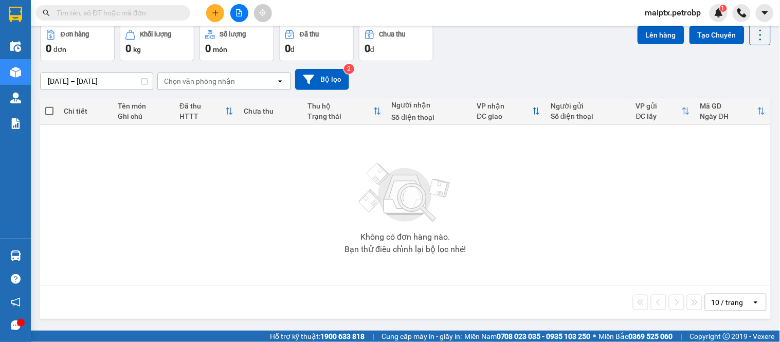
click at [98, 12] on button "Trên xe" at bounding box center [102, 0] width 41 height 25
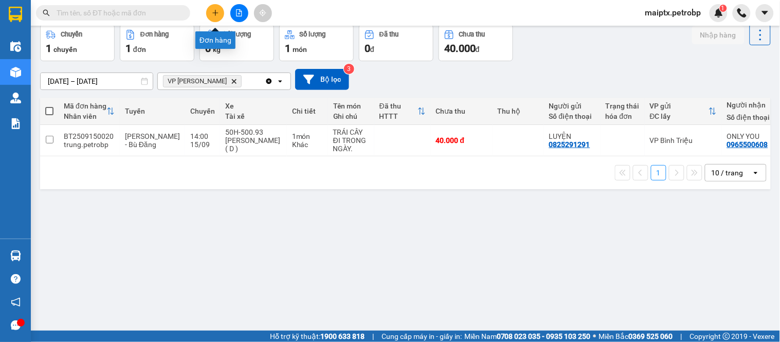
click at [218, 16] on icon "plus" at bounding box center [215, 12] width 7 height 7
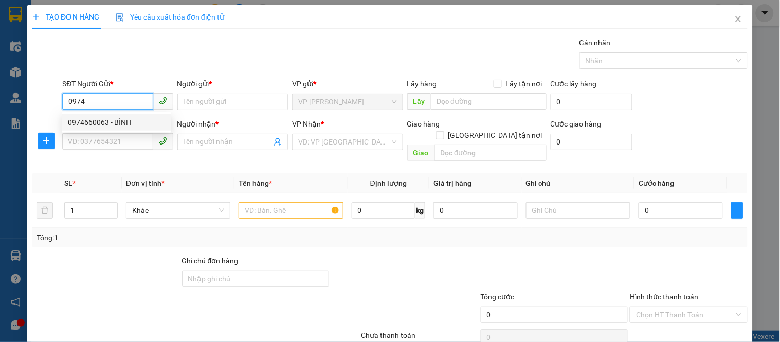
click at [96, 125] on div "0974660063 - BÌNH" at bounding box center [116, 122] width 97 height 11
type input "0974660063"
type input "BÌNH"
type input "0969140168"
type input "a kính"
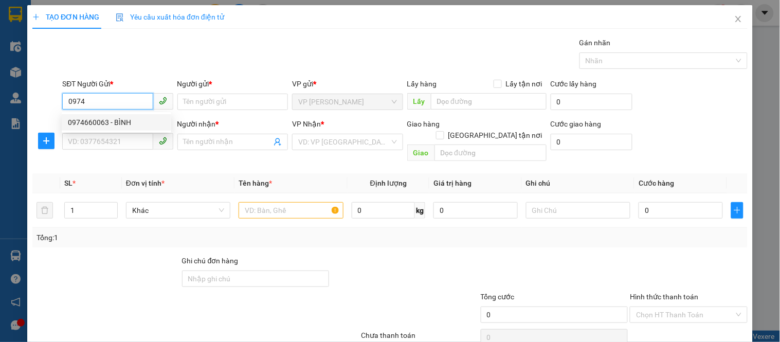
type input "Nhẹ tay"
type input "30.000"
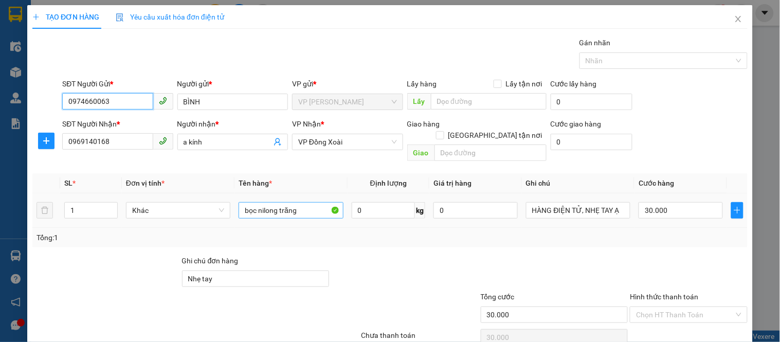
type input "0974660063"
click at [271, 202] on input "bọc nilong trăng" at bounding box center [290, 210] width 104 height 16
type input "TÚI ĐỎ"
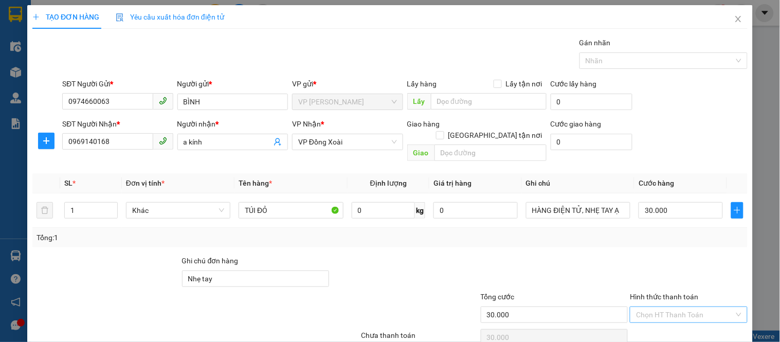
click at [667, 307] on input "Hình thức thanh toán" at bounding box center [685, 314] width 98 height 15
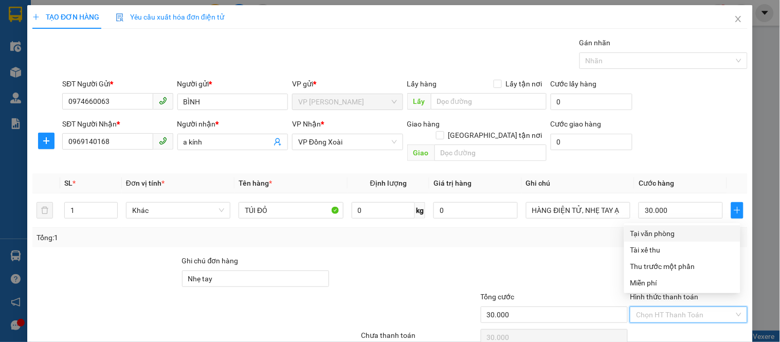
click at [661, 228] on div "Tại văn phòng" at bounding box center [682, 233] width 104 height 11
type input "0"
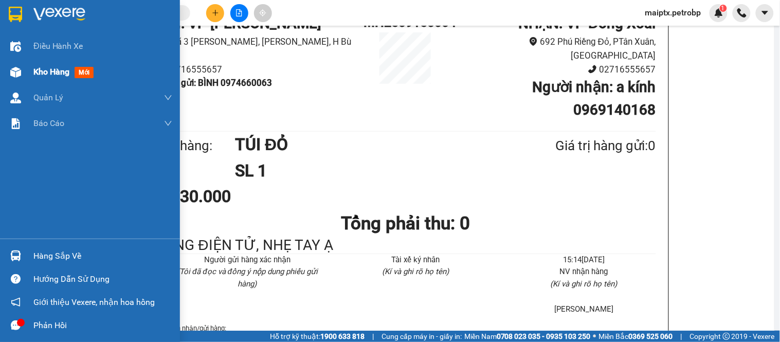
click at [24, 71] on div "Kho hàng mới" at bounding box center [90, 72] width 180 height 26
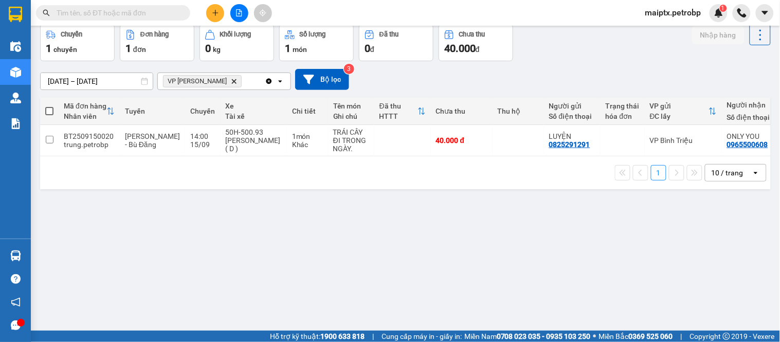
click at [71, 12] on button "Kho gửi" at bounding box center [61, 0] width 42 height 25
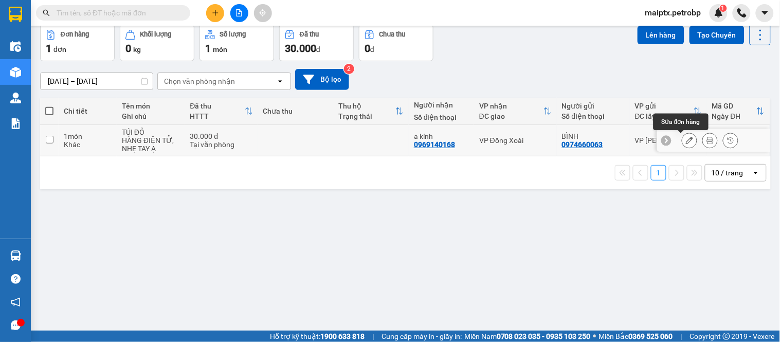
click at [682, 150] on button at bounding box center [689, 141] width 14 height 18
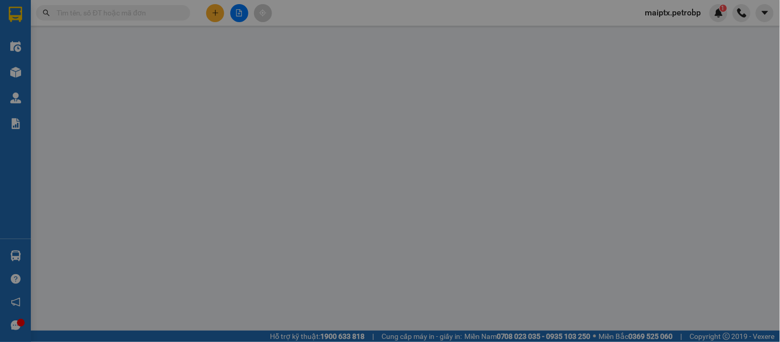
type input "0974660063"
type input "BÌNH"
type input "0969140168"
type input "a kính"
type input "Nhẹ tay"
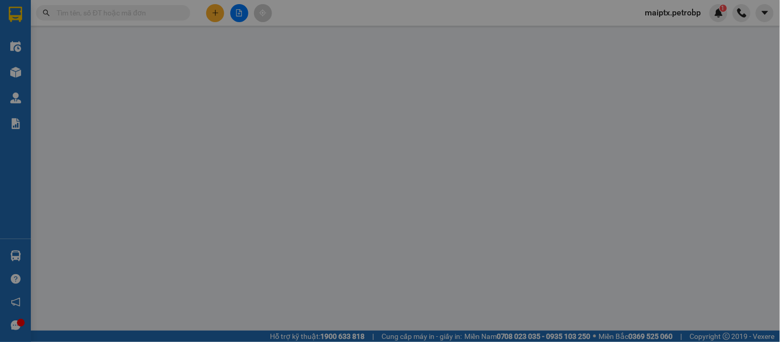
type input "30.000"
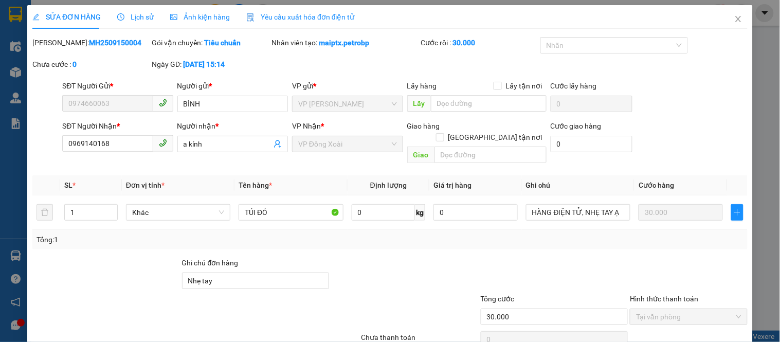
click at [89, 45] on b "MH2509150004" at bounding box center [115, 43] width 52 height 8
click at [734, 19] on icon "close" at bounding box center [738, 19] width 8 height 8
